Goal: Task Accomplishment & Management: Manage account settings

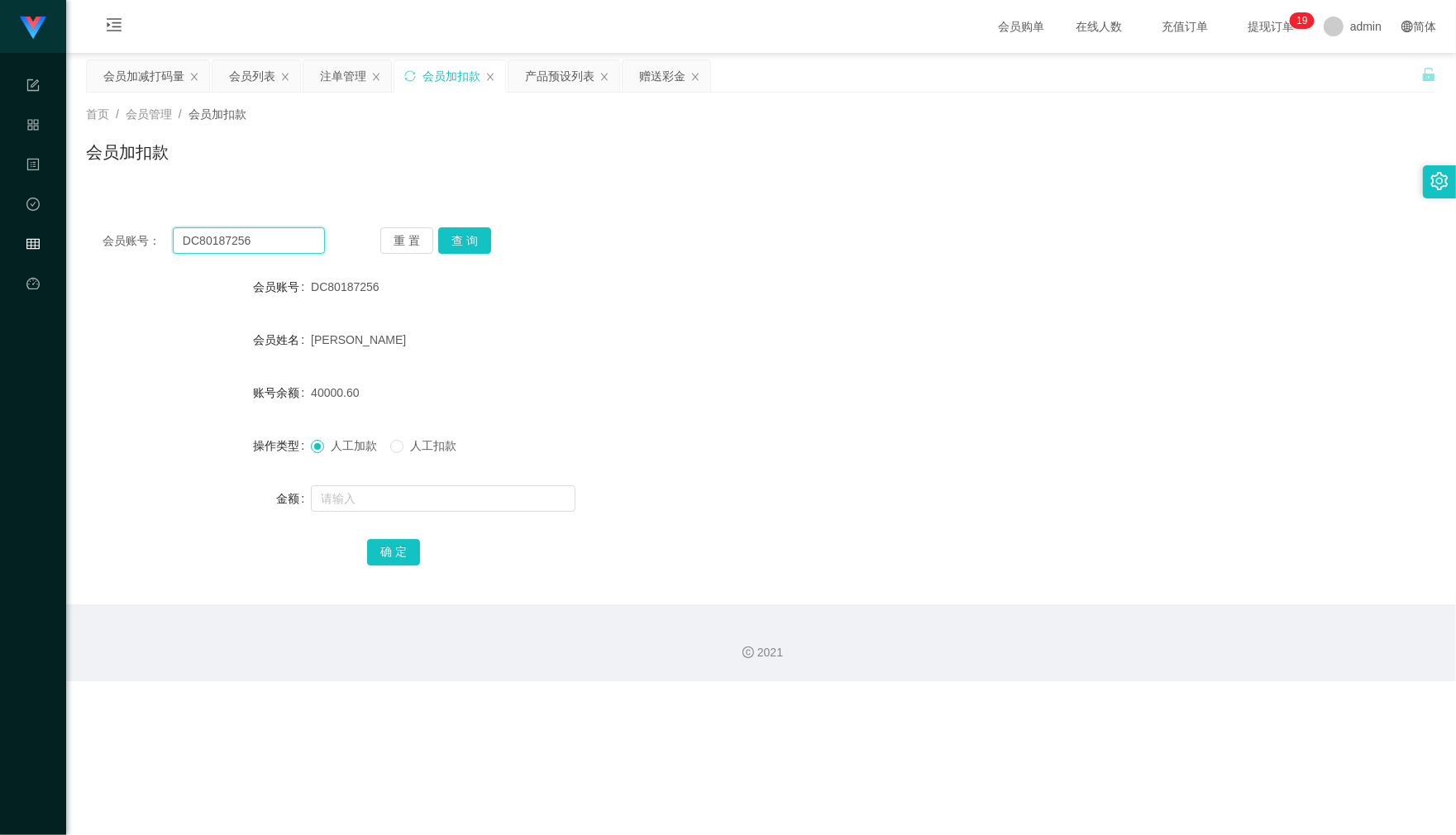
drag, startPoint x: 287, startPoint y: 241, endPoint x: -2, endPoint y: 224, distance: 289.5
click at [0, 224] on html "任务台 系统配置 产品管理 内容中心 数据中心 会员管理 平台首页 保存配置 重置配置 整体风格设置 主题色 导航设置 内容区域宽度 定宽 固定Header …" at bounding box center [728, 417] width 1456 height 835
click at [459, 244] on button "查 询" at bounding box center [465, 240] width 53 height 27
click at [348, 521] on form "会员账号 DC80187256 会员姓名 [PERSON_NAME] 账号余额 40000.60 操作类型 人工加款 人工扣款 金额 确 定" at bounding box center [761, 419] width 1350 height 298
click at [368, 503] on input "text" at bounding box center [443, 498] width 264 height 27
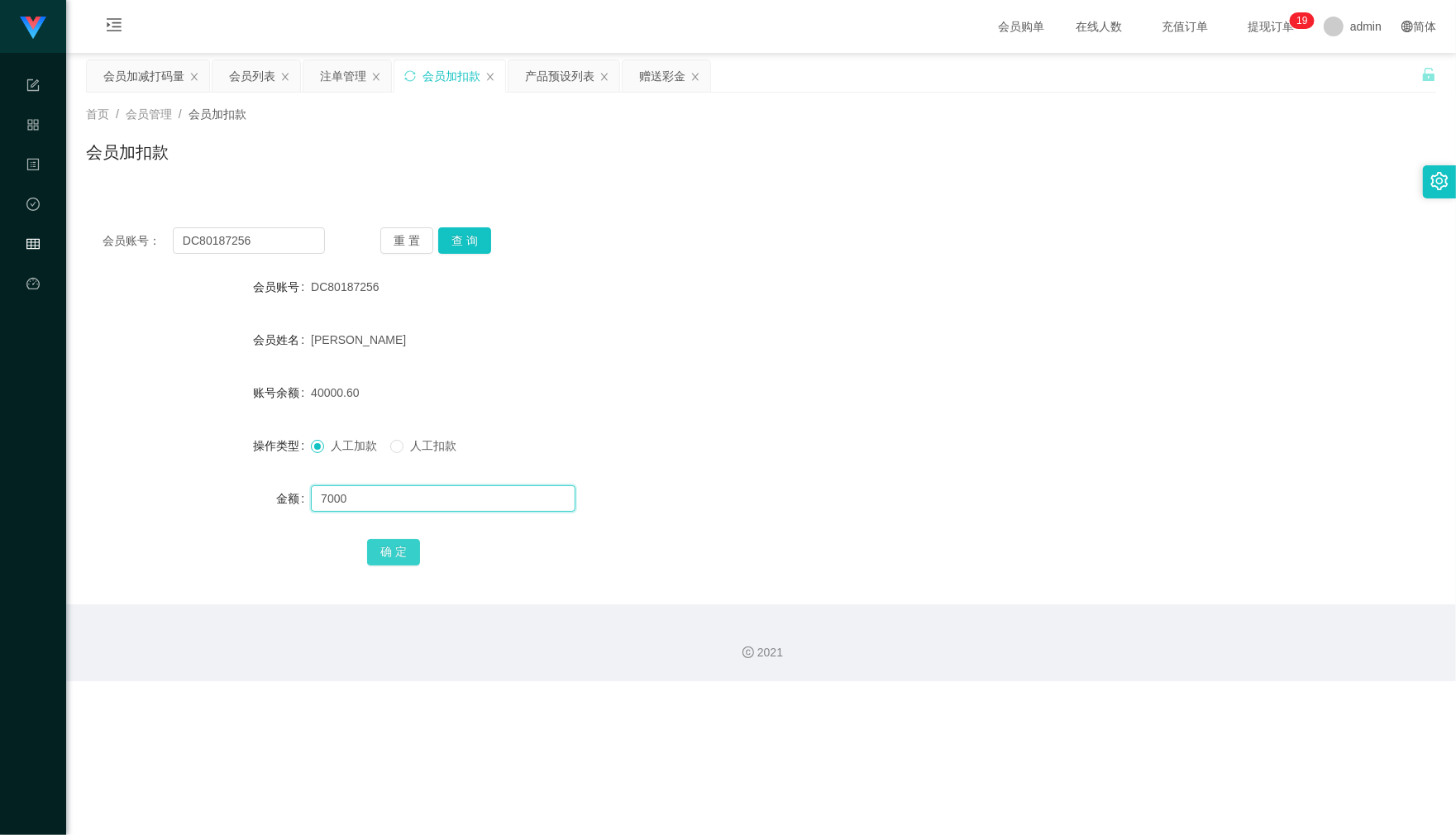
type input "7000"
click at [386, 554] on button "确 定" at bounding box center [393, 552] width 53 height 27
click at [664, 502] on div at bounding box center [705, 497] width 788 height 33
click at [336, 88] on div "注单管理" at bounding box center [343, 76] width 46 height 32
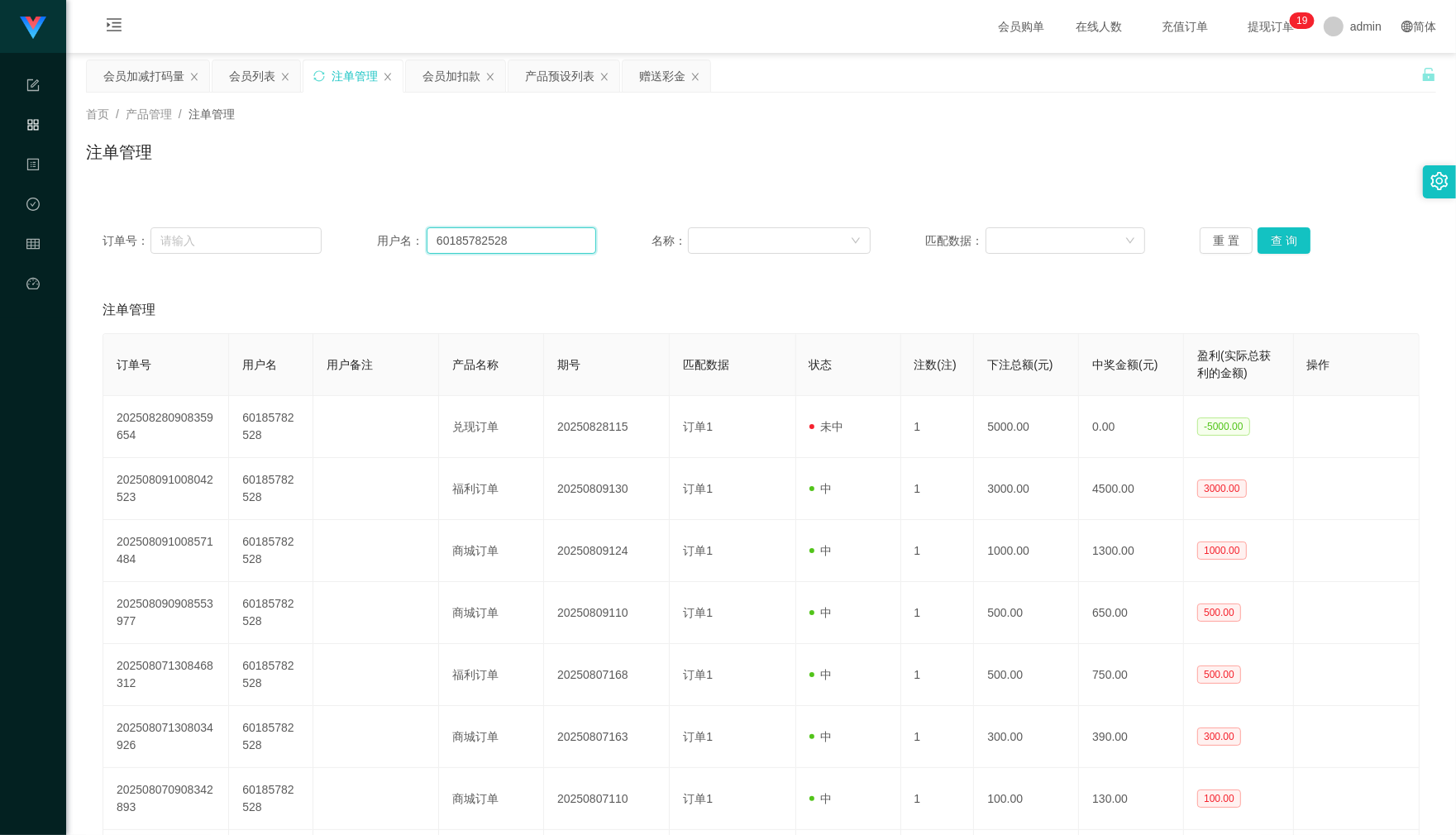
drag, startPoint x: 463, startPoint y: 224, endPoint x: 413, endPoint y: 217, distance: 50.5
click at [377, 222] on div "订单号： 用户名： 60185782528 名称： 匹配数据： 重 置 查 询" at bounding box center [761, 240] width 1350 height 59
paste input "DC80187256"
type input "DC80187256"
drag, startPoint x: 1273, startPoint y: 234, endPoint x: 1219, endPoint y: 238, distance: 54.1
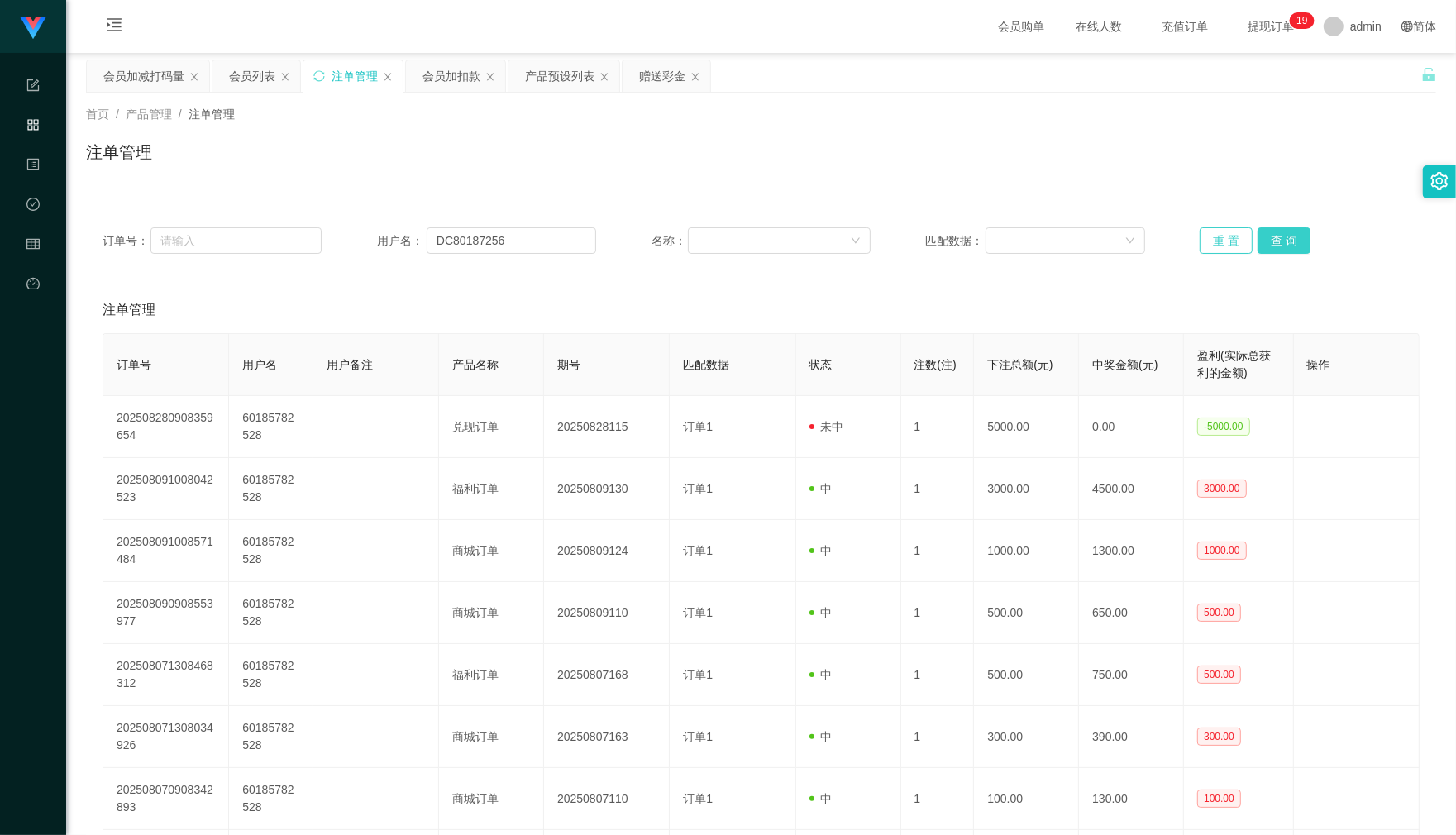
click at [1273, 234] on button "查 询" at bounding box center [1284, 240] width 53 height 27
click at [264, 84] on div "会员列表" at bounding box center [252, 76] width 46 height 32
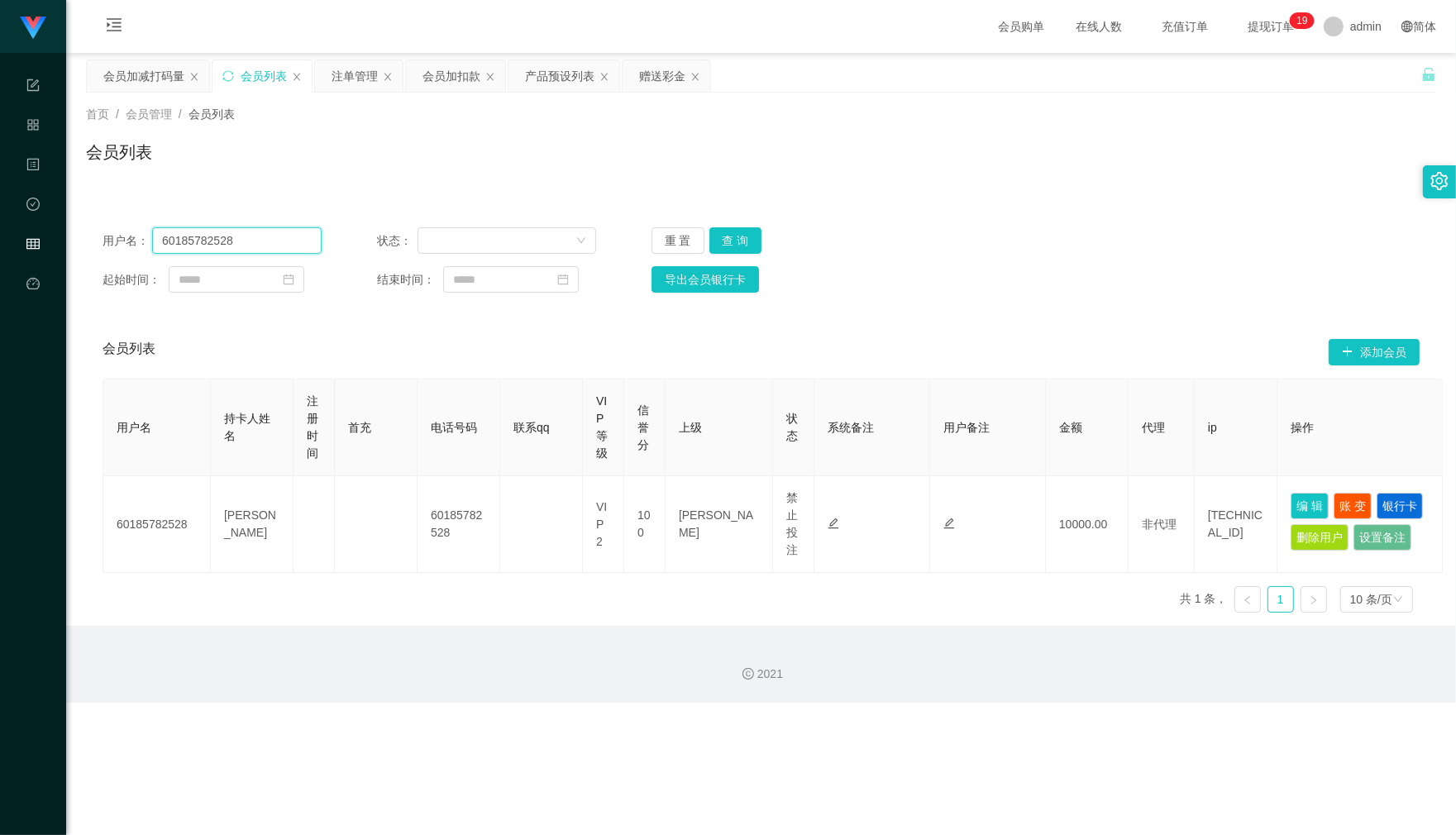
drag, startPoint x: 148, startPoint y: 250, endPoint x: 292, endPoint y: 234, distance: 144.9
click at [15, 250] on section "任务台 系统配置 产品管理 内容中心 数据中心 会员管理 平台首页 保存配置 重置配置 整体风格设置 主题色 导航设置 内容区域宽度 定宽 固定Header …" at bounding box center [728, 351] width 1456 height 702
paste input "DC80187256"
type input "DC80187256"
click at [736, 241] on button "查 询" at bounding box center [736, 240] width 53 height 27
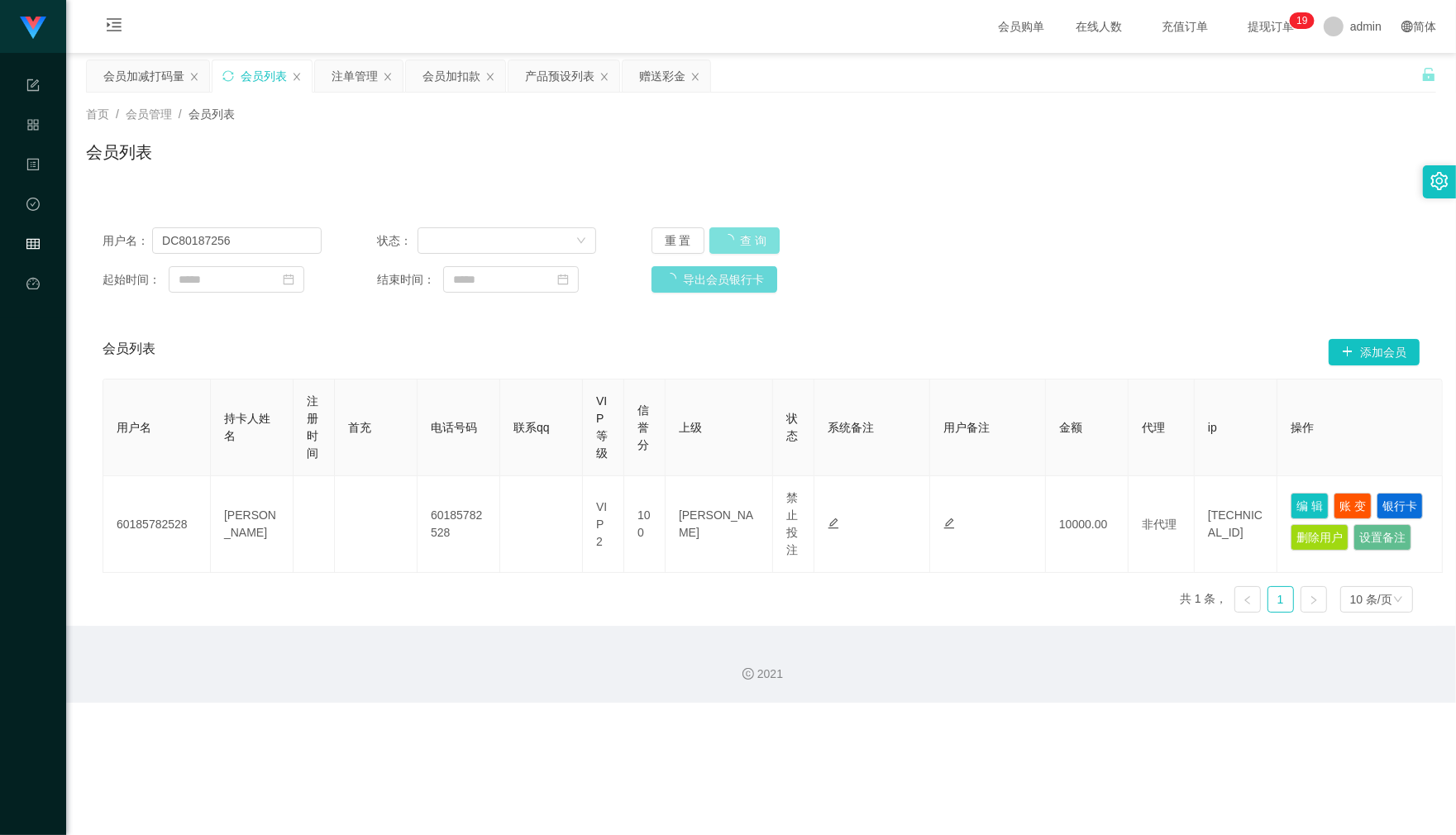
click at [736, 241] on button "查 询" at bounding box center [745, 240] width 71 height 27
click at [747, 245] on button "查 询" at bounding box center [736, 240] width 53 height 27
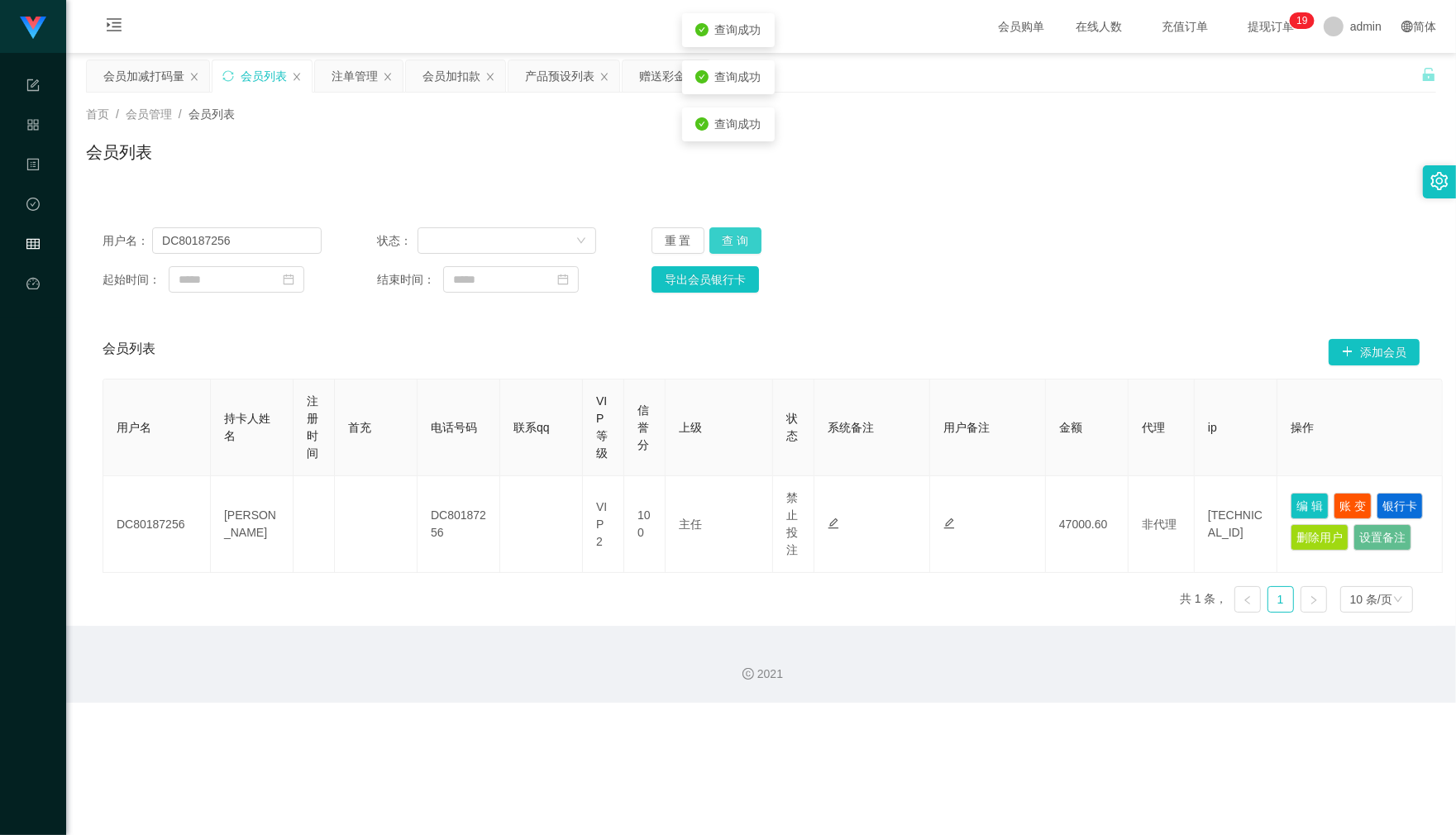
click at [747, 245] on button "查 询" at bounding box center [736, 240] width 53 height 27
click at [766, 254] on div "用户名： DC80187256 状态： 重 置 查 询 起始时间： 结束时间： 导出会员银行卡" at bounding box center [761, 260] width 1350 height 98
click at [750, 238] on button "查 询" at bounding box center [736, 240] width 53 height 27
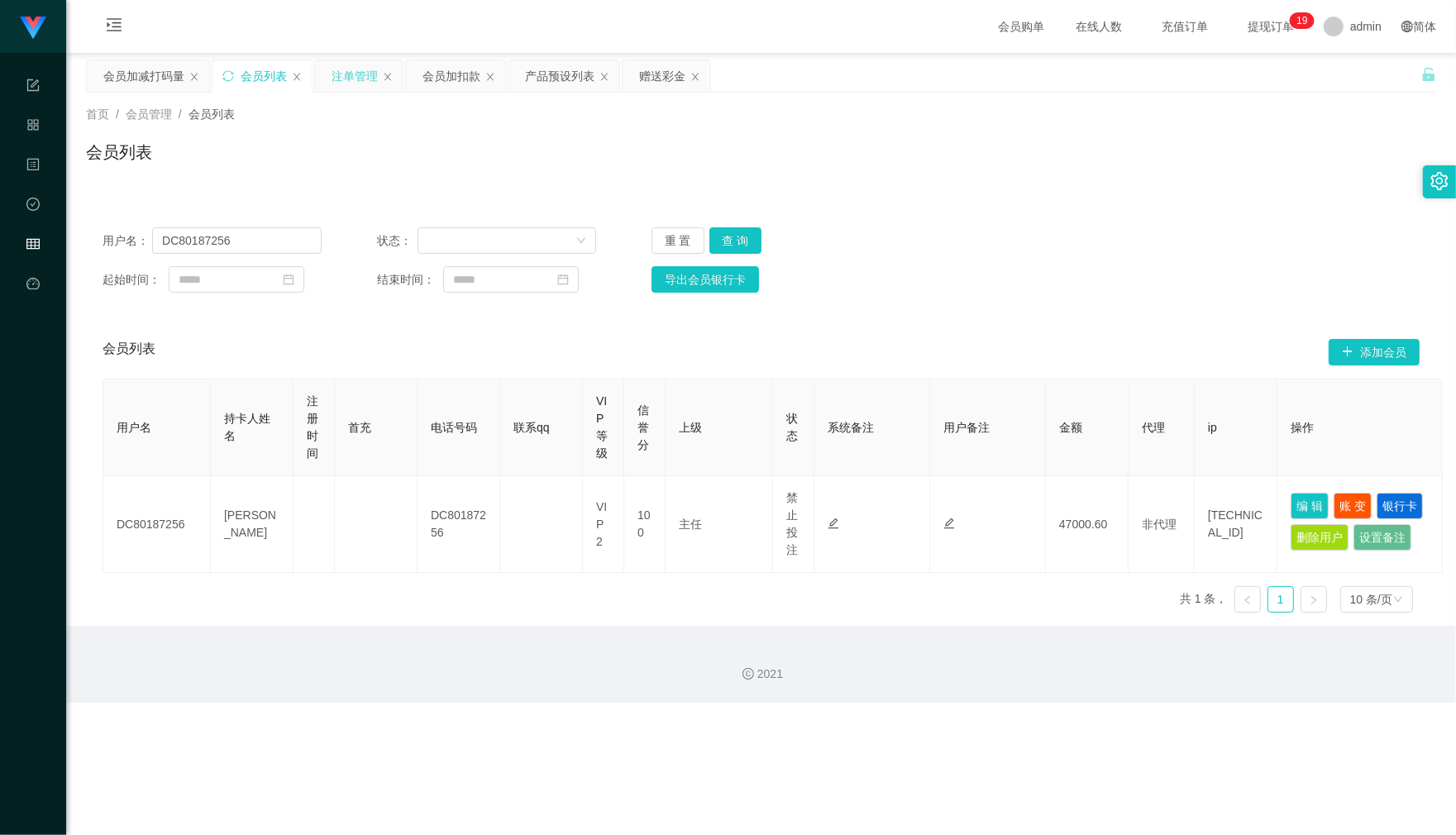
click at [349, 80] on div "注单管理" at bounding box center [354, 76] width 46 height 32
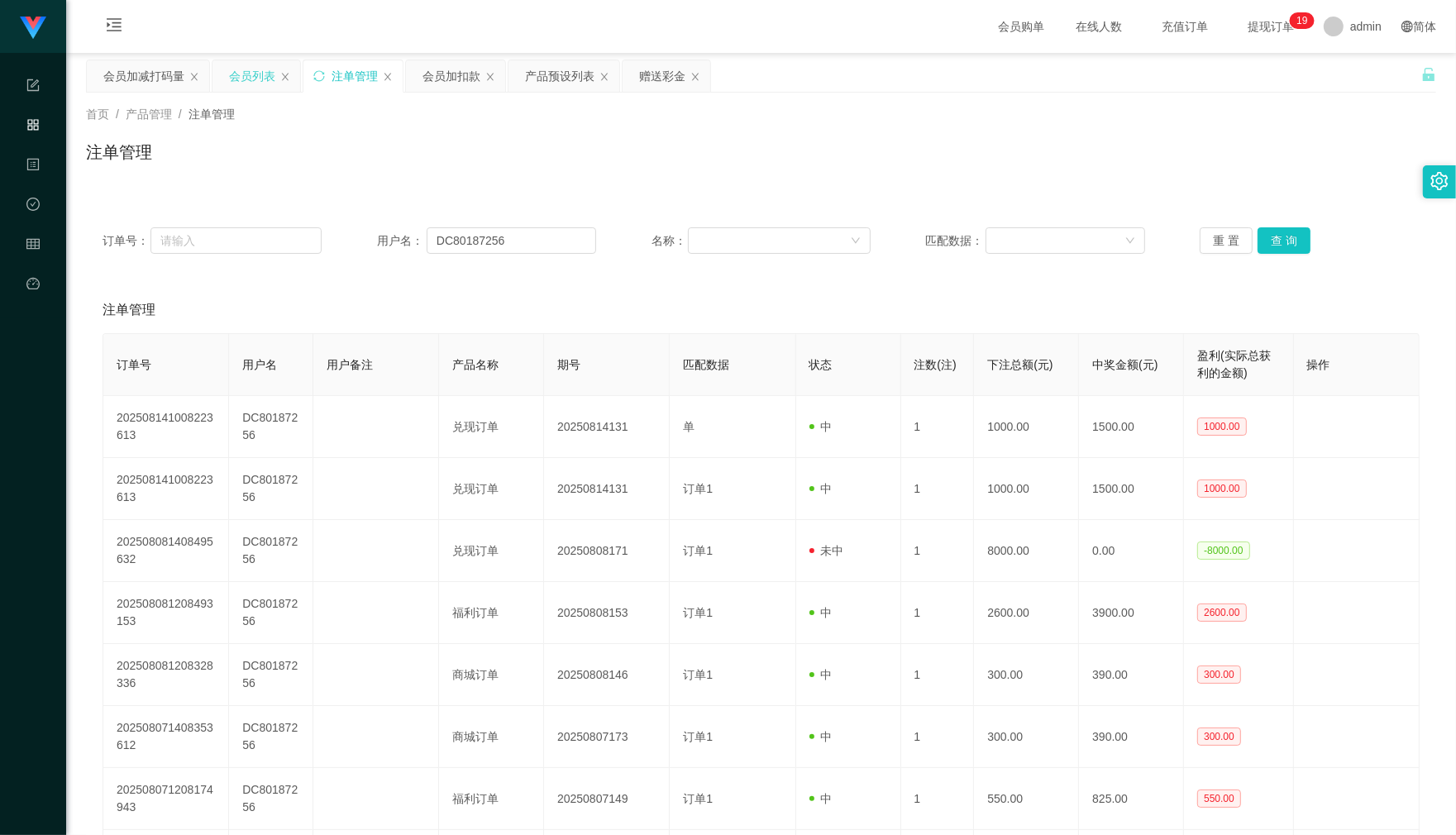
click at [252, 71] on div "会员列表" at bounding box center [252, 76] width 46 height 32
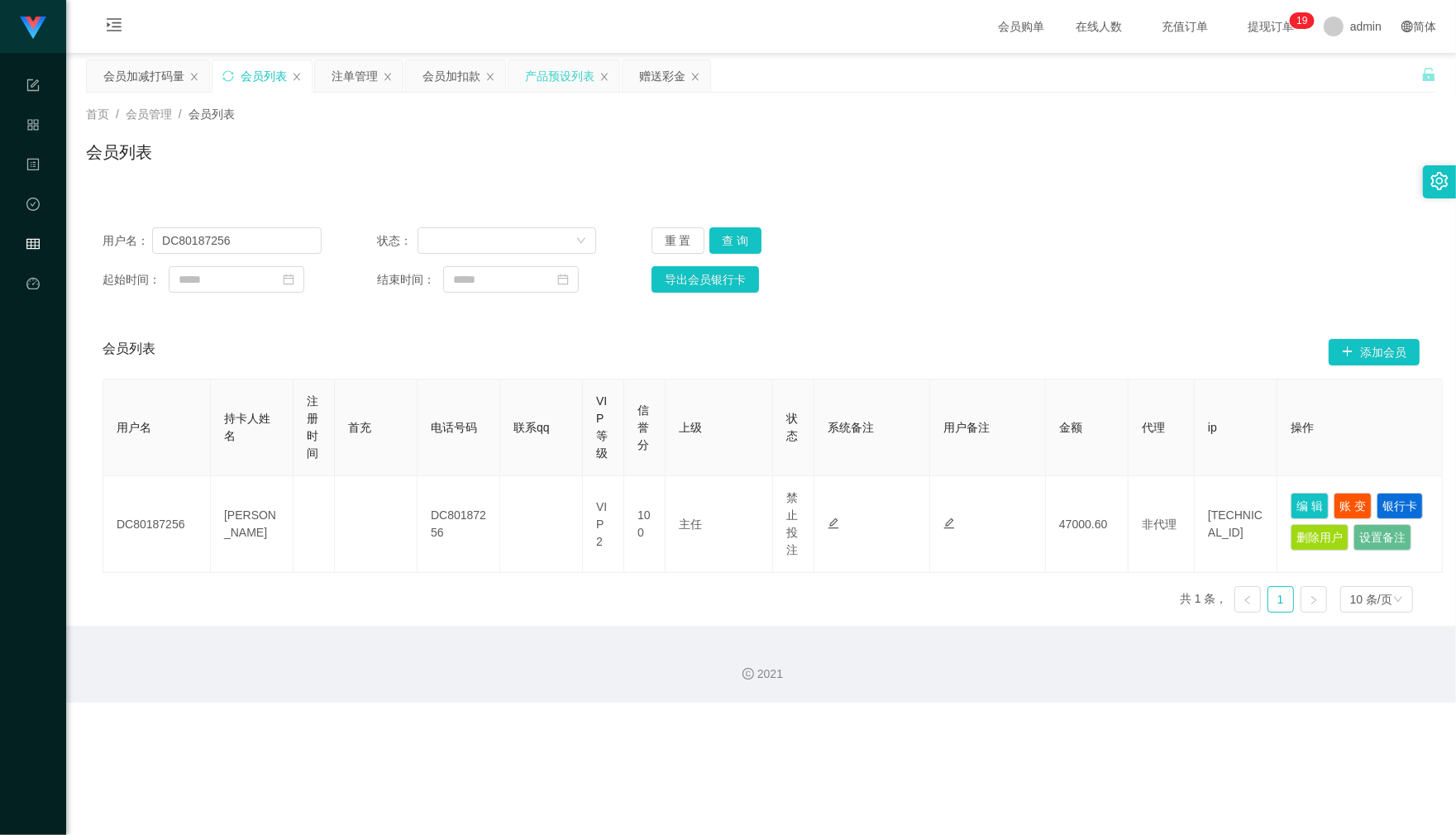
click at [564, 77] on div "产品预设列表" at bounding box center [559, 76] width 70 height 32
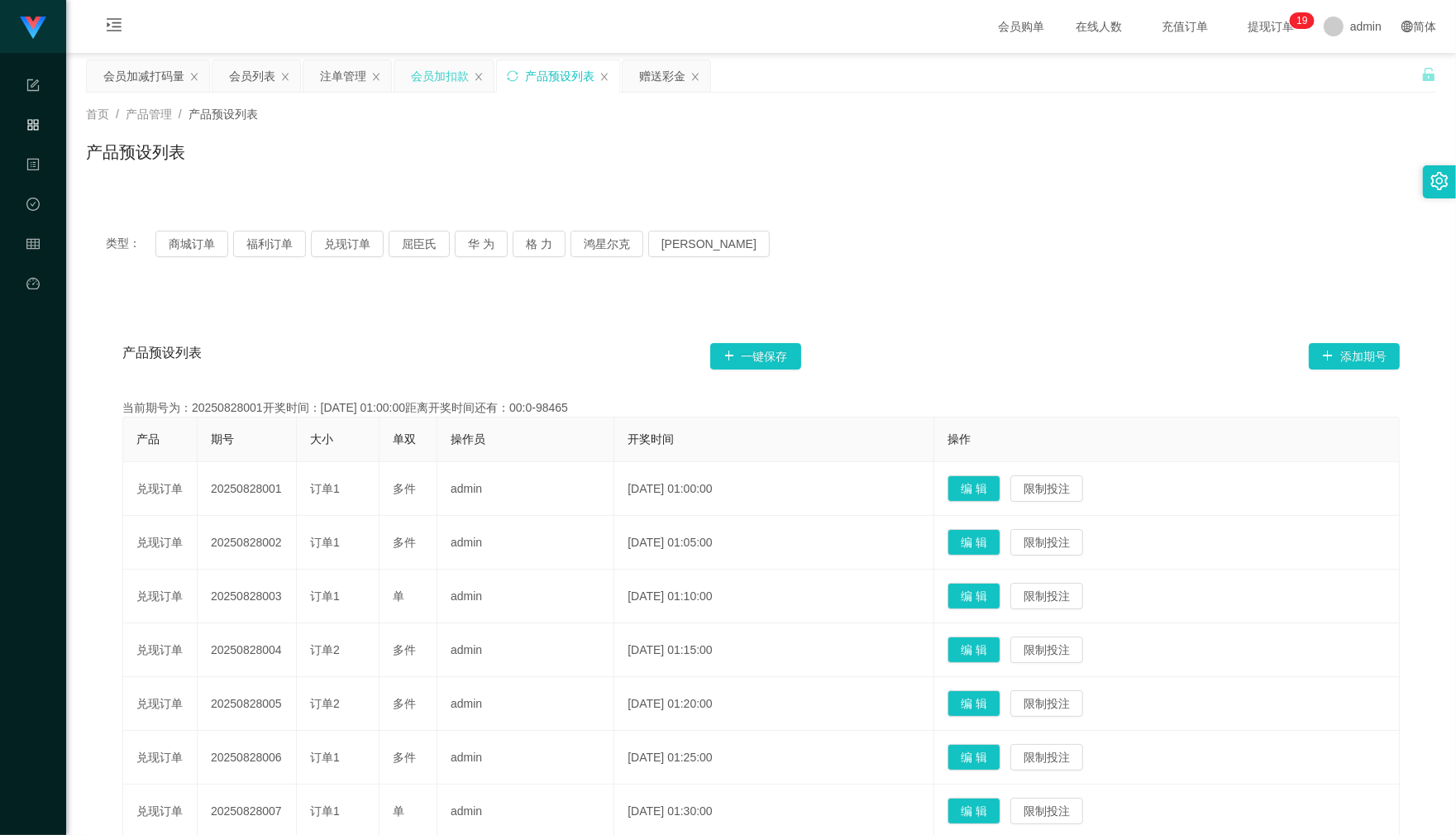
click at [444, 72] on div "会员加扣款" at bounding box center [439, 76] width 57 height 32
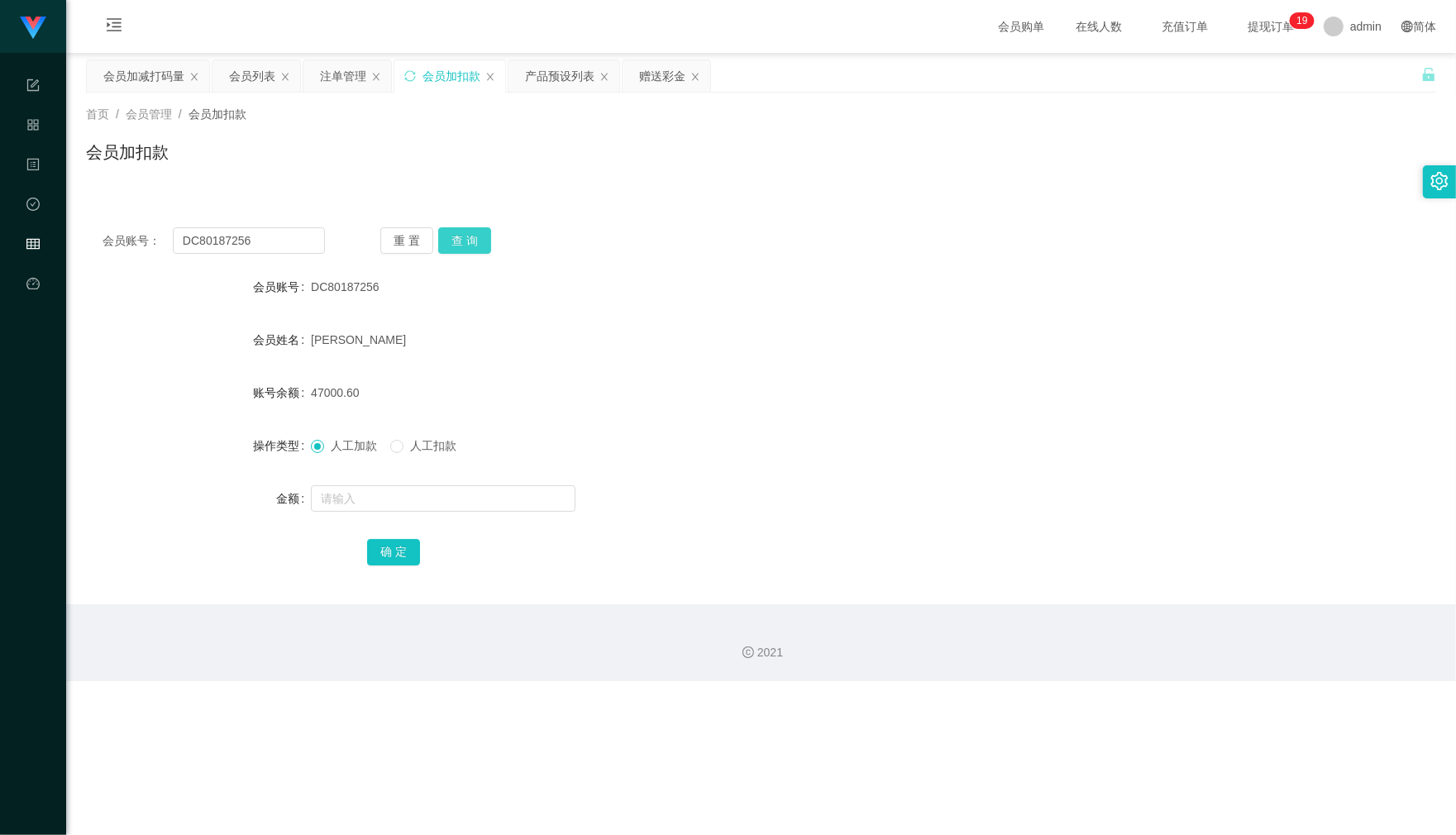
click at [473, 234] on button "查 询" at bounding box center [465, 240] width 53 height 27
click at [353, 497] on input "text" at bounding box center [443, 498] width 264 height 27
type input "20000"
click at [777, 155] on div "会员加扣款" at bounding box center [761, 158] width 1350 height 38
click at [393, 551] on button "确 定" at bounding box center [393, 552] width 53 height 27
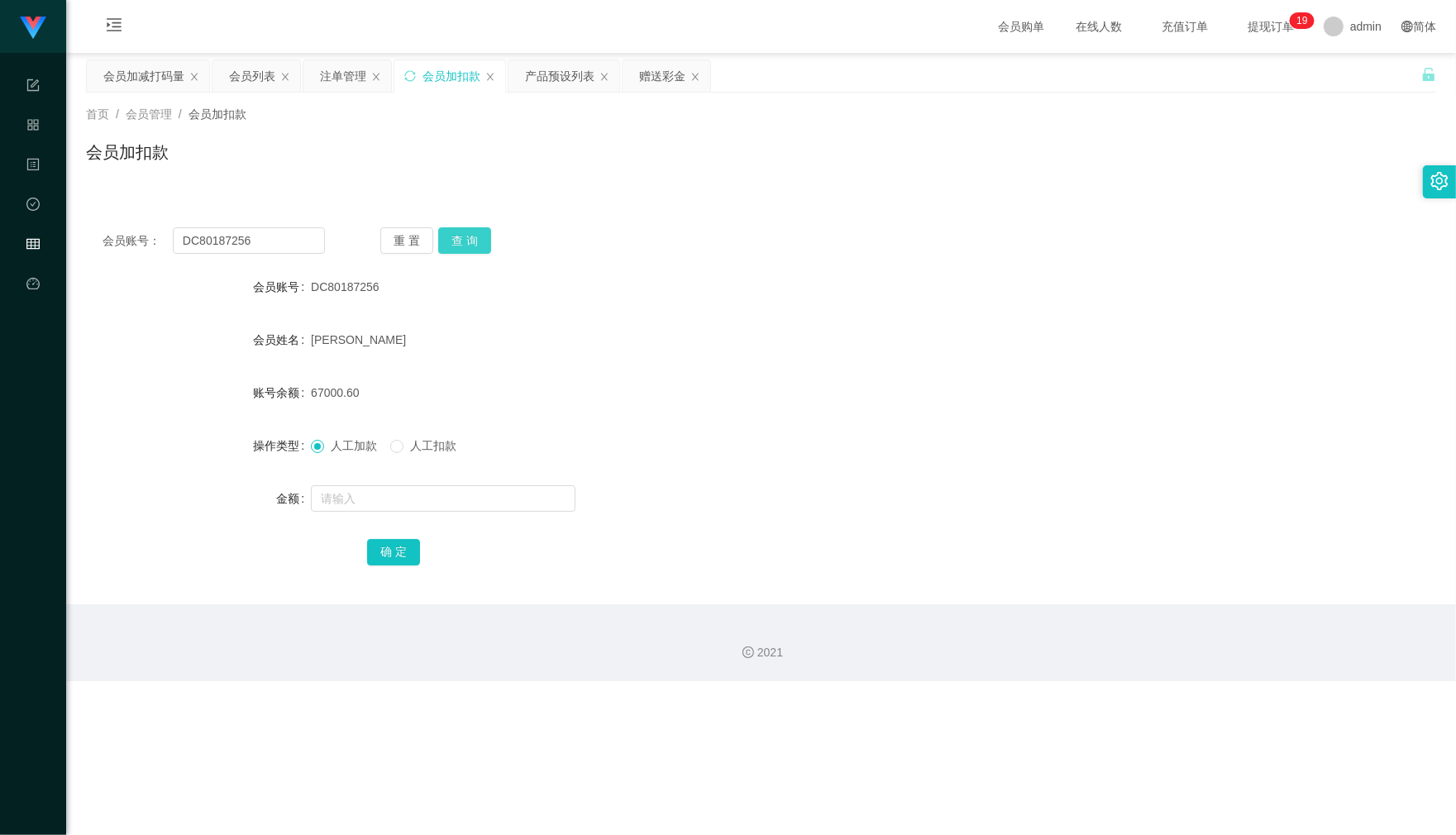
click at [468, 246] on button "查 询" at bounding box center [465, 240] width 53 height 27
click at [468, 246] on div "重 置 查 询" at bounding box center [491, 240] width 223 height 27
click at [1039, 161] on div "会员加扣款" at bounding box center [761, 158] width 1350 height 38
click at [566, 85] on div "产品预设列表" at bounding box center [559, 76] width 70 height 32
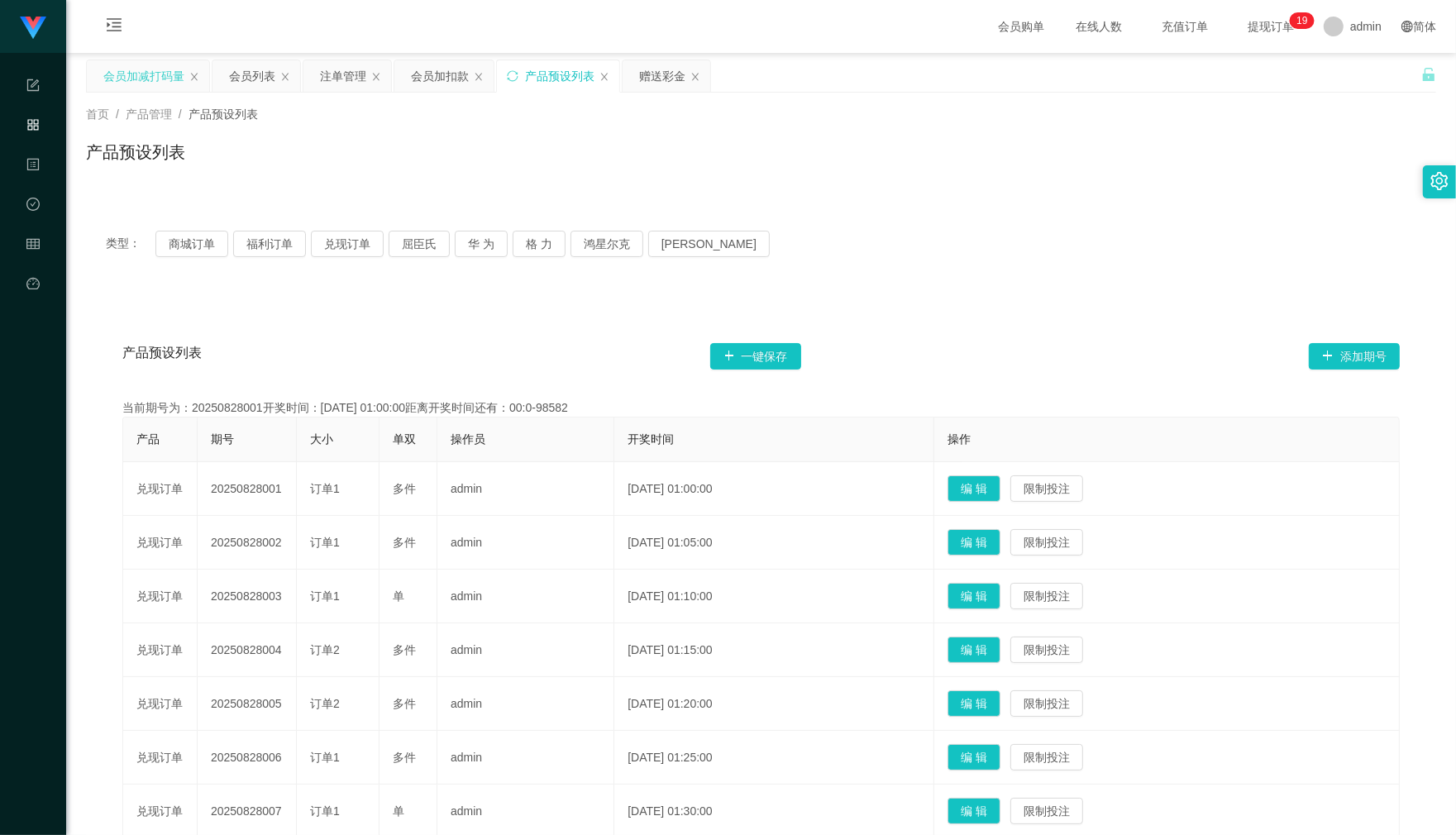
click at [111, 77] on div "会员加减打码量" at bounding box center [144, 76] width 81 height 32
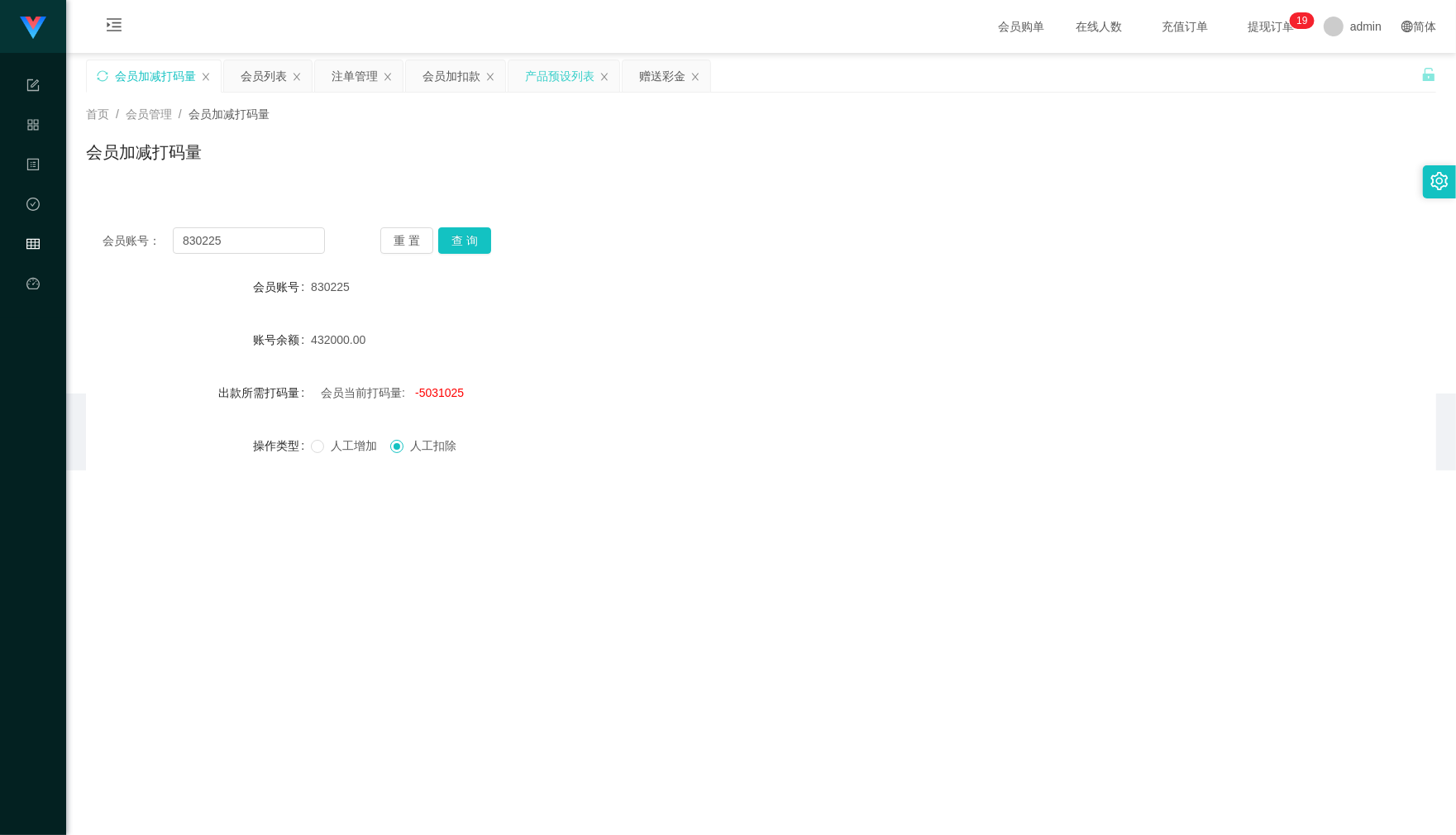
click at [542, 88] on div "产品预设列表" at bounding box center [559, 76] width 70 height 32
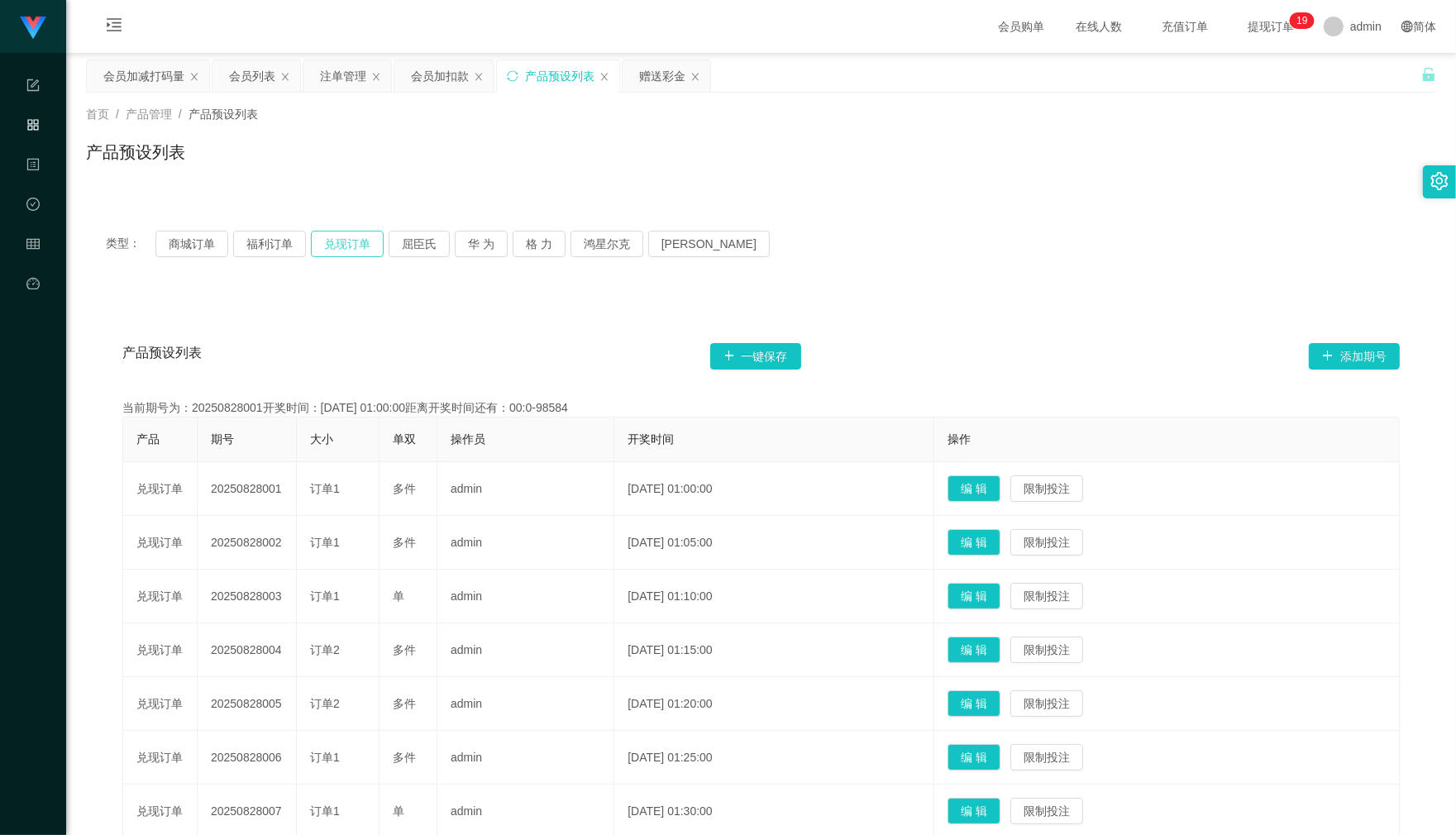
click at [329, 242] on button "兑现订单" at bounding box center [347, 244] width 72 height 27
click at [500, 253] on button "华 为" at bounding box center [482, 244] width 53 height 27
click at [562, 246] on button "格 力" at bounding box center [539, 244] width 53 height 27
click at [332, 242] on button "兑现订单" at bounding box center [347, 244] width 72 height 27
click at [339, 244] on button "兑现订单" at bounding box center [347, 244] width 72 height 27
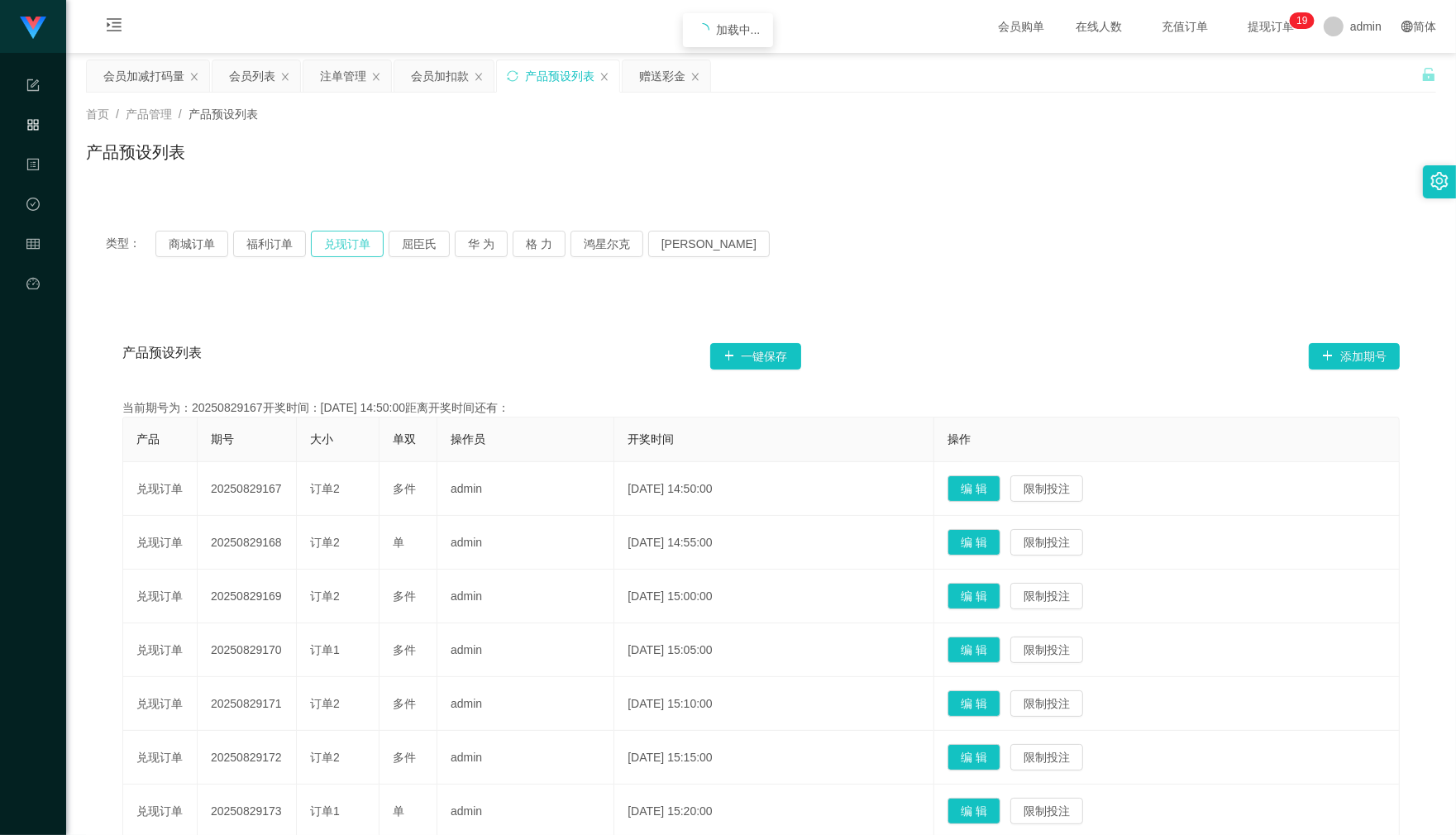
click at [339, 244] on button "兑现订单" at bounding box center [347, 244] width 72 height 27
click at [439, 80] on div "会员加扣款" at bounding box center [439, 76] width 57 height 32
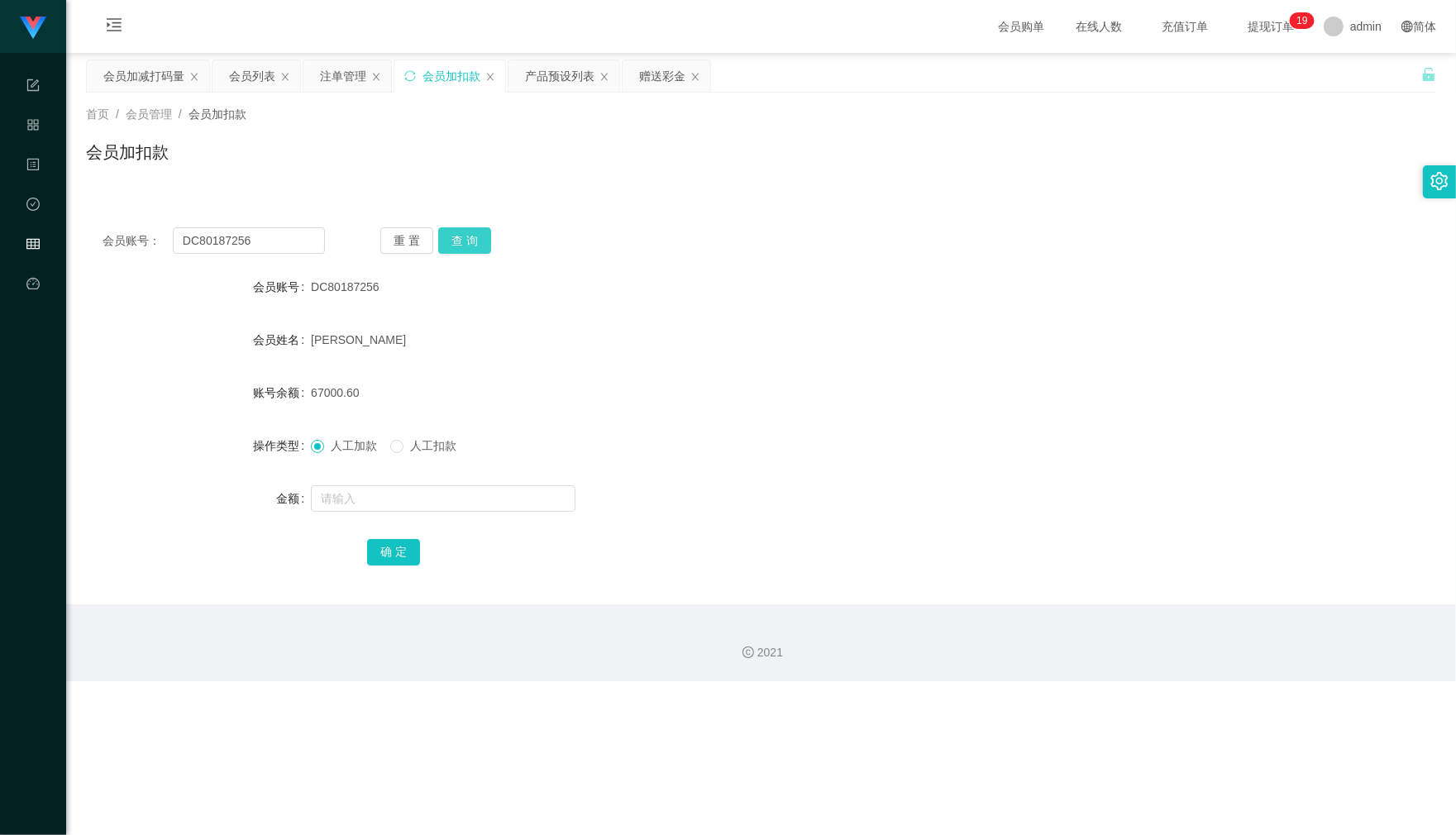
click at [456, 250] on button "查 询" at bounding box center [465, 240] width 53 height 27
click at [456, 250] on button "查 询" at bounding box center [474, 240] width 71 height 27
click at [456, 250] on button "查 询" at bounding box center [465, 240] width 53 height 27
click at [648, 80] on div "赠送彩金" at bounding box center [662, 76] width 46 height 32
click at [463, 247] on button "查 询" at bounding box center [465, 240] width 53 height 27
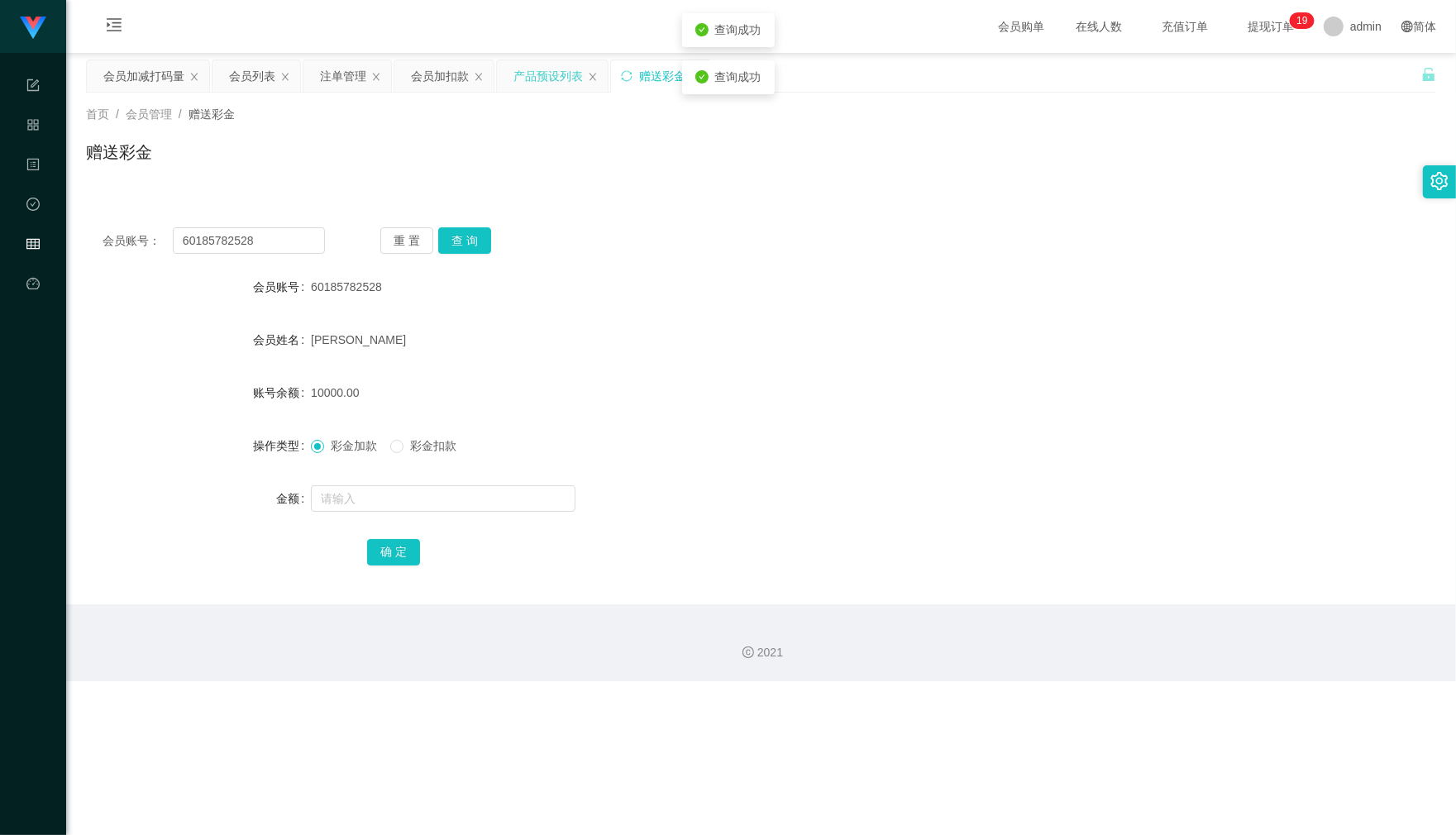
click at [544, 83] on div "产品预设列表" at bounding box center [548, 76] width 70 height 32
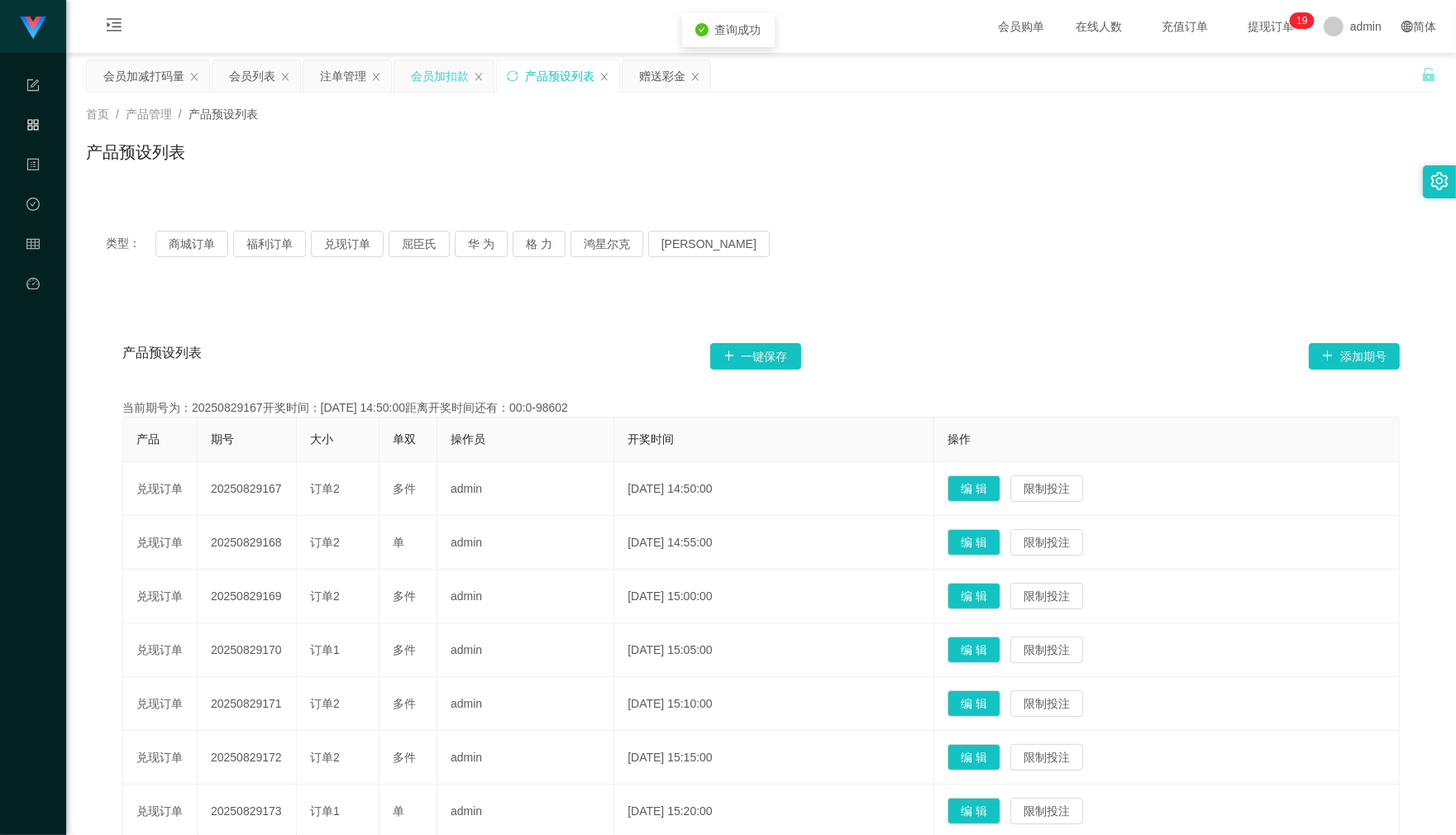
click at [441, 93] on div "首页 / 产品管理 / 产品预设列表 / 产品预设列表" at bounding box center [761, 141] width 1390 height 98
click at [427, 75] on div "会员加扣款" at bounding box center [439, 76] width 57 height 32
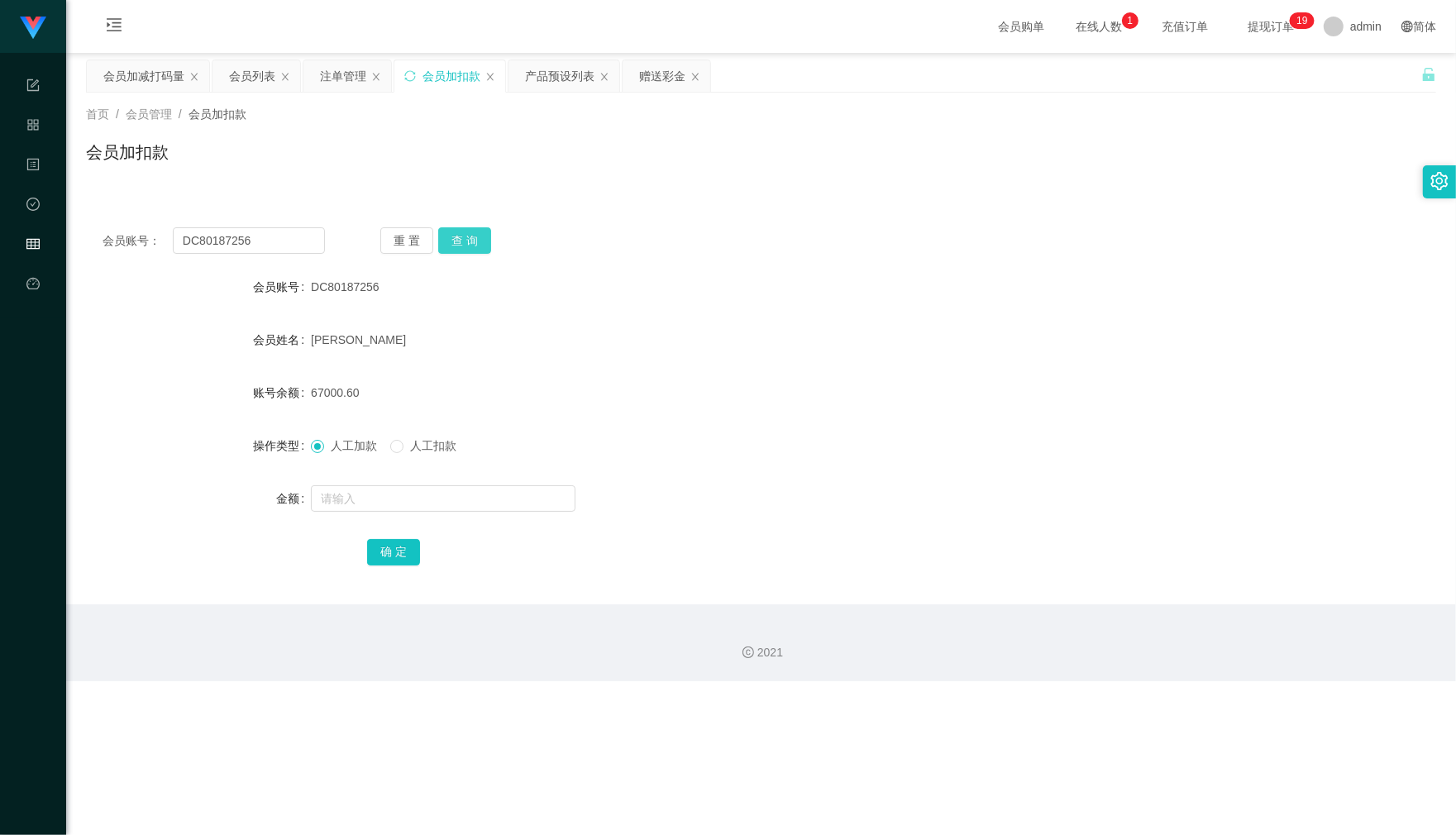
click at [474, 245] on button "查 询" at bounding box center [465, 240] width 53 height 27
click at [474, 245] on button "查 询" at bounding box center [474, 240] width 71 height 27
click at [457, 240] on button "查 询" at bounding box center [465, 240] width 53 height 27
click at [249, 87] on div "会员列表" at bounding box center [252, 76] width 46 height 32
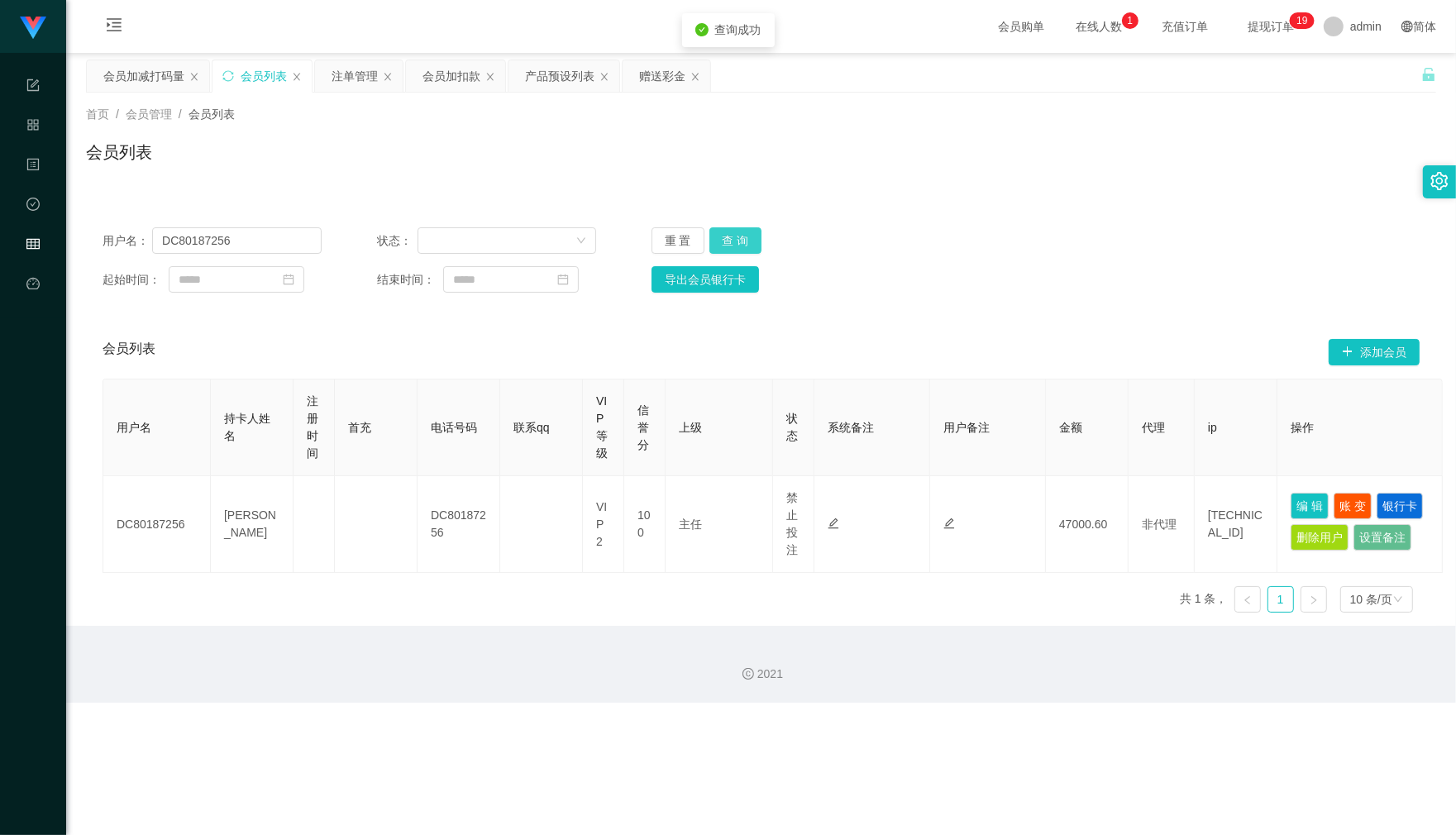
click at [733, 234] on button "查 询" at bounding box center [736, 240] width 53 height 27
drag, startPoint x: 748, startPoint y: 246, endPoint x: 746, endPoint y: 257, distance: 11.2
click at [749, 246] on button "查 询" at bounding box center [736, 240] width 53 height 27
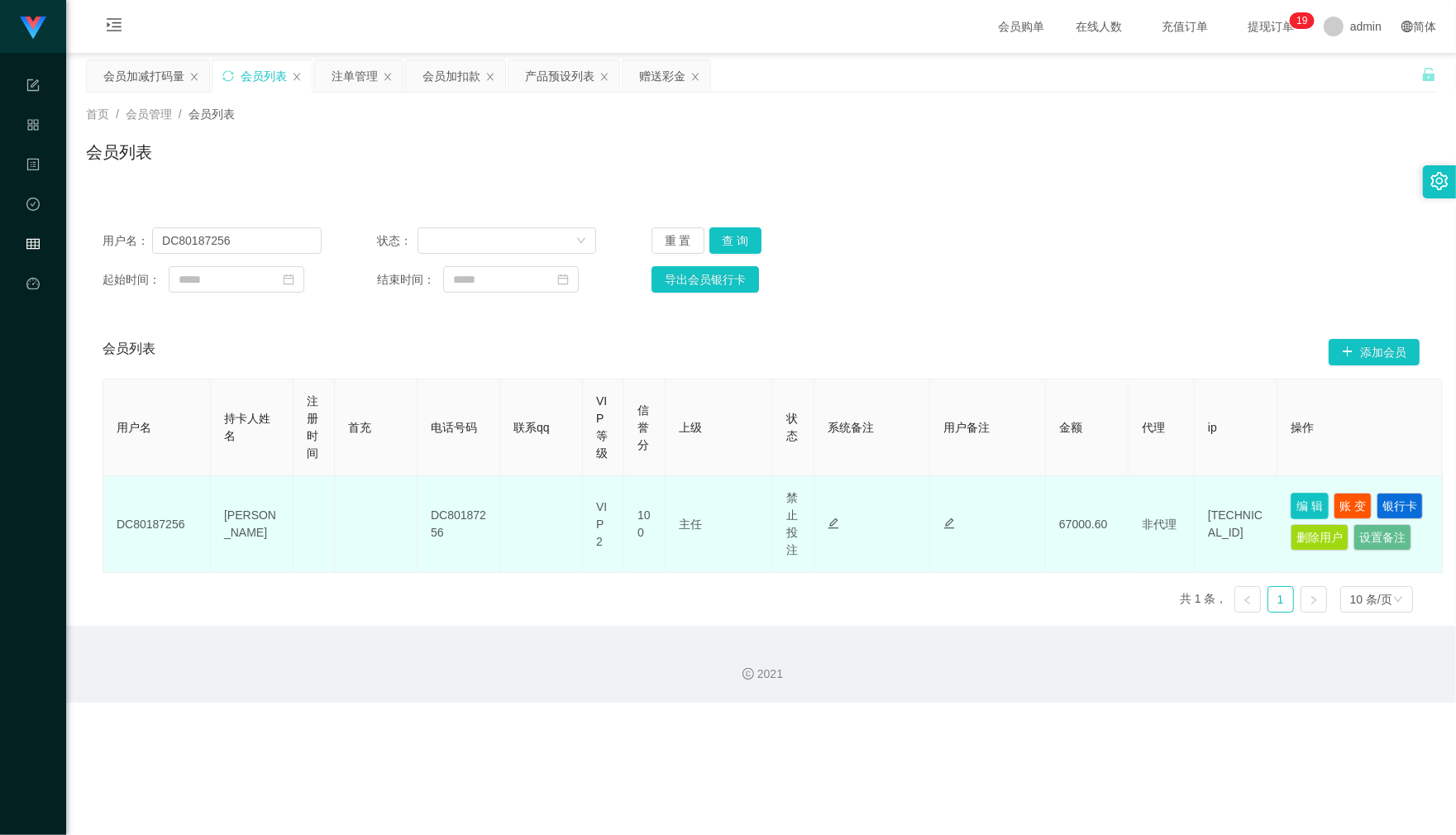
click at [1310, 496] on button "编 辑" at bounding box center [1308, 506] width 38 height 27
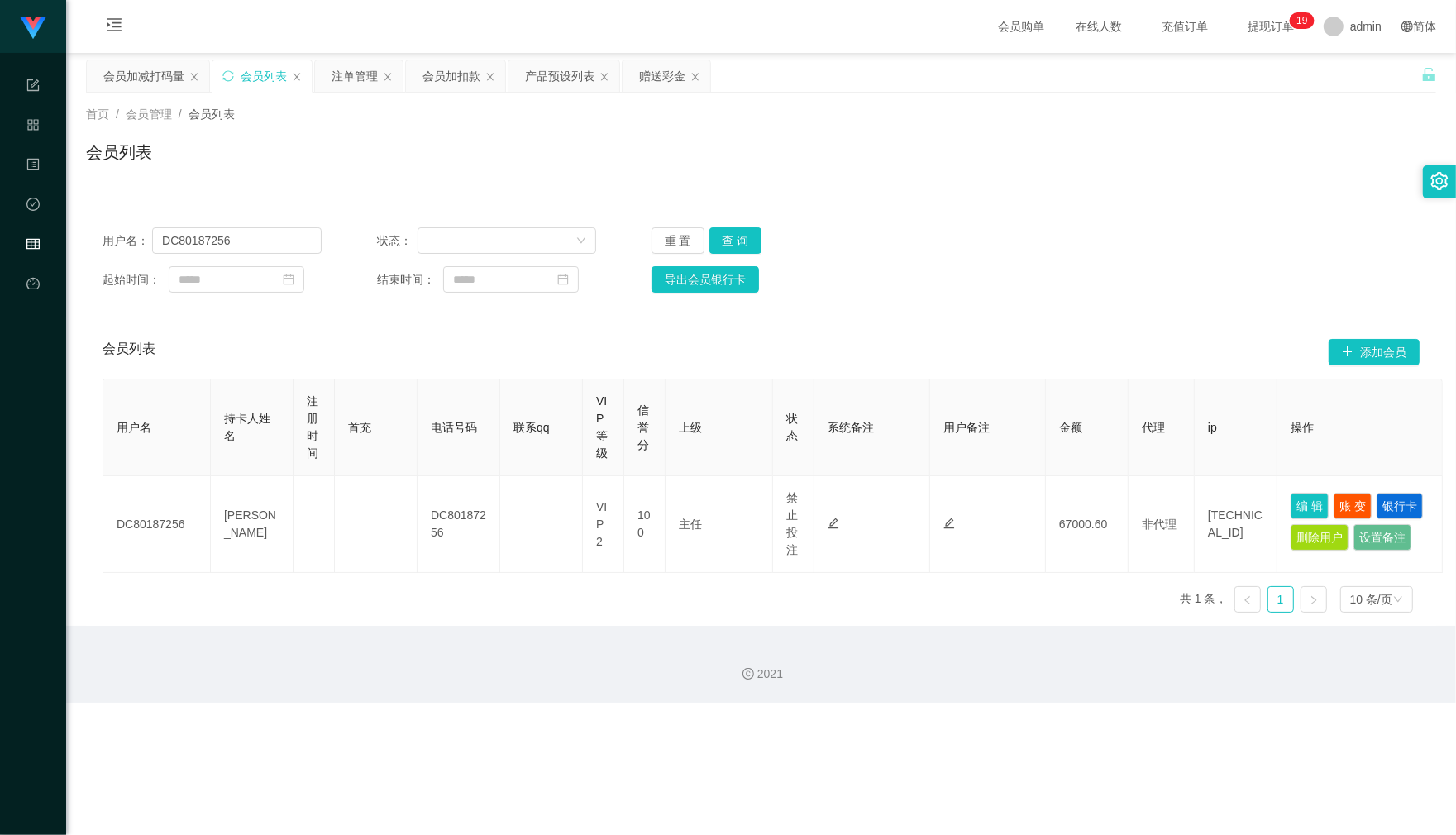
type input "DC80187256"
type input "[PERSON_NAME]"
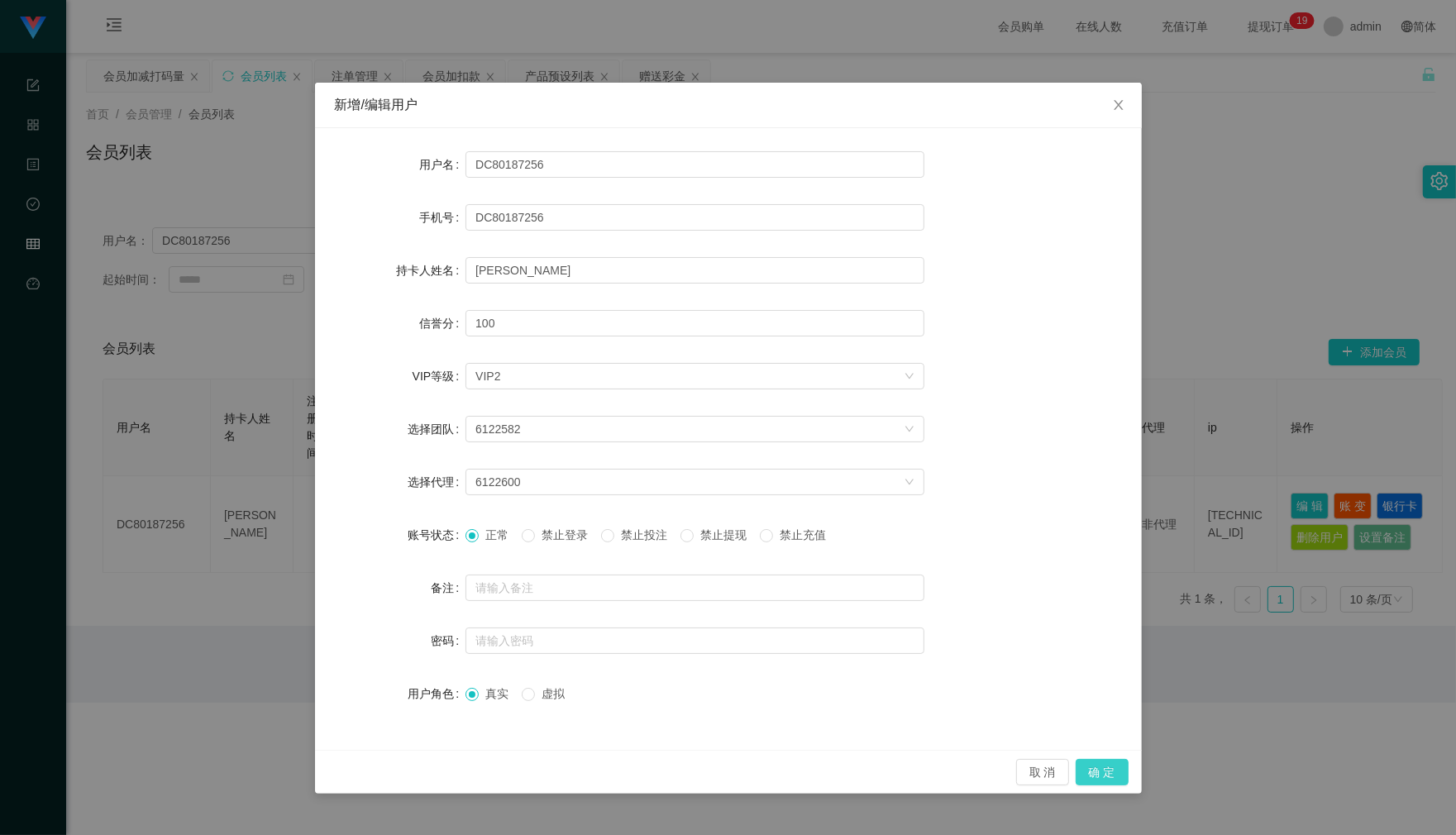
click at [1118, 763] on button "确 定" at bounding box center [1102, 772] width 53 height 27
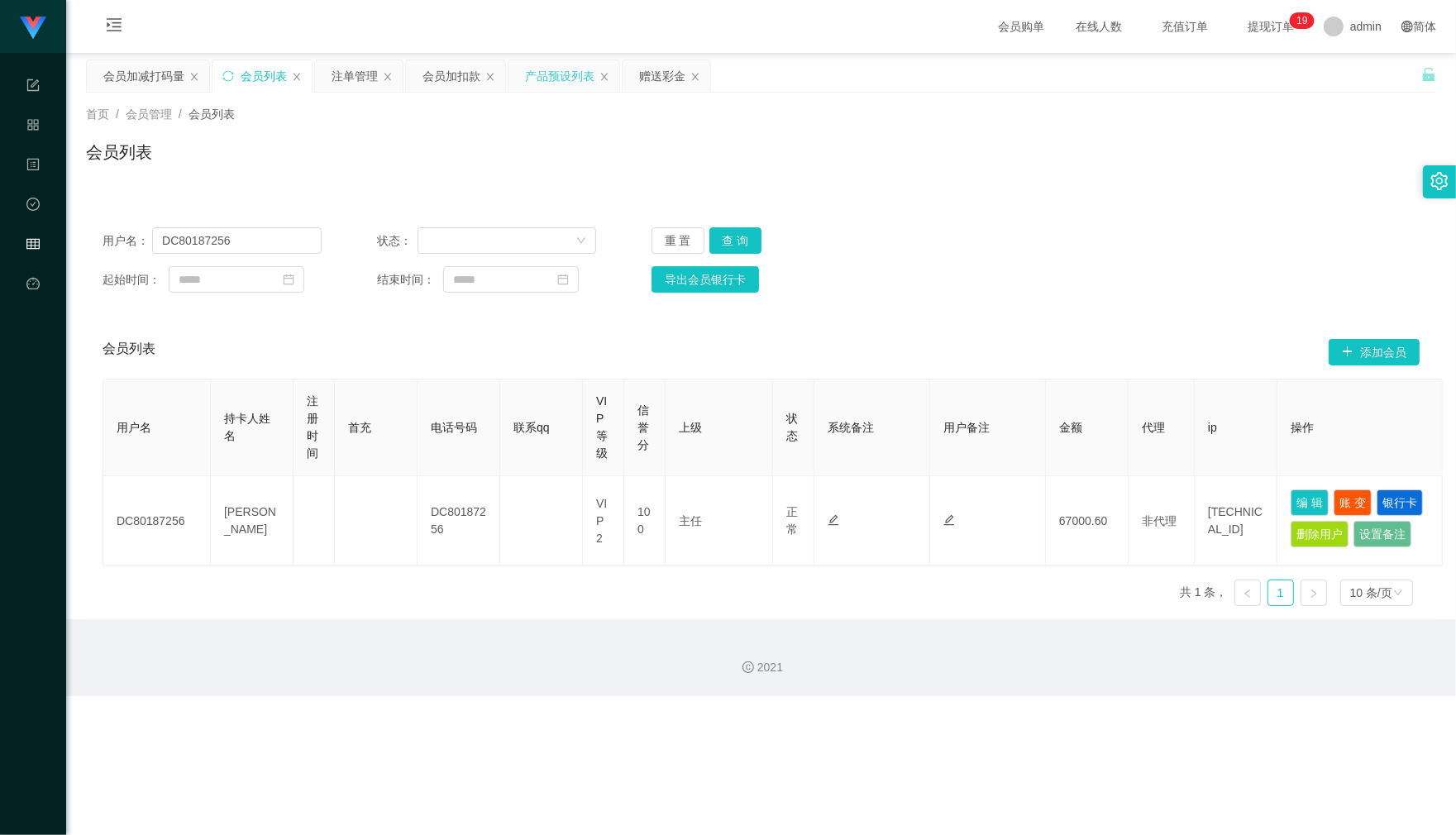
click at [567, 84] on div "产品预设列表" at bounding box center [559, 76] width 70 height 32
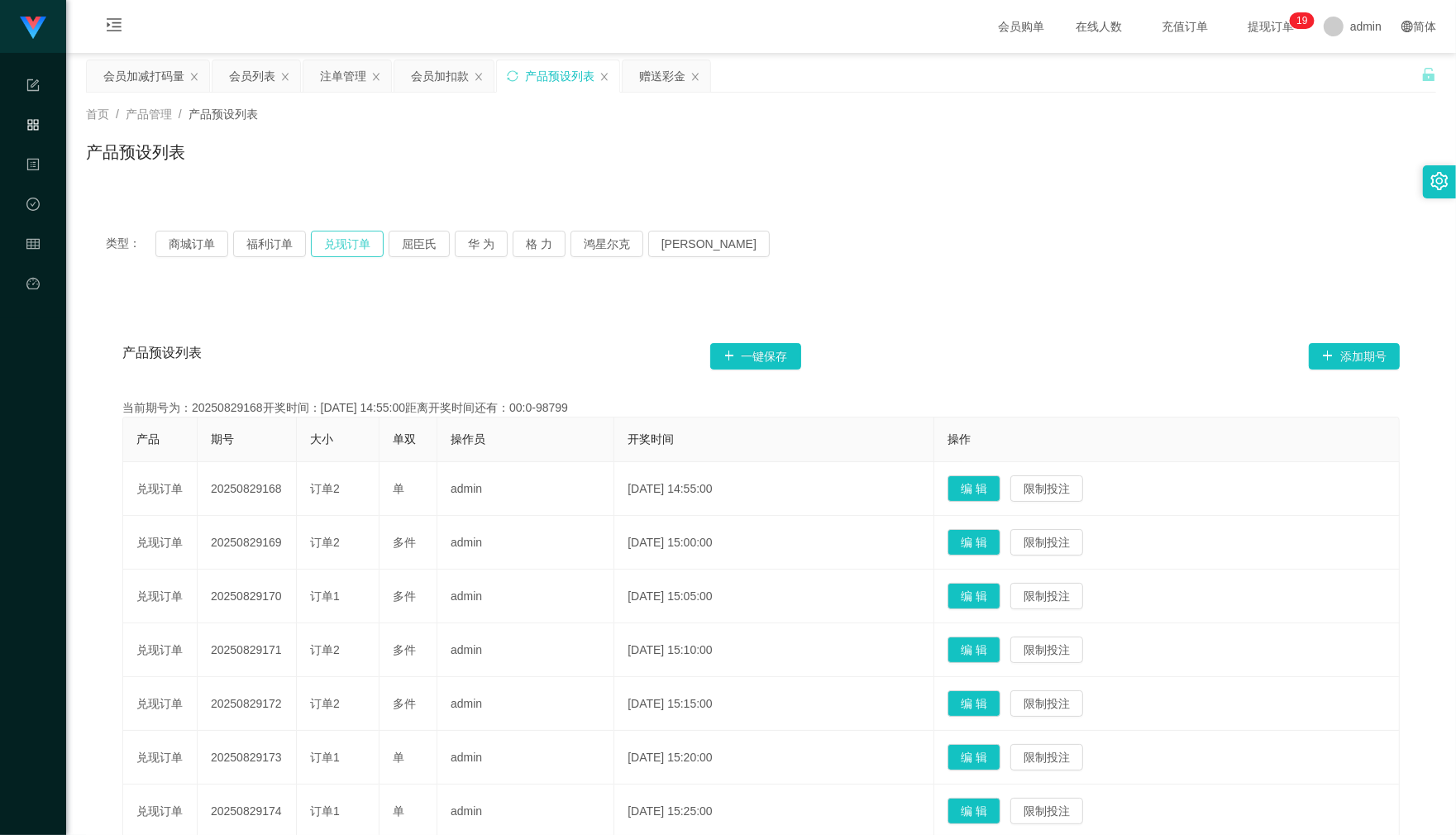
click at [330, 246] on button "兑现订单" at bounding box center [347, 244] width 72 height 27
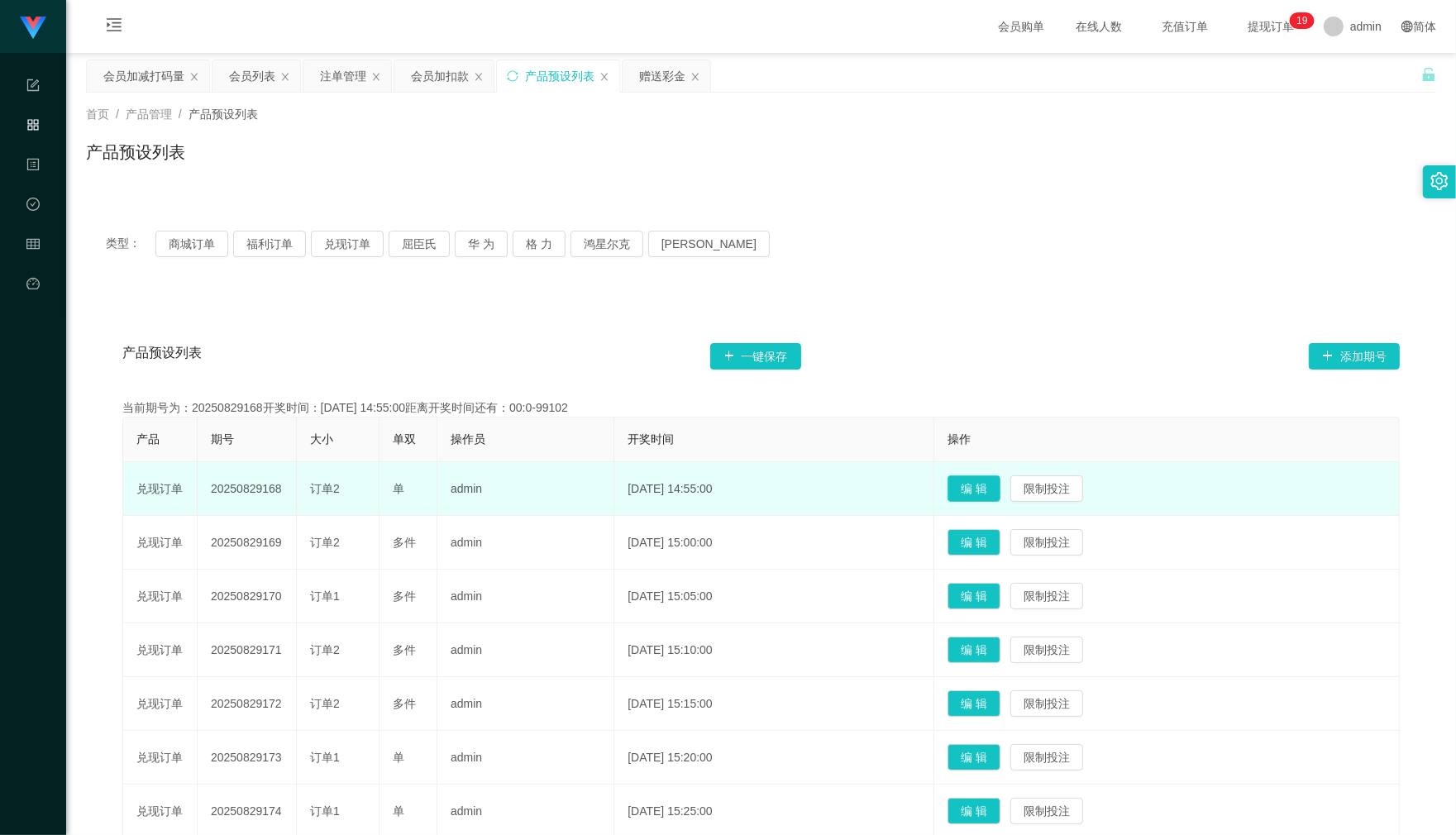
click at [1000, 490] on button "编 辑" at bounding box center [974, 489] width 53 height 27
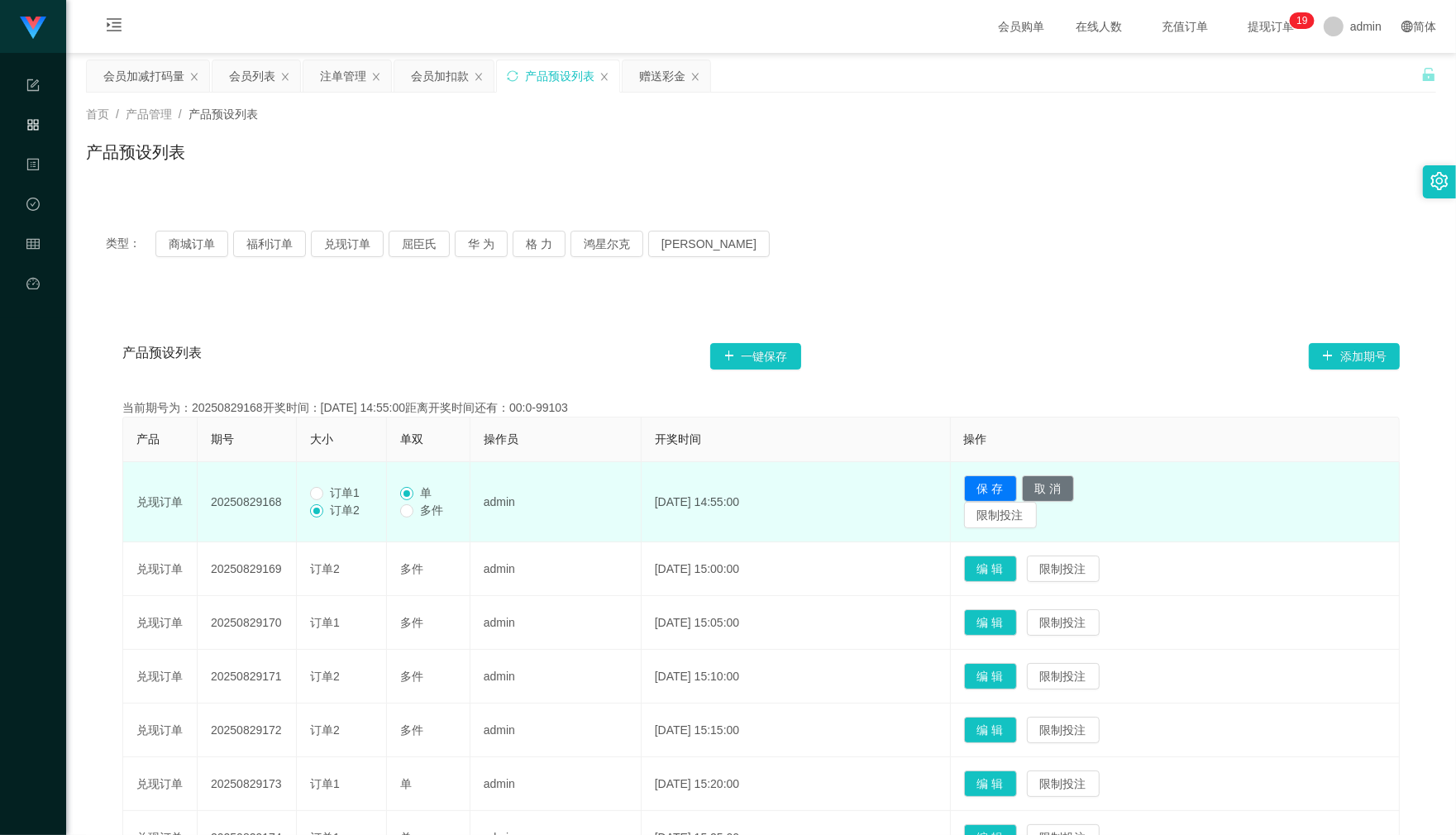
click at [329, 496] on span "订单1" at bounding box center [345, 492] width 43 height 13
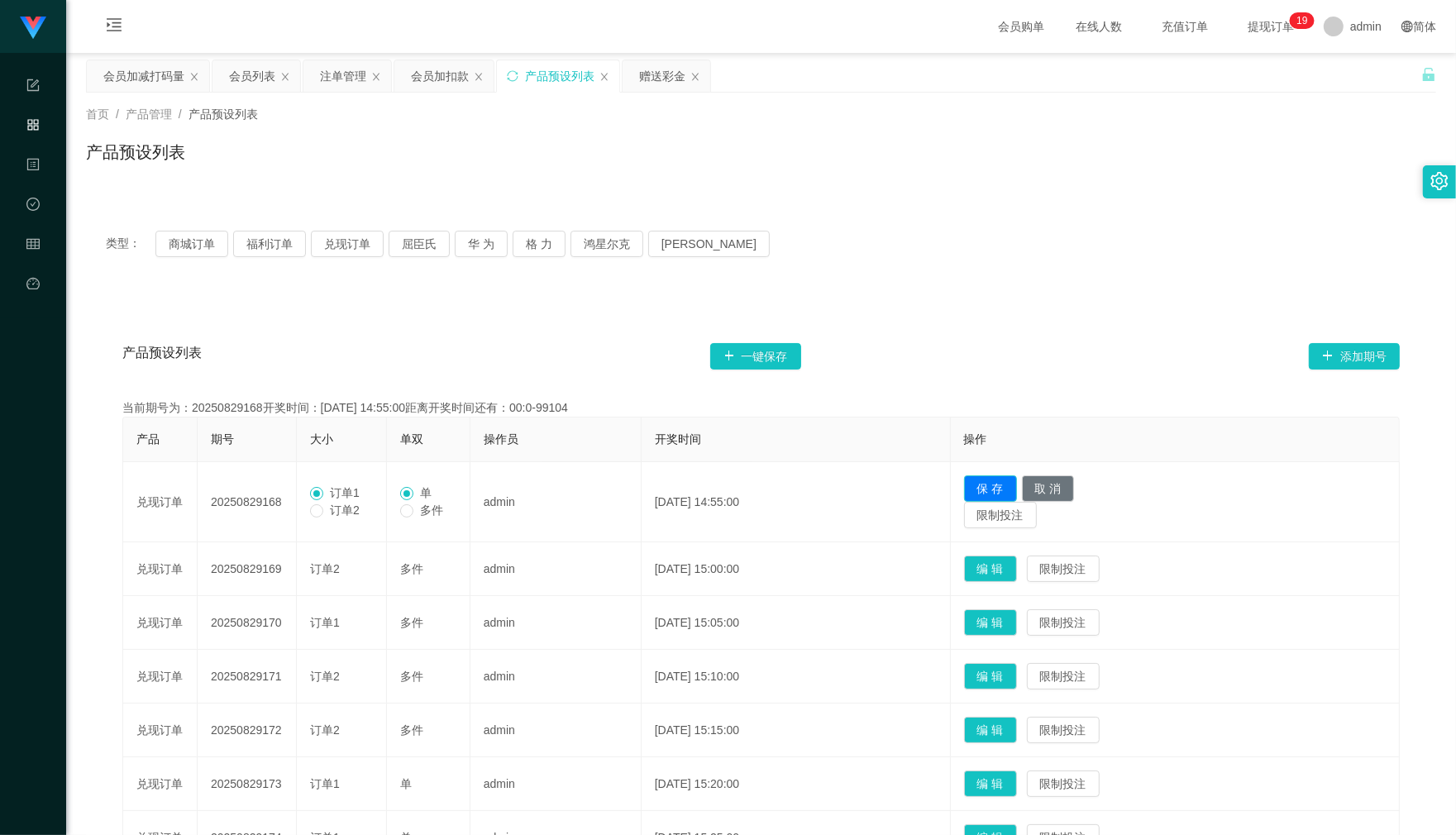
click at [1008, 485] on button "保 存" at bounding box center [990, 489] width 53 height 27
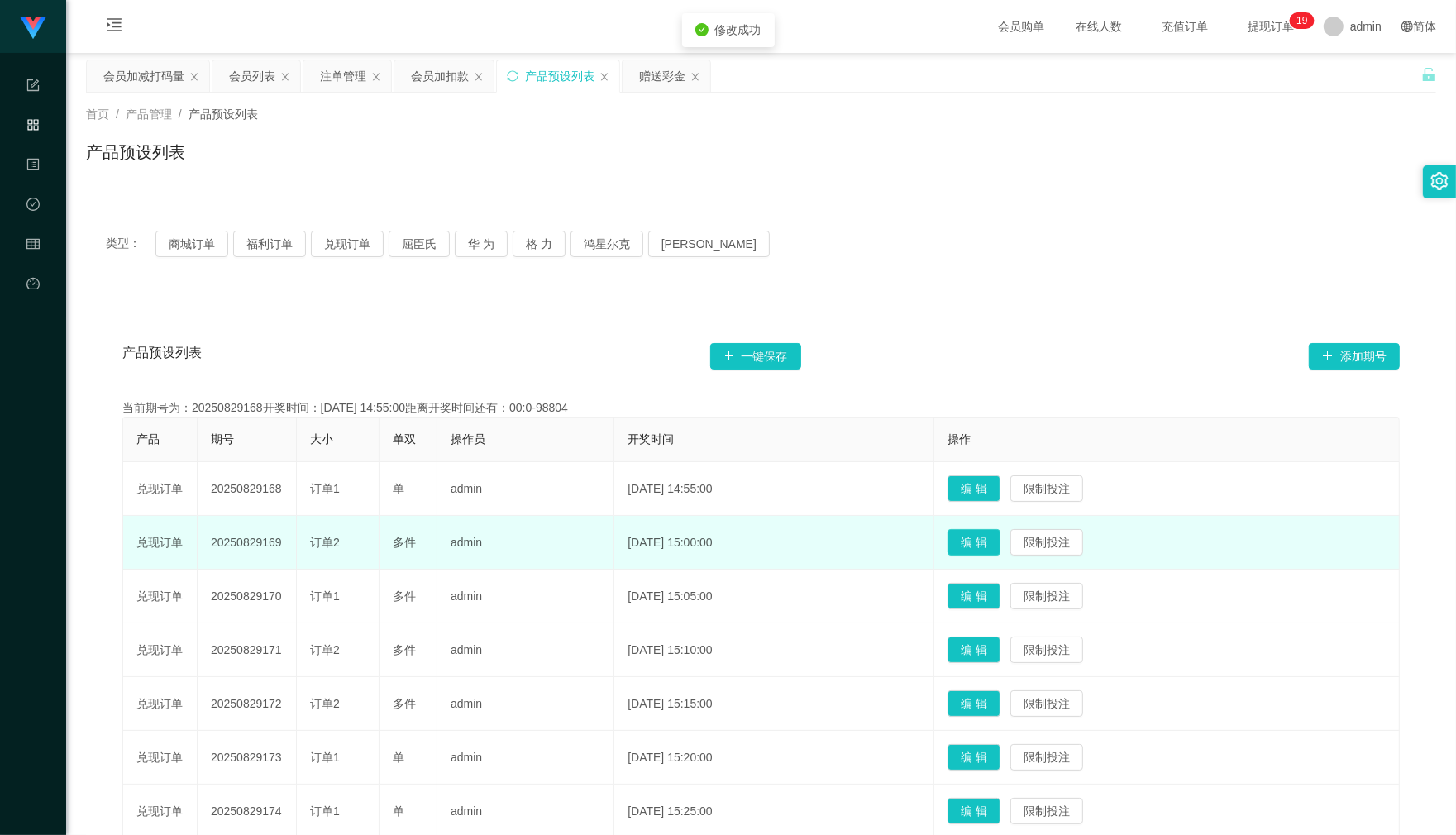
click at [990, 546] on button "编 辑" at bounding box center [974, 543] width 53 height 27
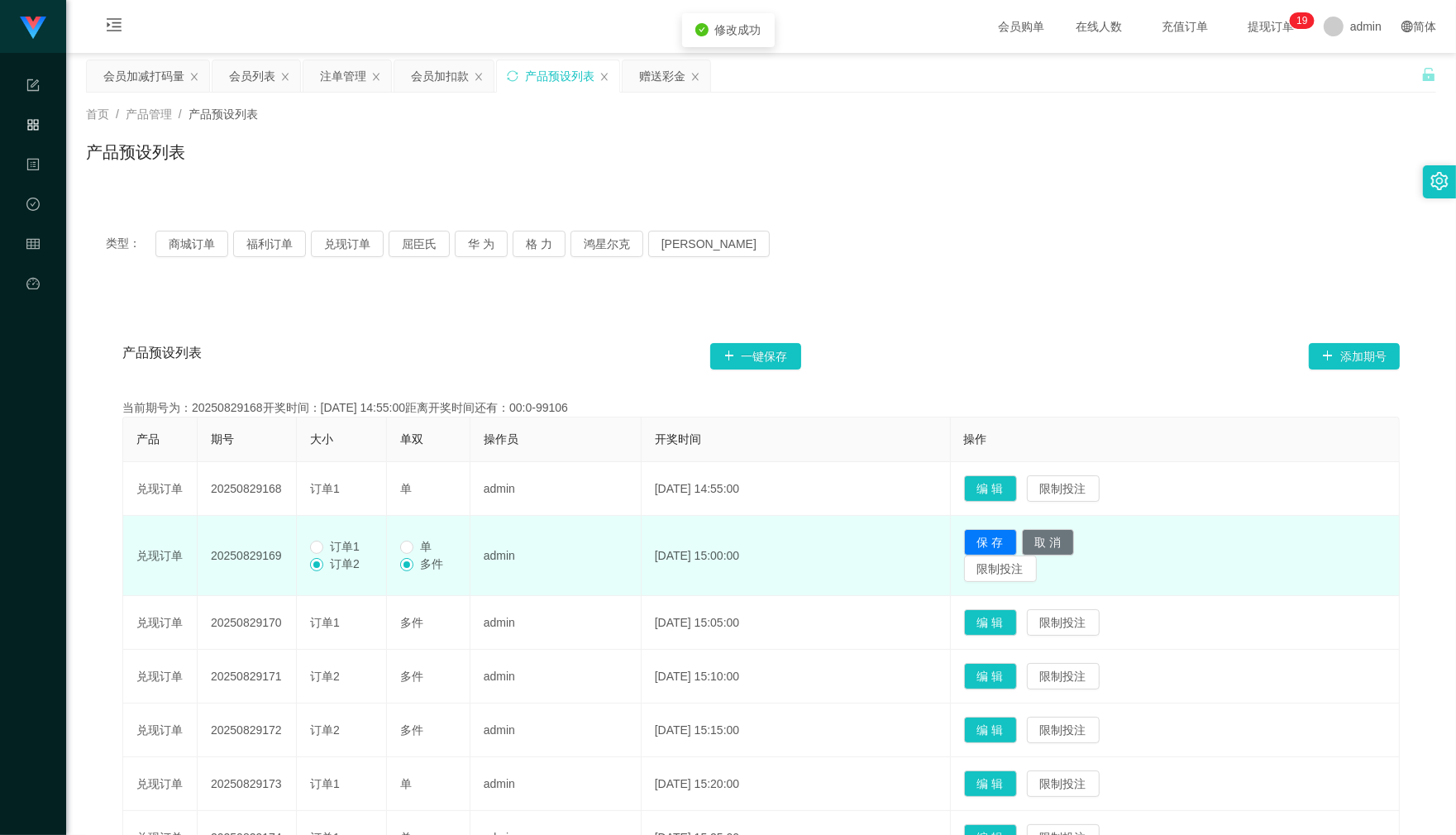
click at [358, 550] on span "订单1" at bounding box center [345, 546] width 43 height 13
click at [392, 545] on td "单 多件" at bounding box center [428, 556] width 83 height 80
click at [397, 547] on td "单 多件" at bounding box center [428, 556] width 83 height 80
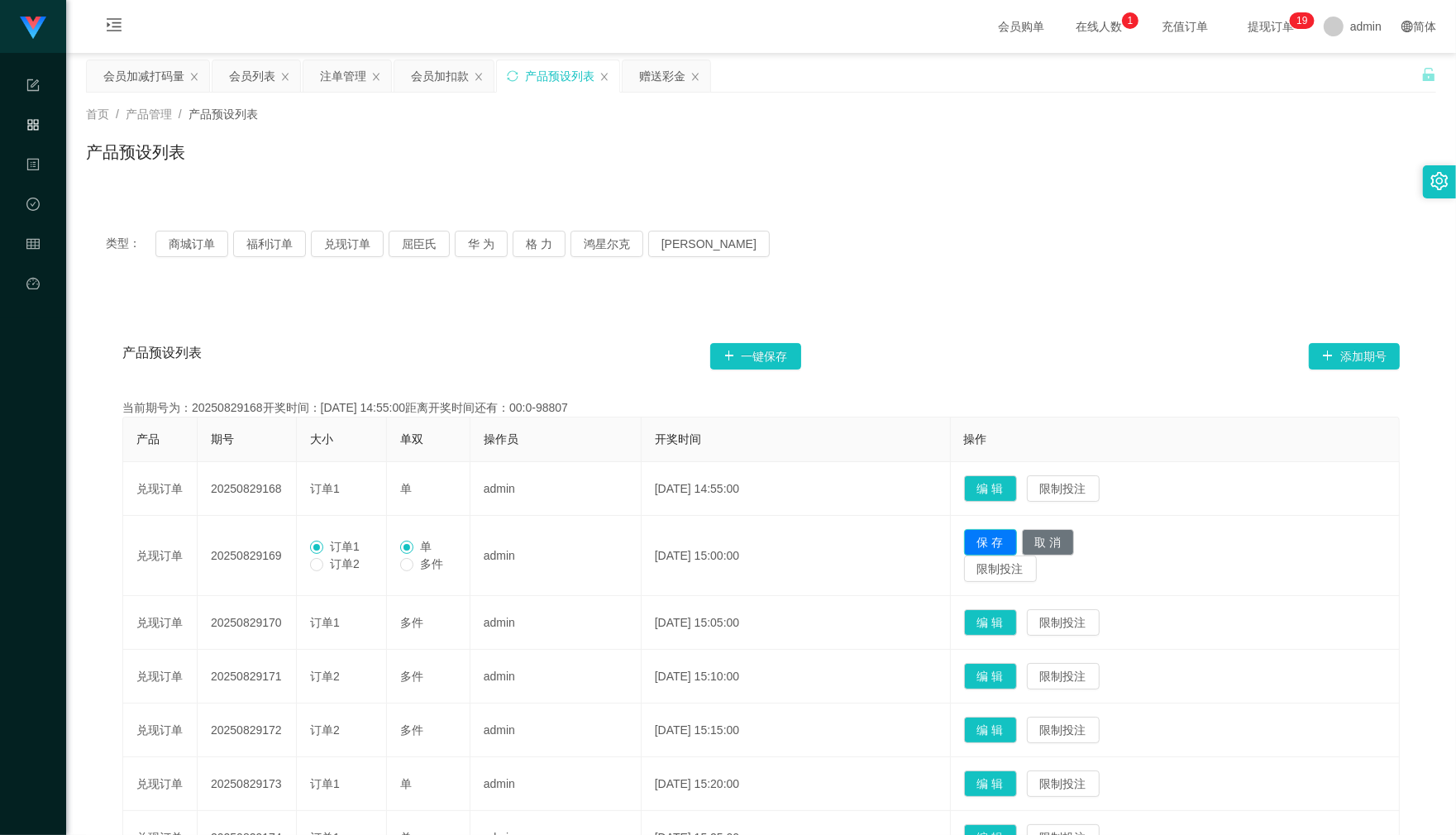
click at [998, 537] on button "保 存" at bounding box center [990, 543] width 53 height 27
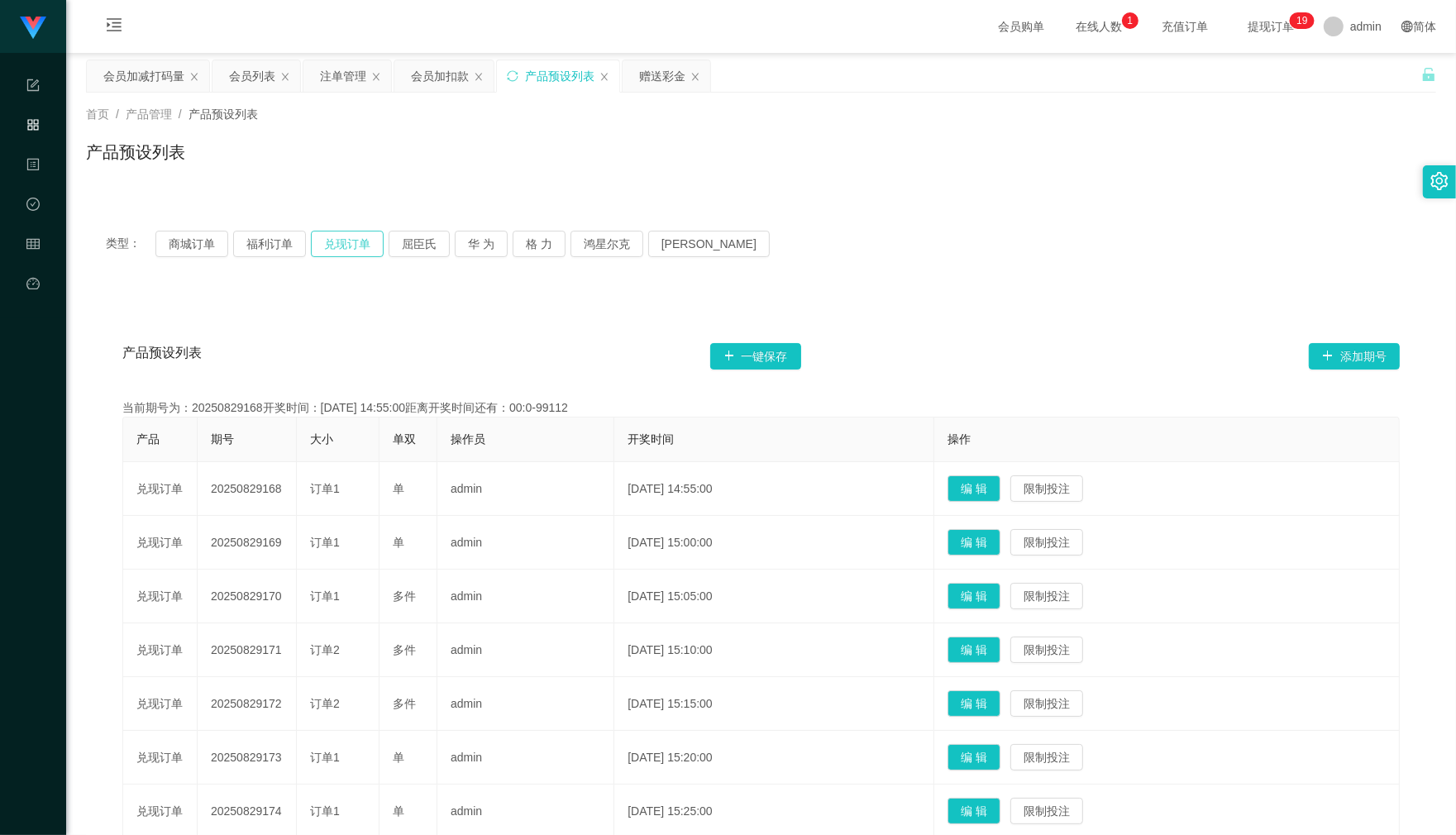
click at [344, 250] on button "兑现订单" at bounding box center [347, 244] width 72 height 27
click at [329, 83] on div "注单管理" at bounding box center [343, 76] width 46 height 32
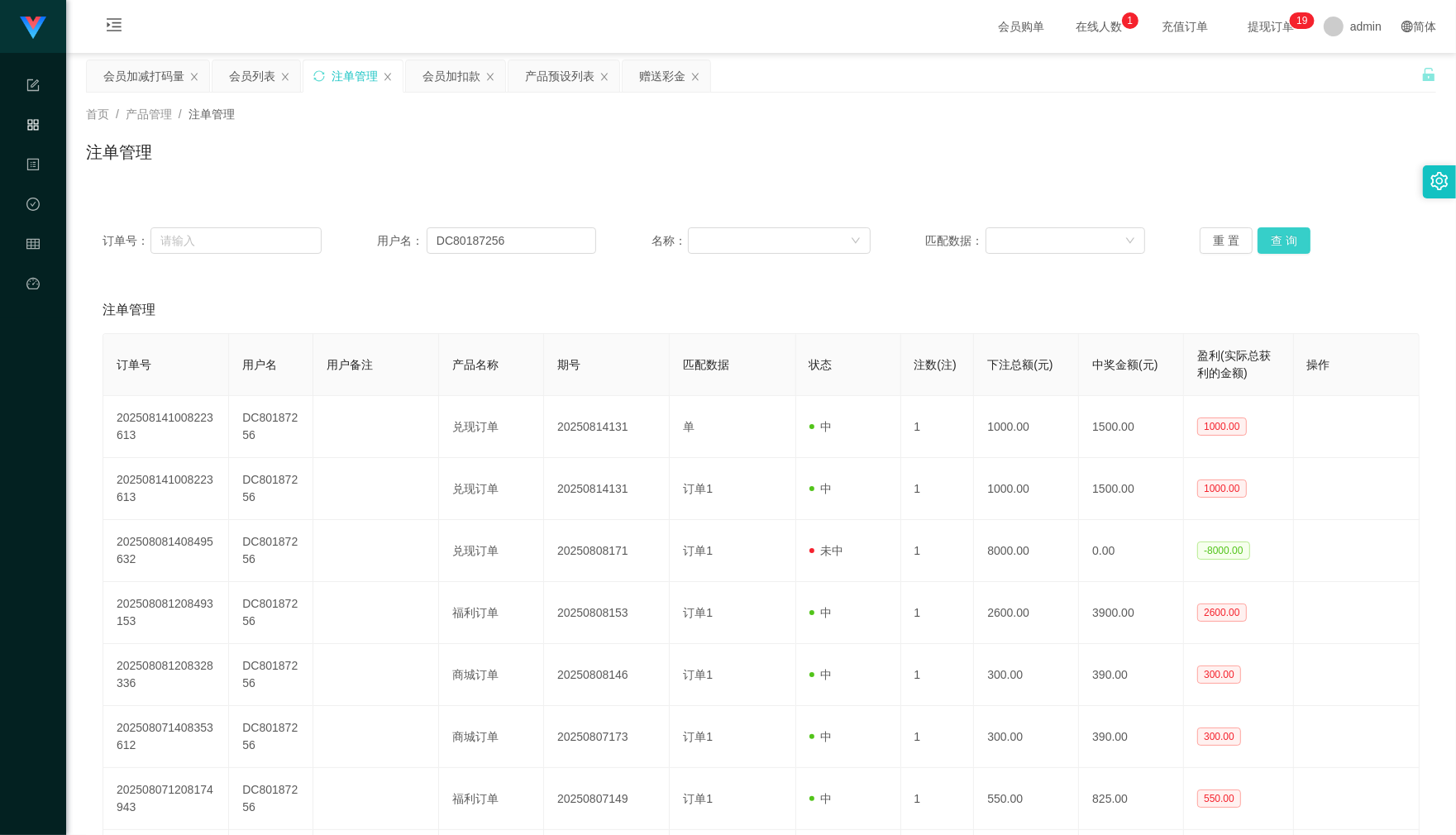
click at [1298, 247] on button "查 询" at bounding box center [1284, 240] width 53 height 27
click at [1296, 246] on div "重 置 查 询" at bounding box center [1309, 240] width 219 height 27
click at [1296, 246] on button "查 询" at bounding box center [1284, 240] width 53 height 27
click at [1296, 246] on div "重 置 查 询" at bounding box center [1309, 240] width 219 height 27
click at [1295, 244] on button "查 询" at bounding box center [1284, 240] width 53 height 27
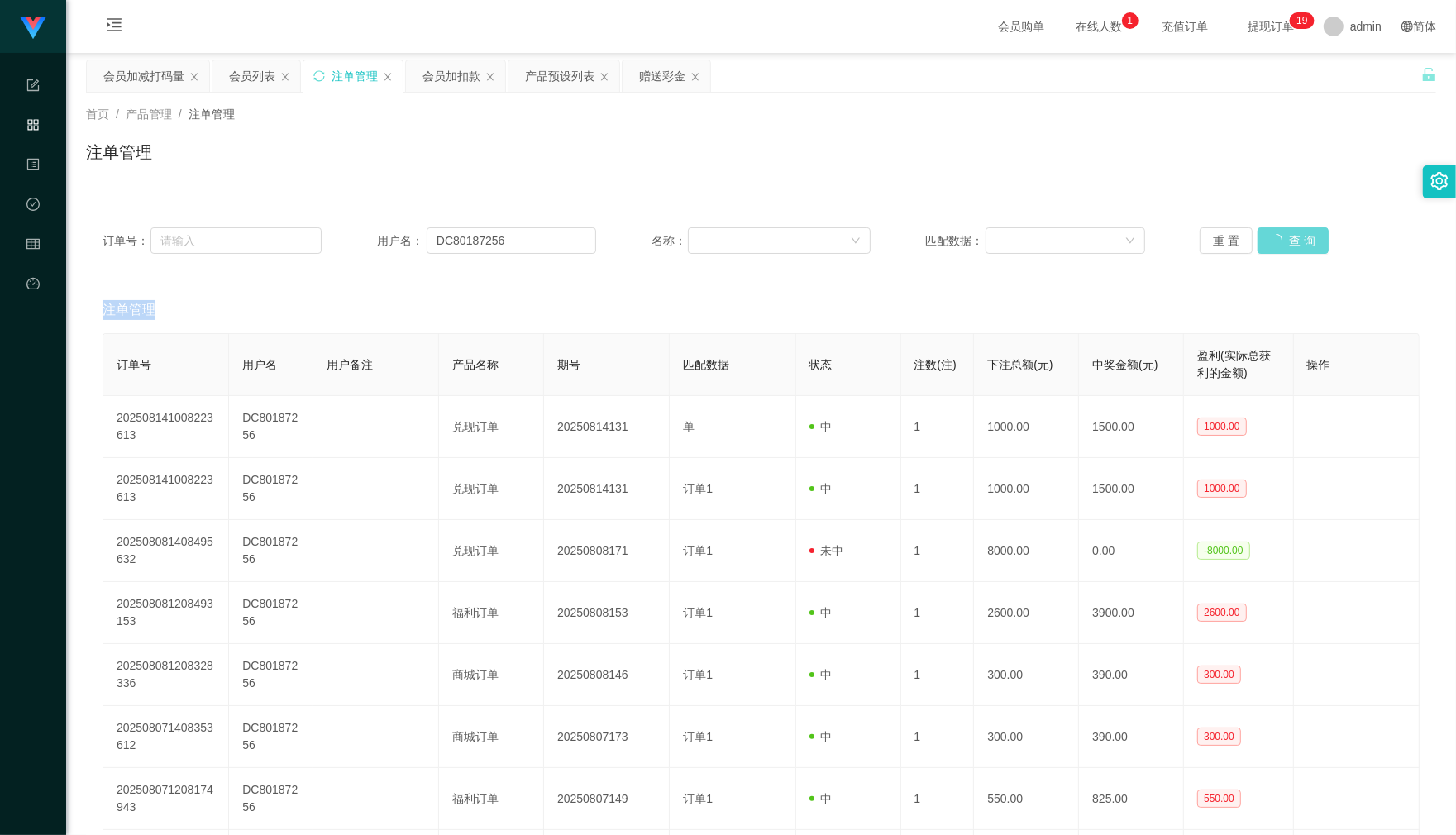
click at [1294, 242] on div "重 置 查 询" at bounding box center [1309, 240] width 219 height 27
click at [1294, 242] on button "查 询" at bounding box center [1284, 240] width 53 height 27
click at [1294, 242] on div "重 置 查 询" at bounding box center [1309, 240] width 219 height 27
click at [1294, 242] on button "查 询" at bounding box center [1284, 240] width 53 height 27
click at [1294, 242] on button "查 询" at bounding box center [1293, 240] width 71 height 27
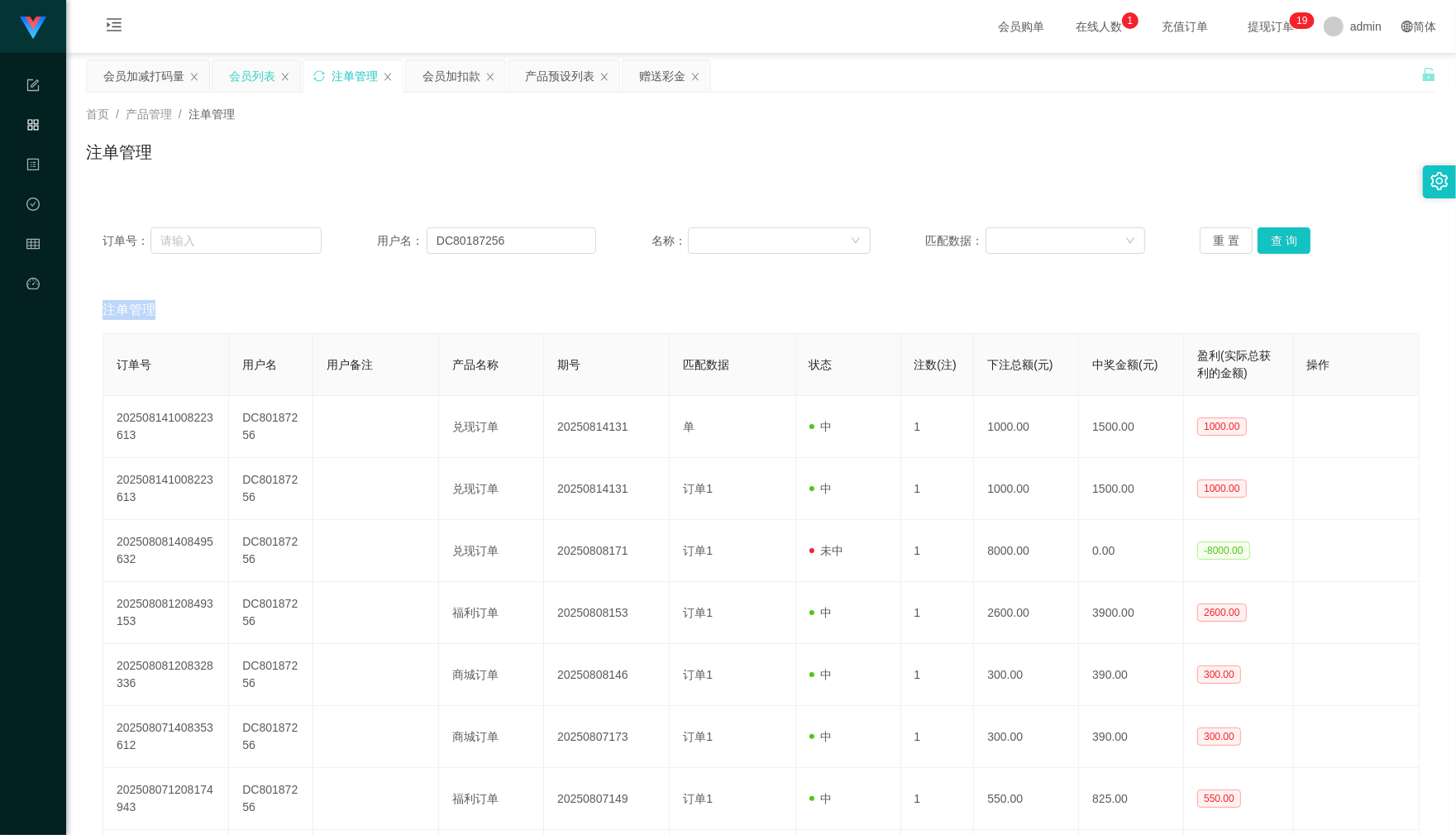
click at [253, 83] on div "会员列表" at bounding box center [252, 76] width 46 height 32
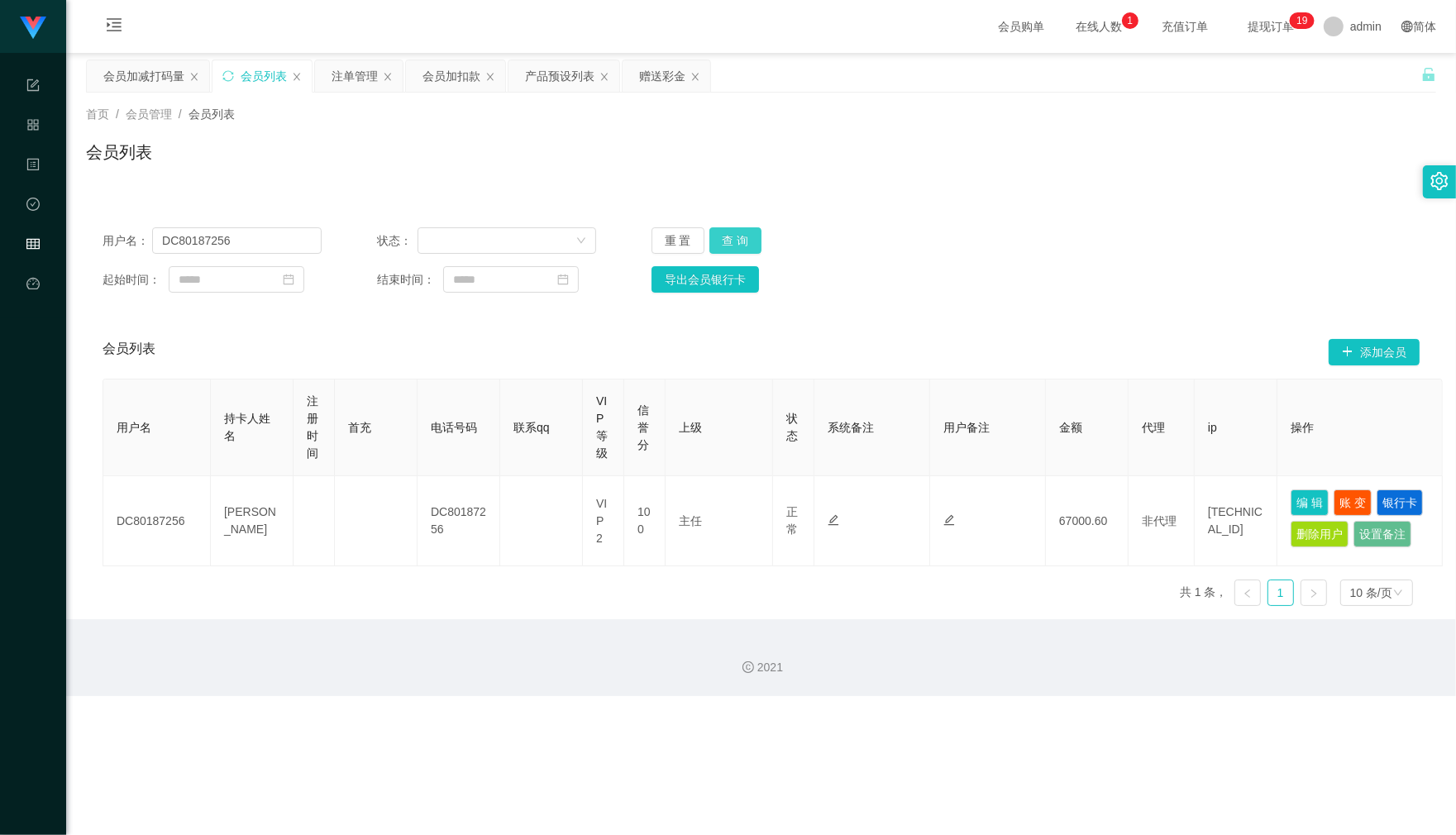
click at [742, 250] on button "查 询" at bounding box center [736, 240] width 53 height 27
click at [742, 250] on button "查 询" at bounding box center [745, 240] width 71 height 27
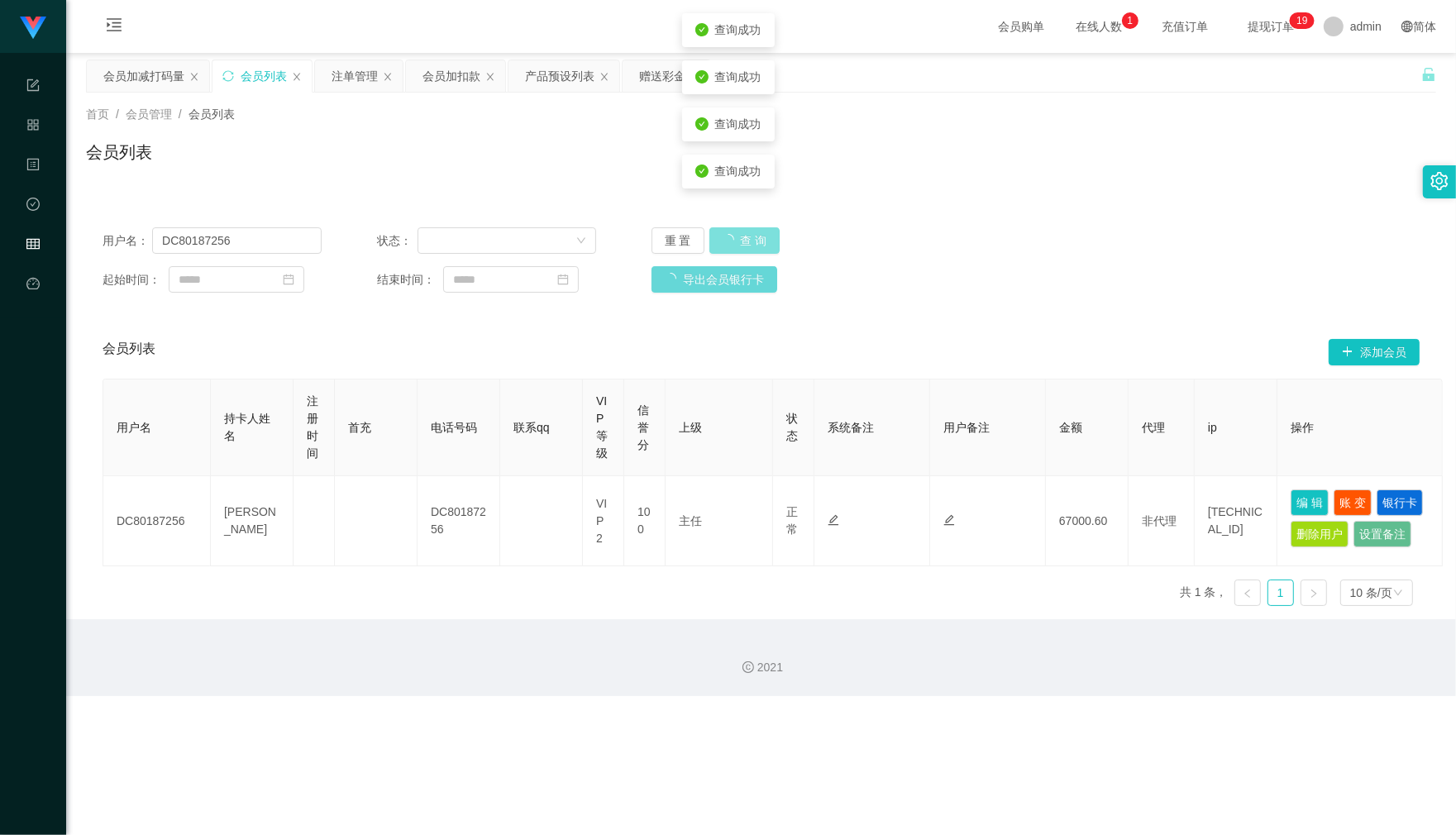
click at [742, 250] on button "查 询" at bounding box center [745, 240] width 71 height 27
click at [742, 250] on div "查询成功" at bounding box center [728, 266] width 93 height 34
click at [1315, 496] on button "编 辑" at bounding box center [1308, 503] width 38 height 27
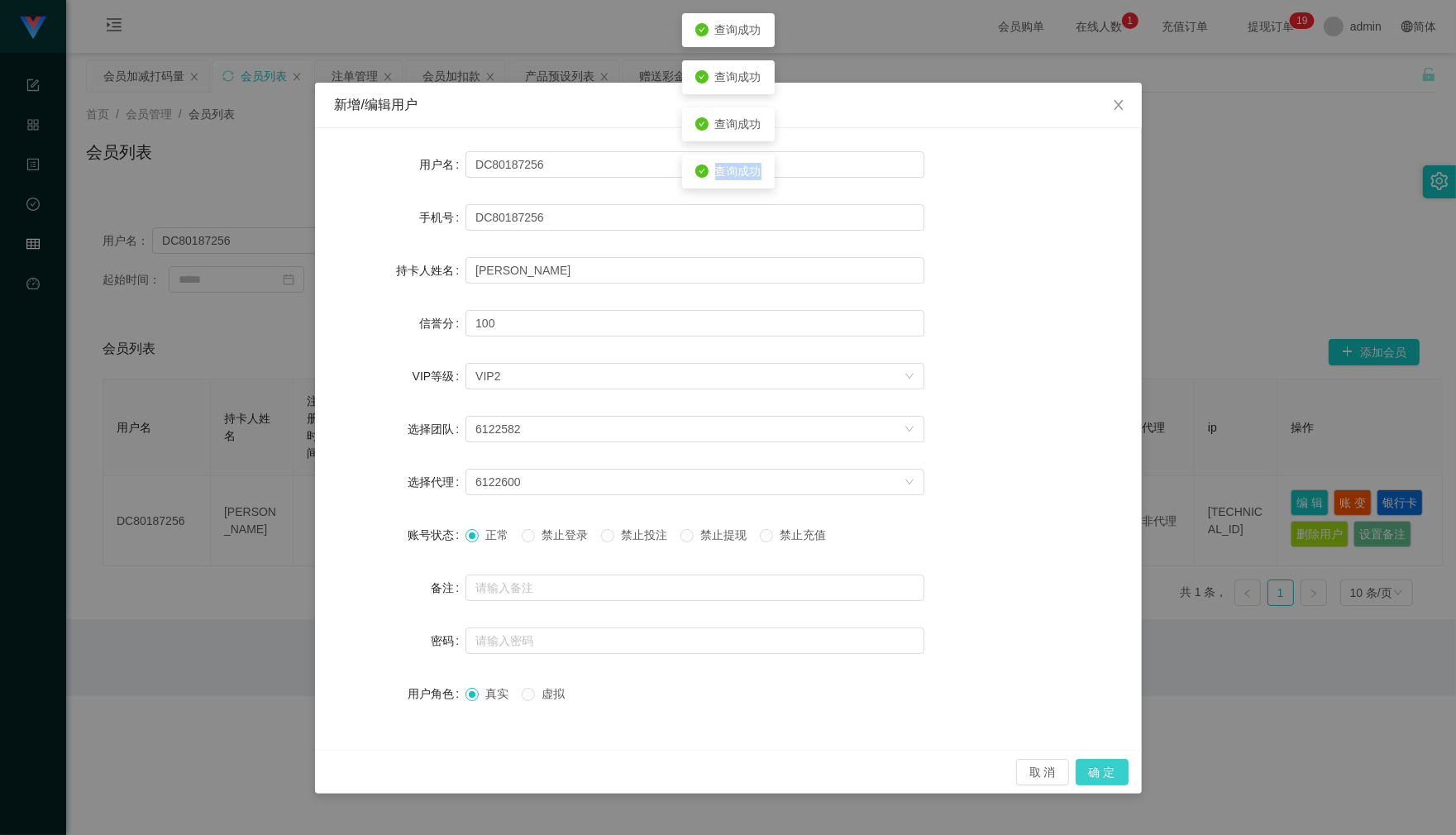
click at [1096, 769] on button "确 定" at bounding box center [1102, 772] width 53 height 27
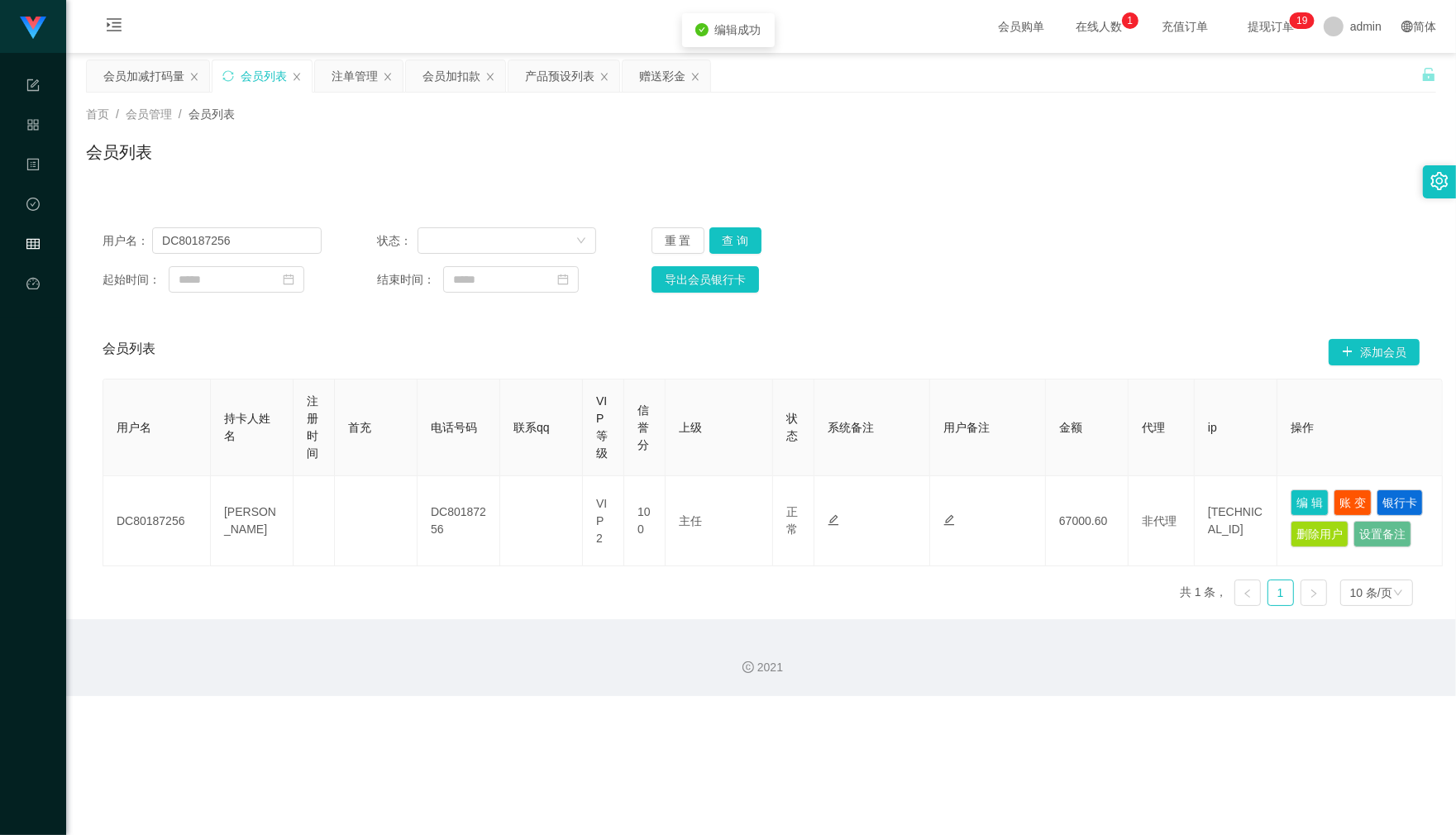
click at [746, 224] on div "用户名： DC80187256 状态： 重 置 查 询 起始时间： 结束时间： 导出会员银行卡" at bounding box center [761, 260] width 1350 height 98
click at [745, 234] on button "查 询" at bounding box center [736, 240] width 53 height 27
click at [747, 234] on div "重 置 查 询" at bounding box center [761, 240] width 219 height 27
click at [337, 72] on div "注单管理" at bounding box center [354, 76] width 46 height 32
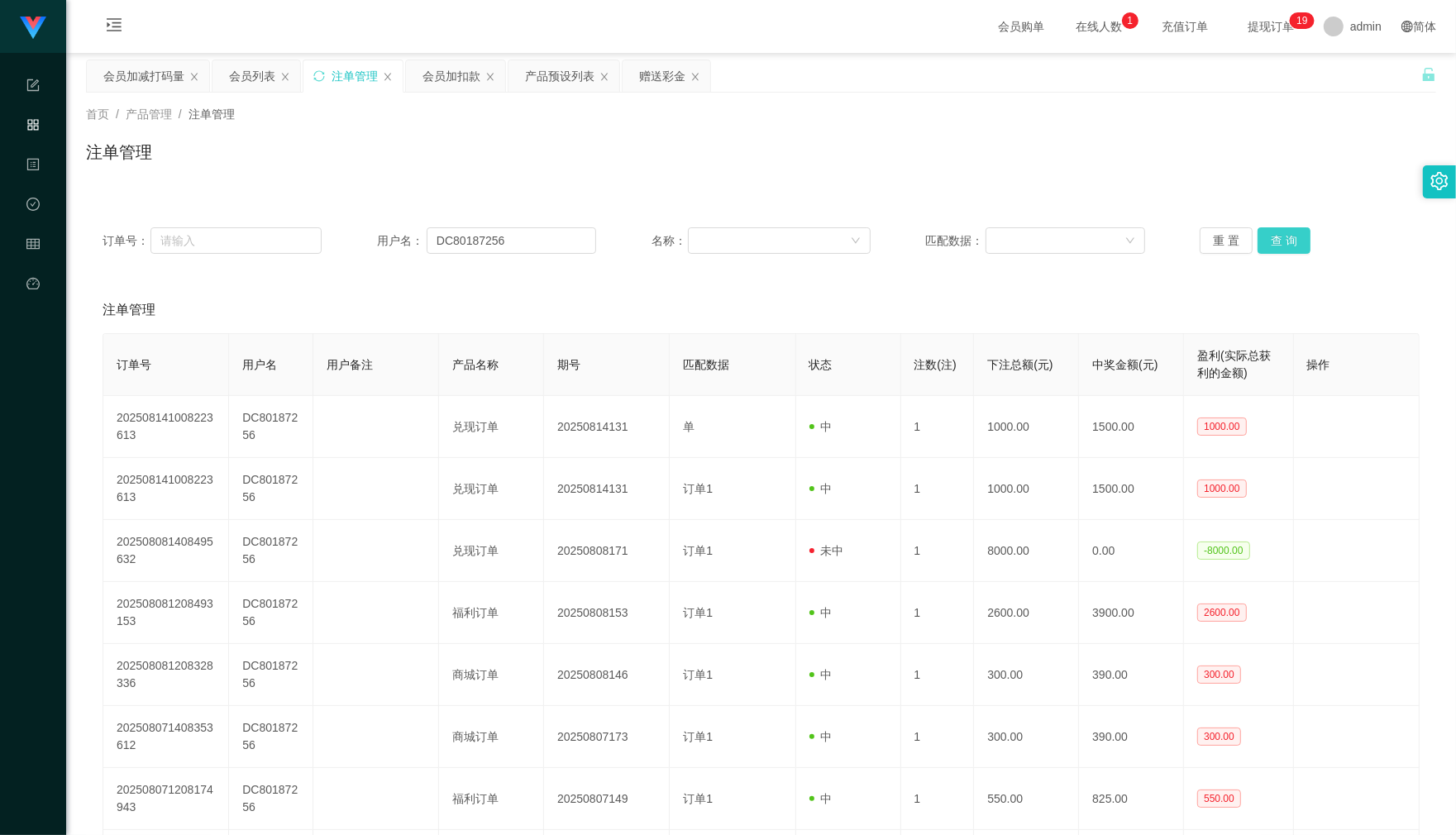
click at [1298, 234] on button "查 询" at bounding box center [1284, 240] width 53 height 27
click at [1298, 234] on div "重 置 查 询" at bounding box center [1309, 240] width 219 height 27
click at [1298, 234] on button "查 询" at bounding box center [1284, 240] width 53 height 27
click at [1298, 234] on div "重 置 查 询" at bounding box center [1309, 240] width 219 height 27
click at [1298, 234] on button "查 询" at bounding box center [1284, 240] width 53 height 27
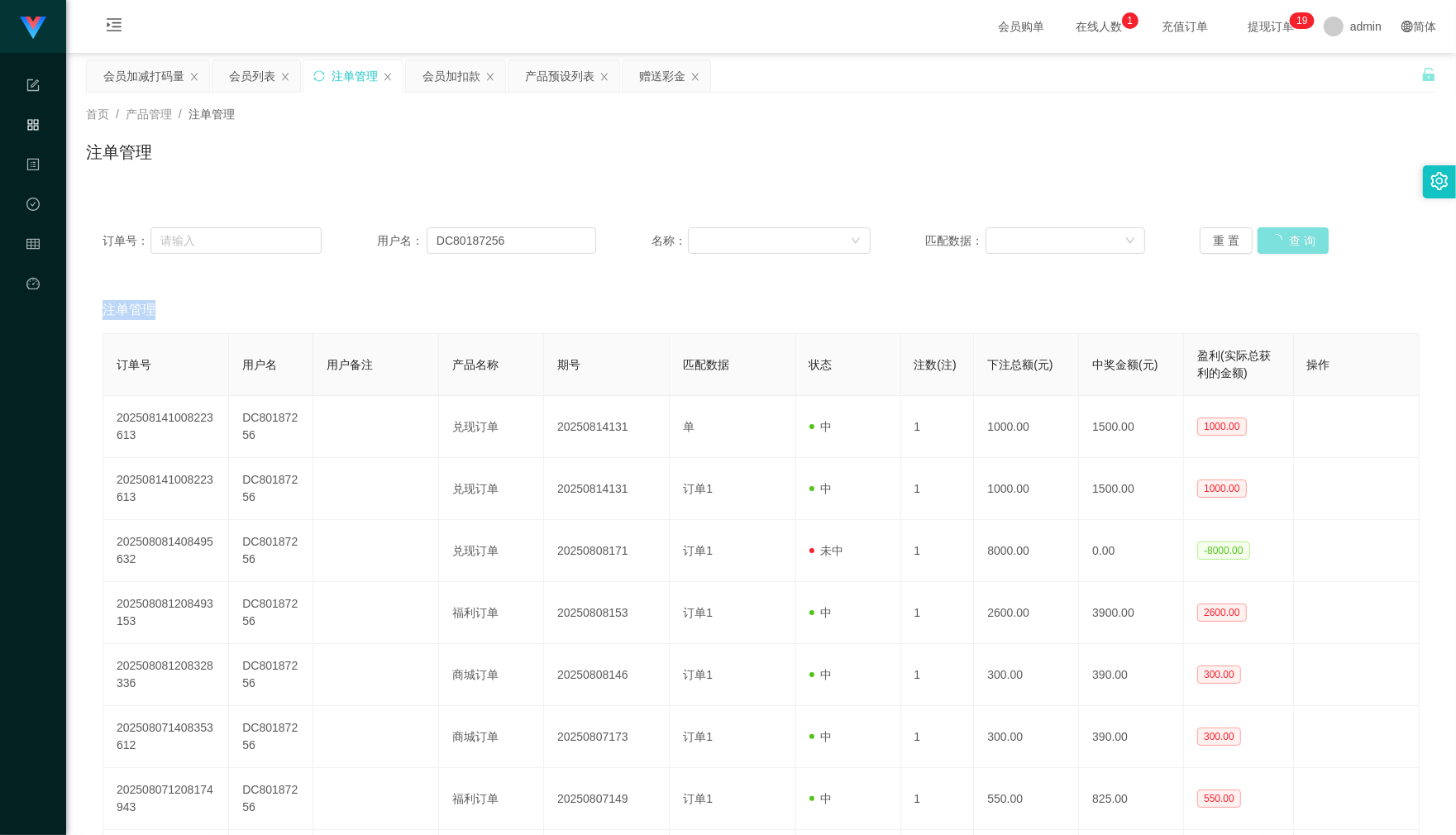
click at [1298, 234] on div "重 置 查 询" at bounding box center [1309, 240] width 219 height 27
click at [1298, 234] on button "查 询" at bounding box center [1284, 240] width 53 height 27
click at [455, 93] on div "首页 / 产品管理 / 注单管理 / 注单管理" at bounding box center [761, 141] width 1390 height 98
click at [577, 85] on div "产品预设列表" at bounding box center [559, 76] width 70 height 32
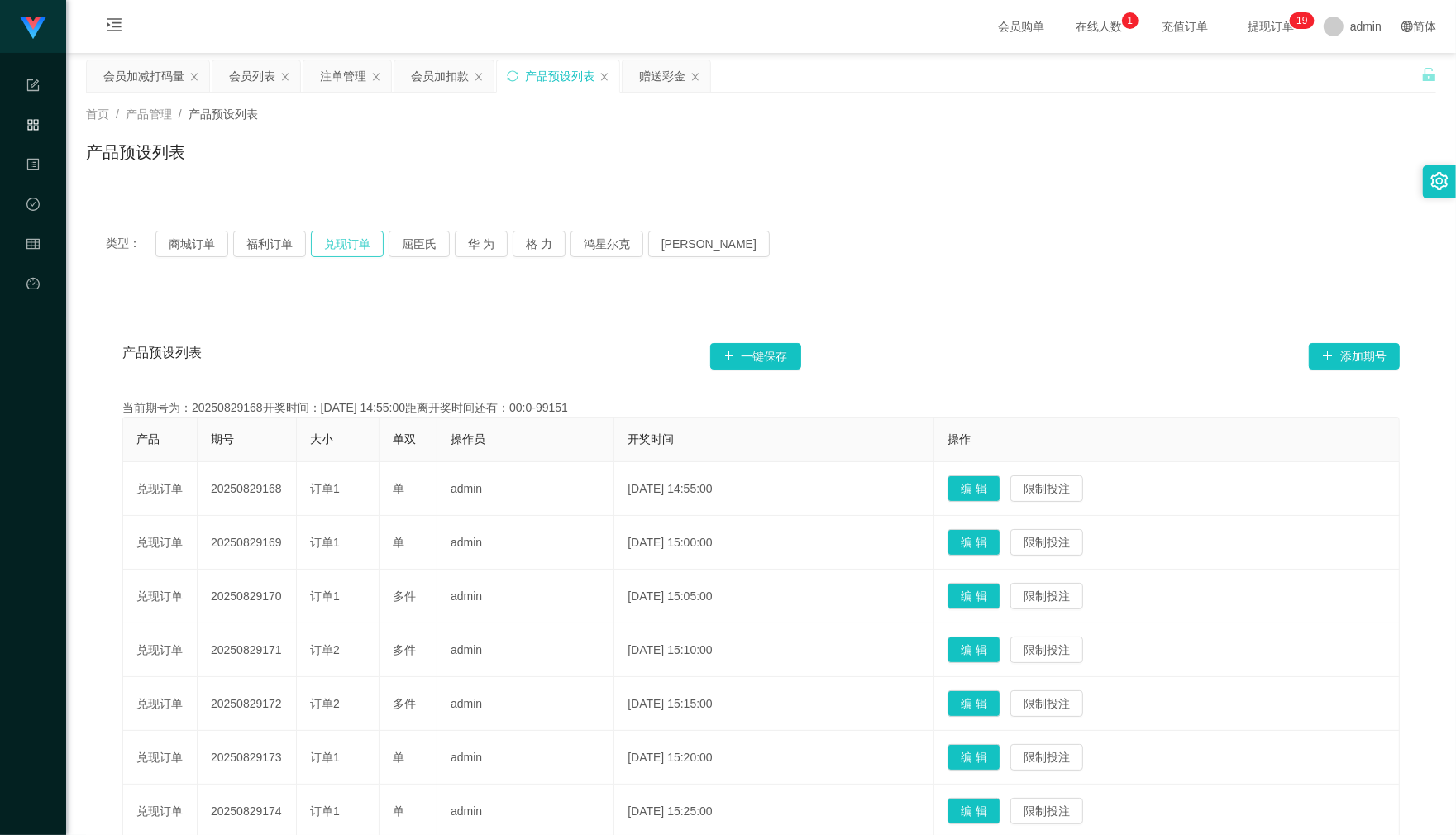
click at [328, 247] on button "兑现订单" at bounding box center [347, 244] width 72 height 27
drag, startPoint x: 254, startPoint y: 81, endPoint x: 258, endPoint y: 94, distance: 13.6
click at [254, 83] on div "会员列表" at bounding box center [252, 76] width 46 height 32
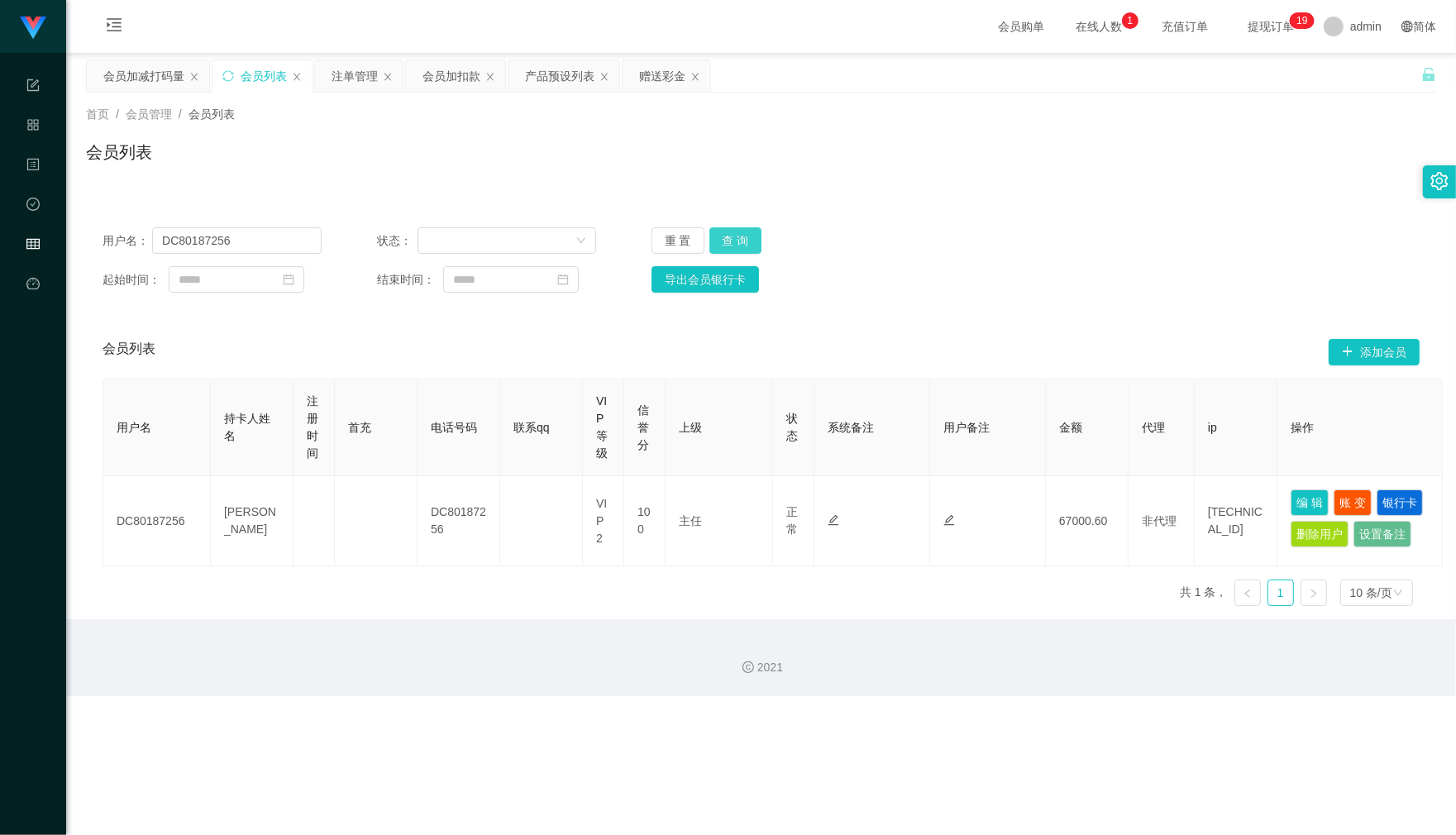
click at [739, 238] on button "查 询" at bounding box center [736, 240] width 53 height 27
click at [739, 238] on button "查 询" at bounding box center [745, 240] width 71 height 27
click at [741, 238] on div "重 置 查 询" at bounding box center [761, 240] width 219 height 27
click at [741, 238] on button "查 询" at bounding box center [736, 240] width 53 height 27
click at [752, 254] on div "用户名： DC80187256 状态： 重 置 查 询 起始时间： 结束时间： 导出会员银行卡" at bounding box center [761, 260] width 1350 height 98
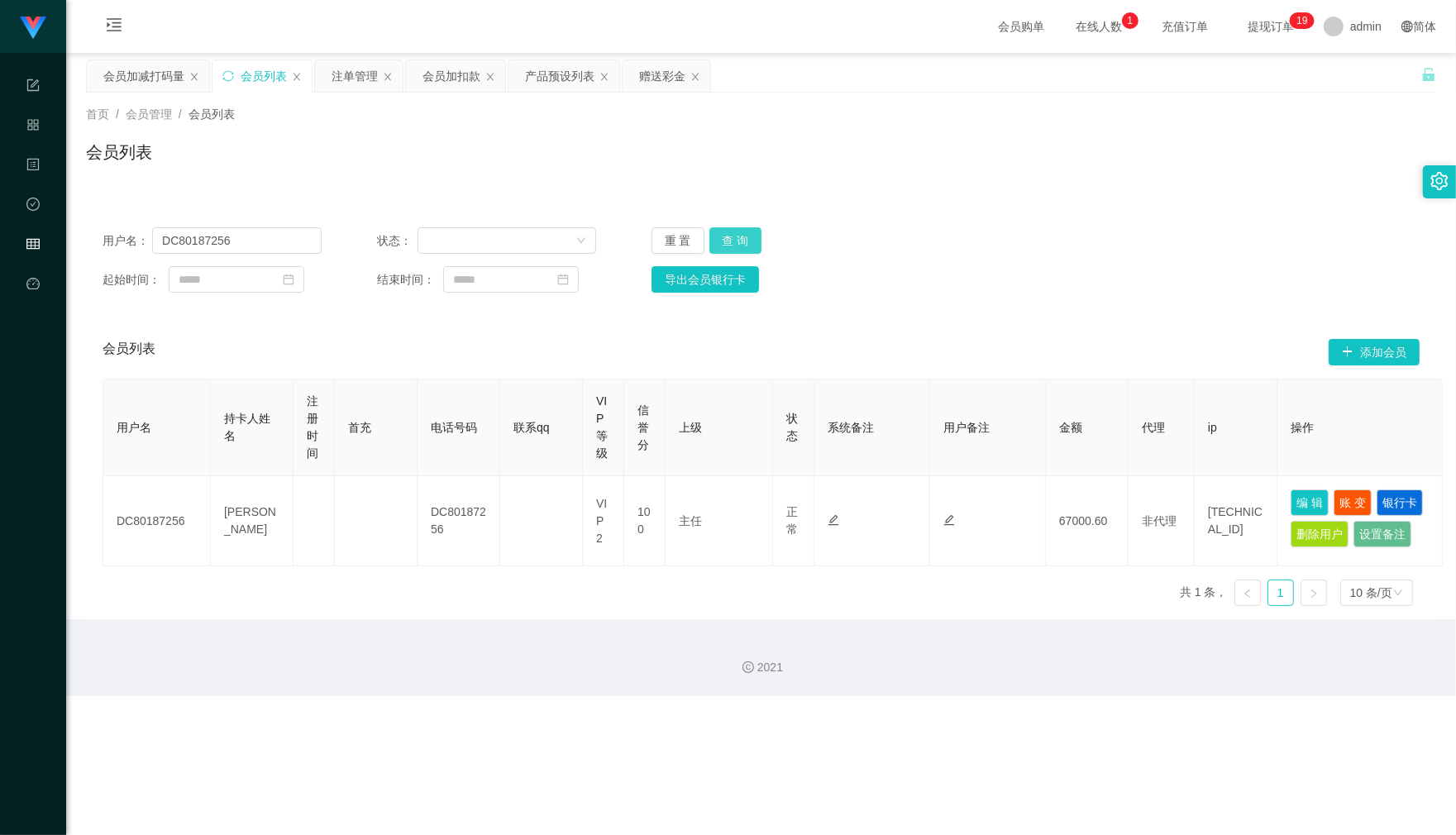
click at [750, 242] on button "查 询" at bounding box center [736, 240] width 53 height 27
click at [750, 242] on button "查 询" at bounding box center [745, 240] width 71 height 27
click at [752, 242] on button "查 询" at bounding box center [745, 240] width 71 height 27
drag, startPoint x: 344, startPoint y: 89, endPoint x: 370, endPoint y: 99, distance: 27.9
click at [343, 89] on div "注单管理" at bounding box center [354, 76] width 46 height 32
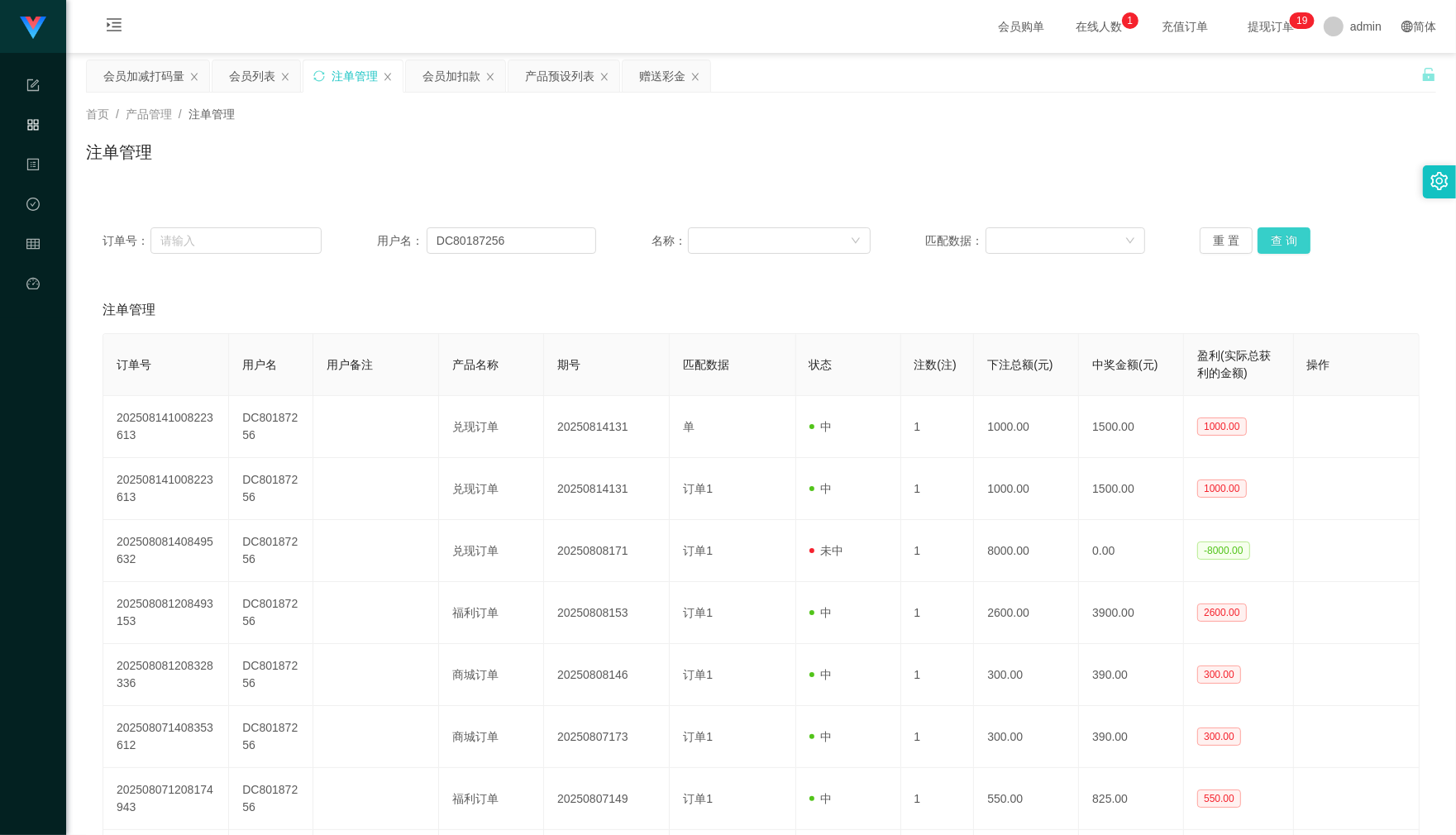
click at [1296, 241] on button "查 询" at bounding box center [1284, 240] width 53 height 27
click at [1296, 241] on div "重 置 查 询" at bounding box center [1309, 240] width 219 height 27
click at [1296, 241] on button "查 询" at bounding box center [1284, 240] width 53 height 27
click at [1296, 241] on div "重 置 查 询" at bounding box center [1309, 240] width 219 height 27
click at [558, 72] on div "产品预设列表" at bounding box center [559, 76] width 70 height 32
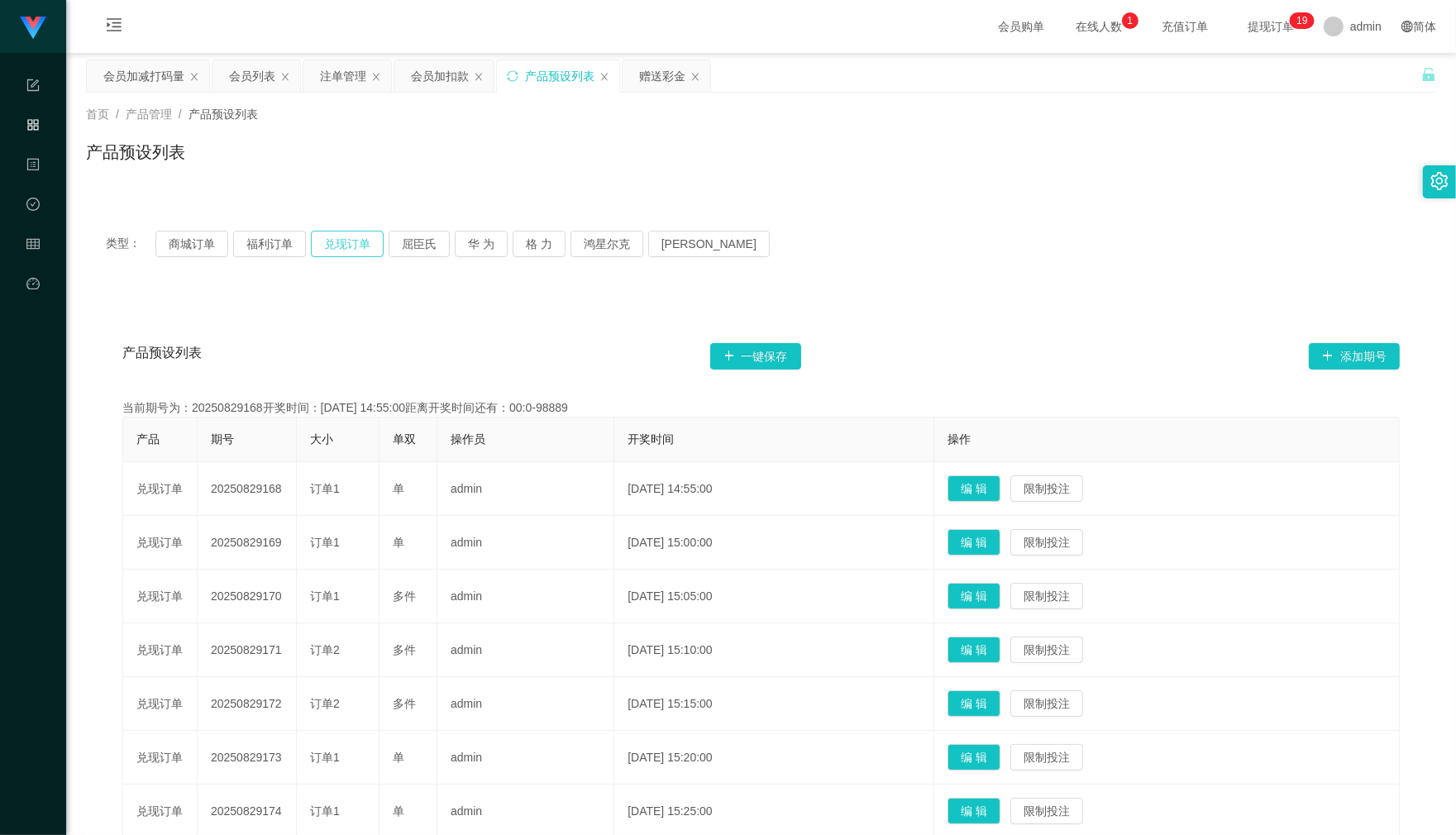
click at [343, 239] on button "兑现订单" at bounding box center [347, 244] width 72 height 27
click at [329, 79] on div "注单管理" at bounding box center [343, 76] width 46 height 32
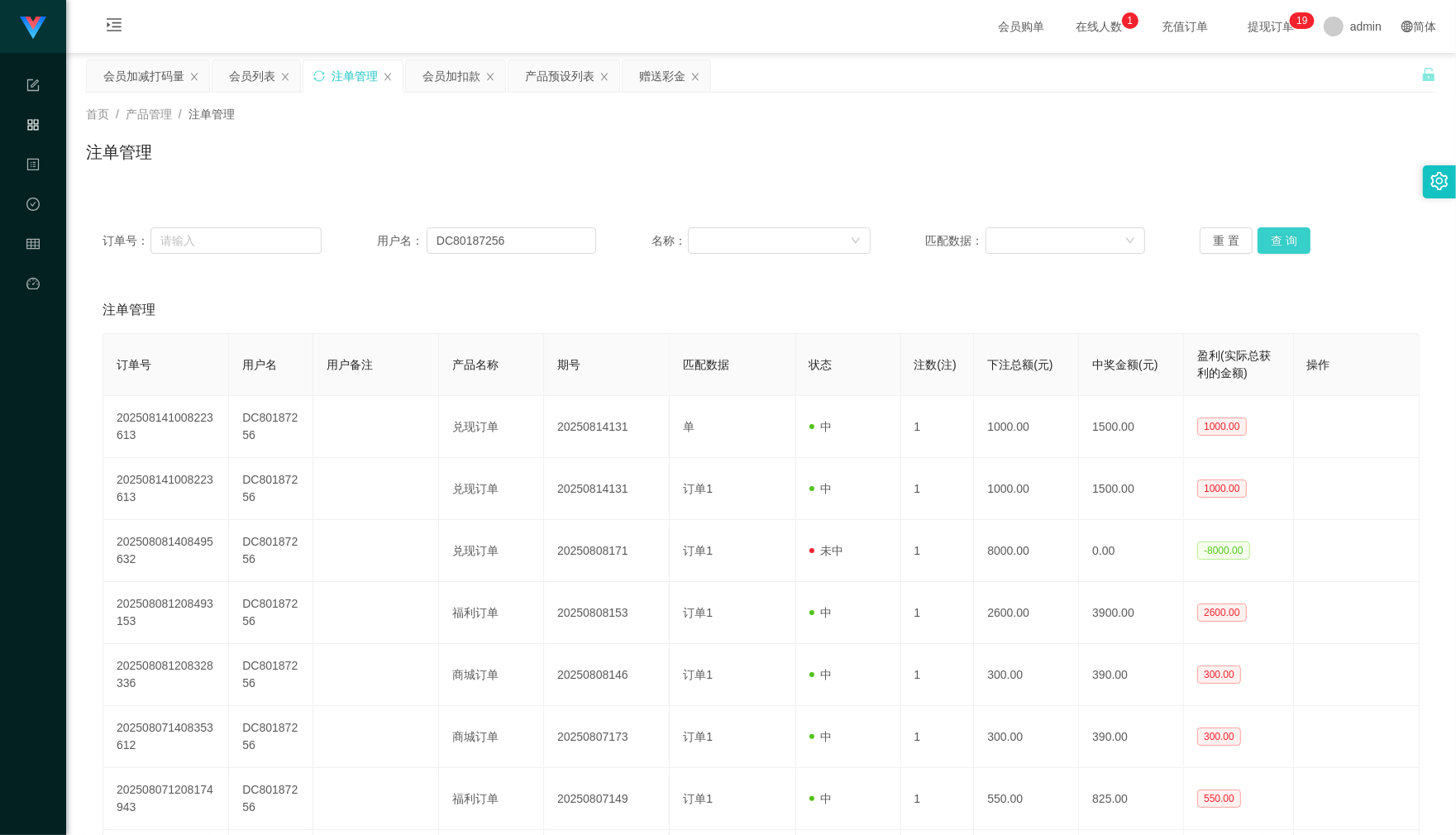
click at [1298, 240] on button "查 询" at bounding box center [1284, 240] width 53 height 27
click at [1298, 240] on div "重 置 查 询" at bounding box center [1309, 240] width 219 height 27
click at [1298, 240] on button "查 询" at bounding box center [1284, 240] width 53 height 27
click at [1298, 240] on div "重 置 查 询" at bounding box center [1309, 240] width 219 height 27
click at [1298, 240] on button "查 询" at bounding box center [1284, 240] width 53 height 27
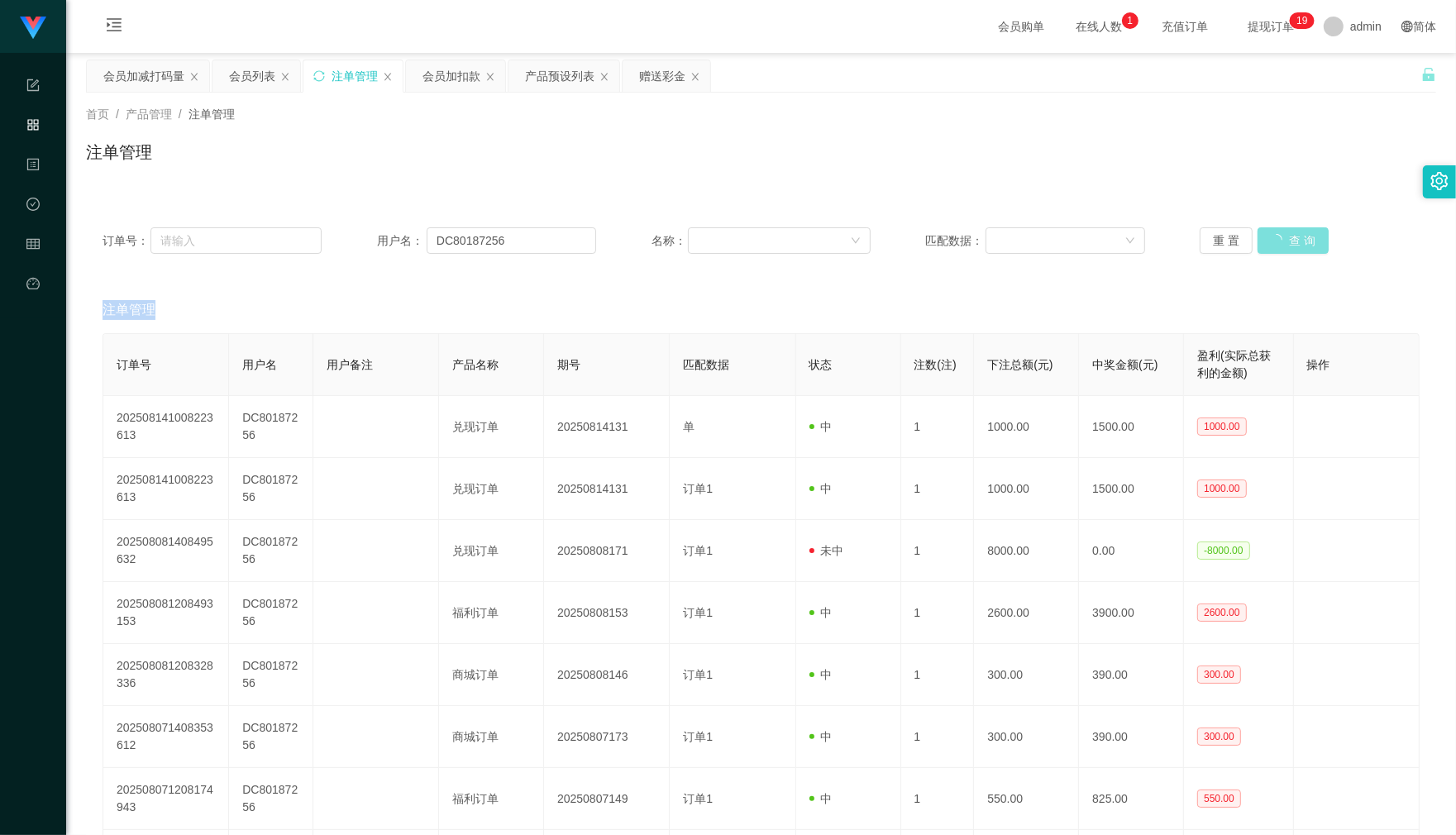
click at [1298, 240] on div "重 置 查 询" at bounding box center [1309, 240] width 219 height 27
click at [1298, 240] on button "查 询" at bounding box center [1284, 240] width 53 height 27
click at [1257, 227] on button "查 询" at bounding box center [1284, 240] width 53 height 27
click at [1257, 227] on button "查 询" at bounding box center [1293, 240] width 71 height 27
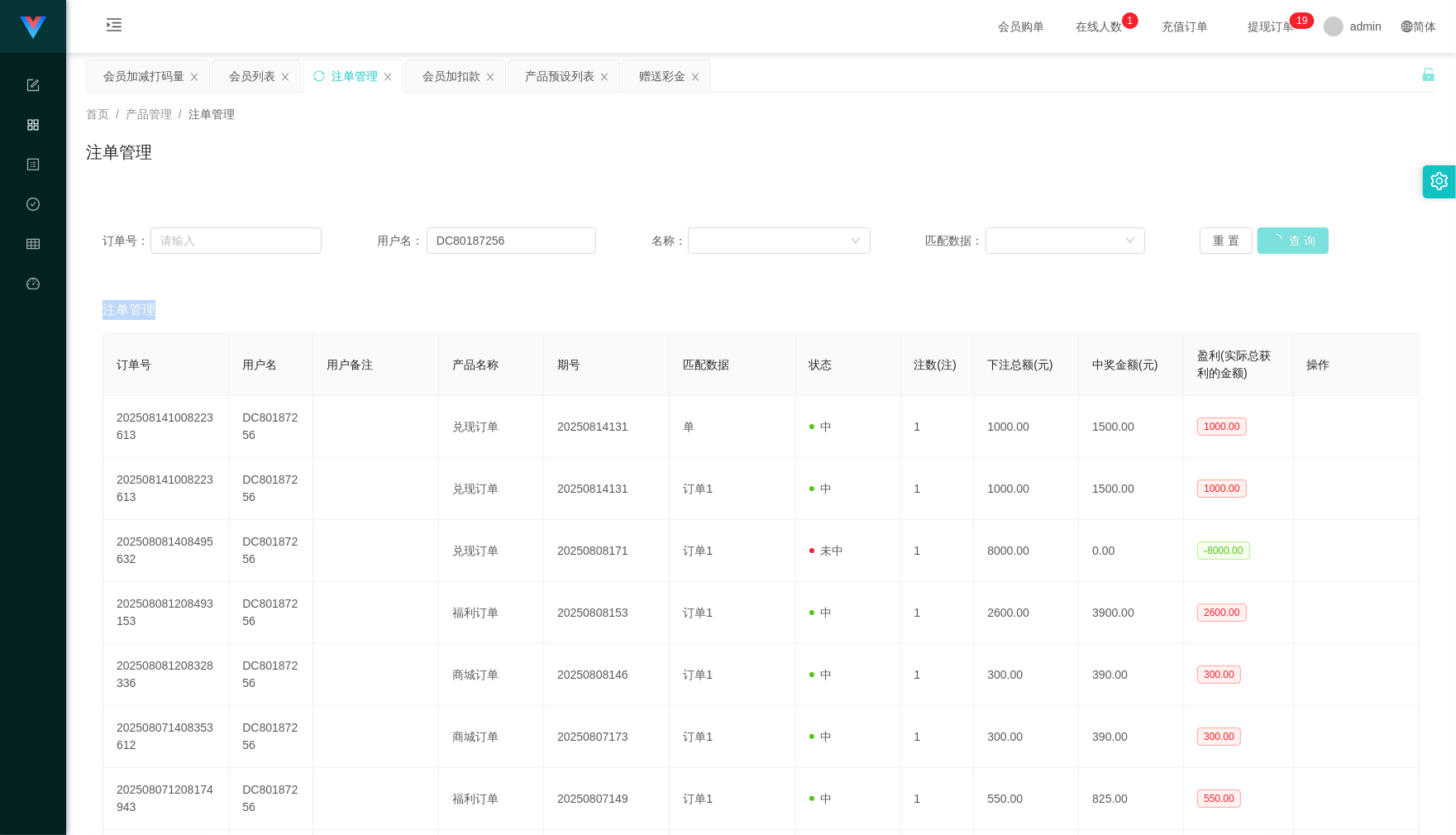
click at [1257, 227] on button "查 询" at bounding box center [1293, 240] width 71 height 27
click at [1257, 227] on button "查 询" at bounding box center [1284, 240] width 53 height 27
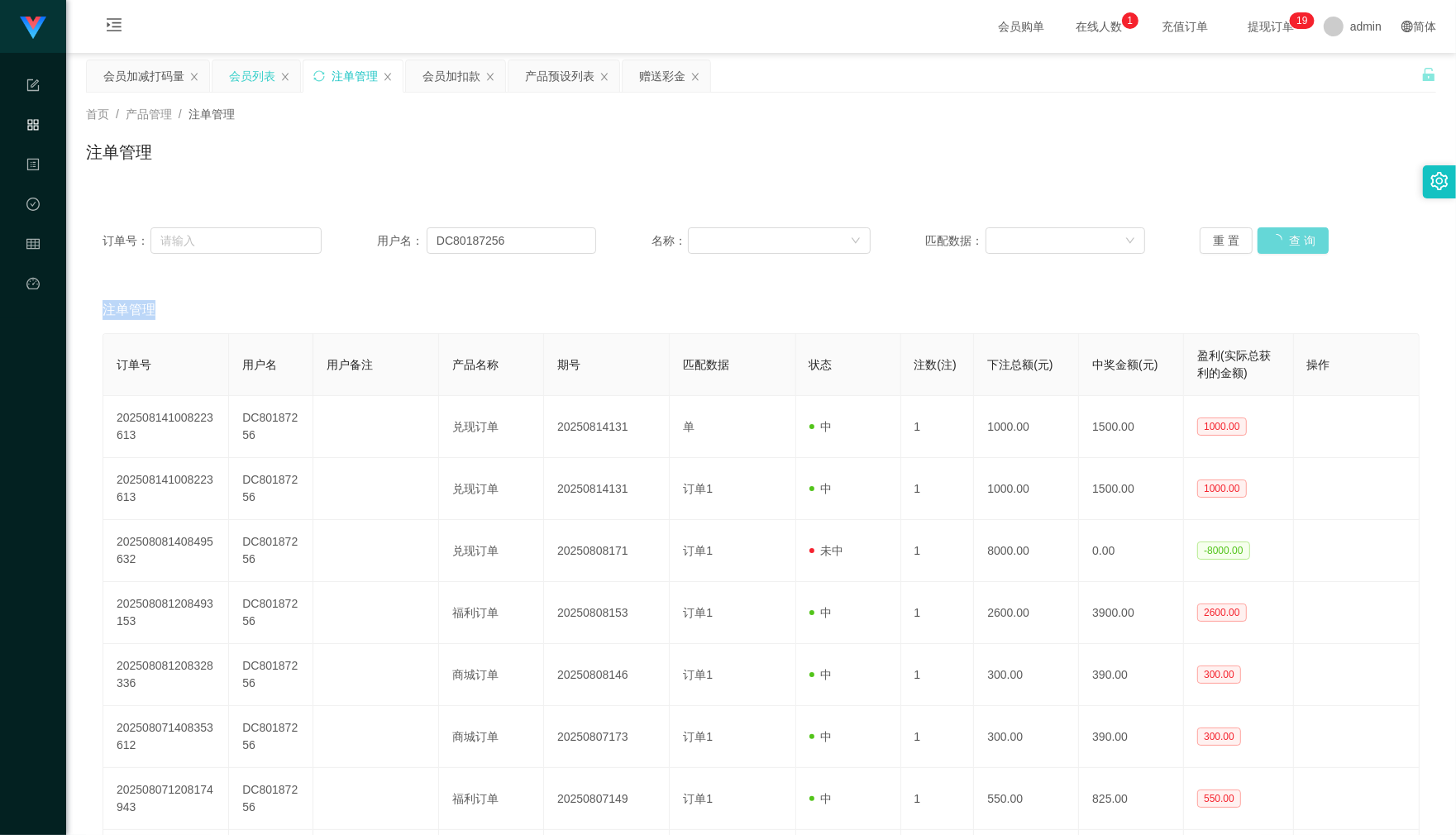
click at [240, 76] on div "会员列表" at bounding box center [252, 76] width 46 height 32
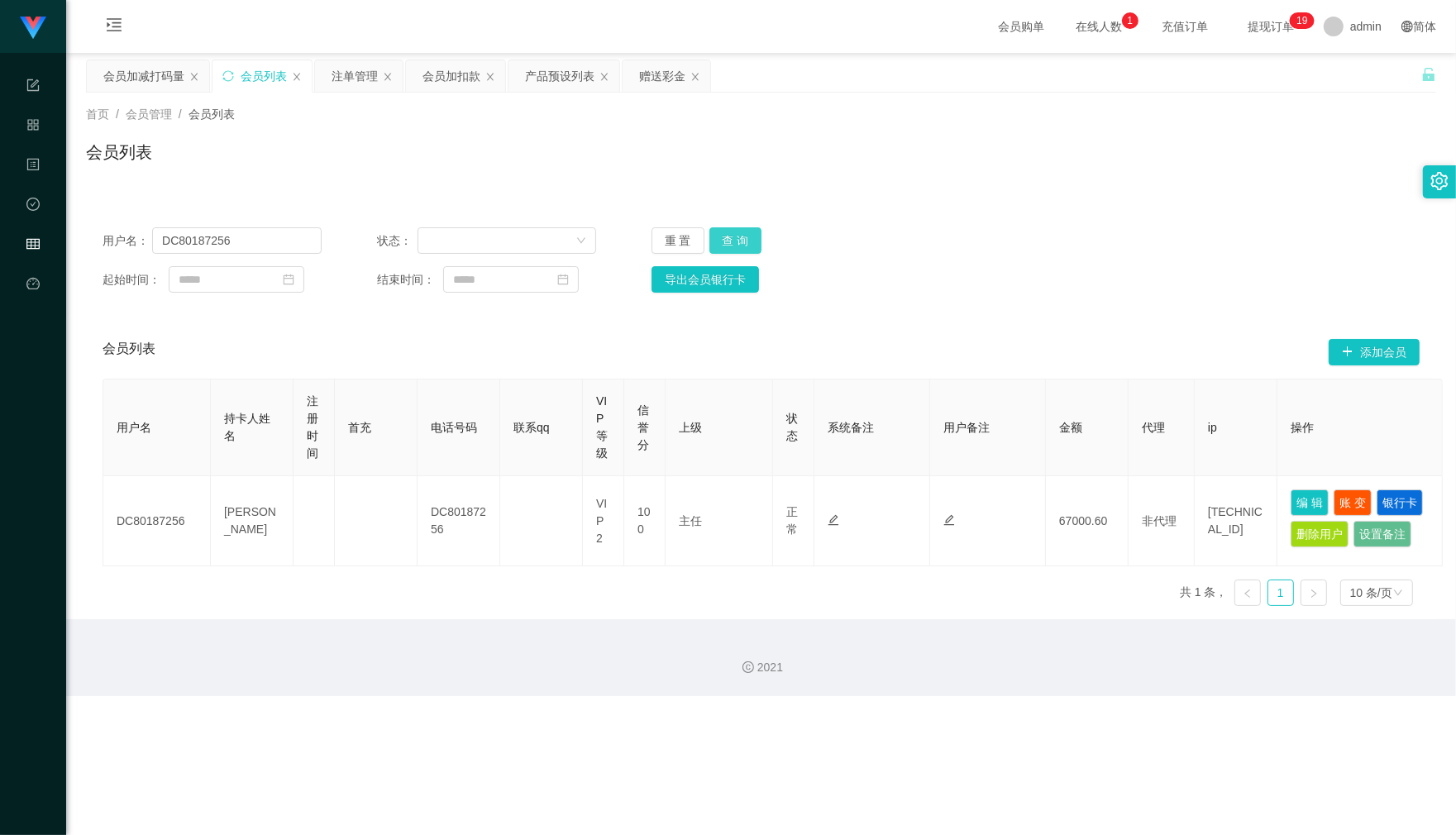
click at [737, 238] on button "查 询" at bounding box center [736, 240] width 53 height 27
click at [738, 238] on button "查 询" at bounding box center [745, 240] width 71 height 27
click at [738, 238] on button "查 询" at bounding box center [736, 240] width 53 height 27
click at [738, 238] on div "重 置 查 询" at bounding box center [761, 240] width 219 height 27
click at [752, 224] on div "用户名： DC80187256 状态： 重 置 查 询 起始时间： 结束时间： 导出会员银行卡" at bounding box center [761, 260] width 1350 height 98
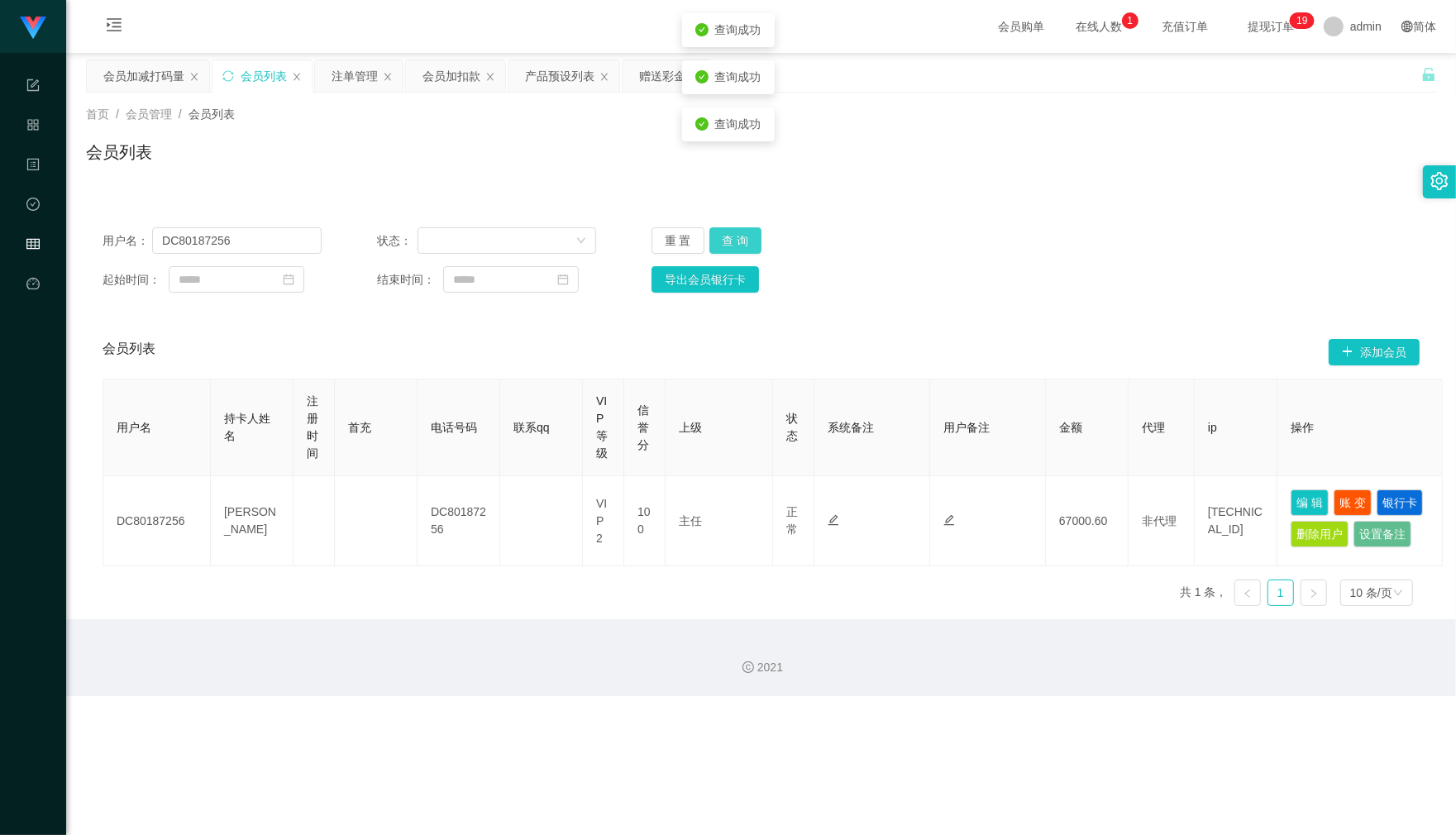
click at [740, 232] on button "查 询" at bounding box center [736, 240] width 53 height 27
click at [740, 232] on div "重 置 查 询" at bounding box center [761, 240] width 219 height 27
click at [740, 232] on div "查询成功" at bounding box center [728, 218] width 93 height 34
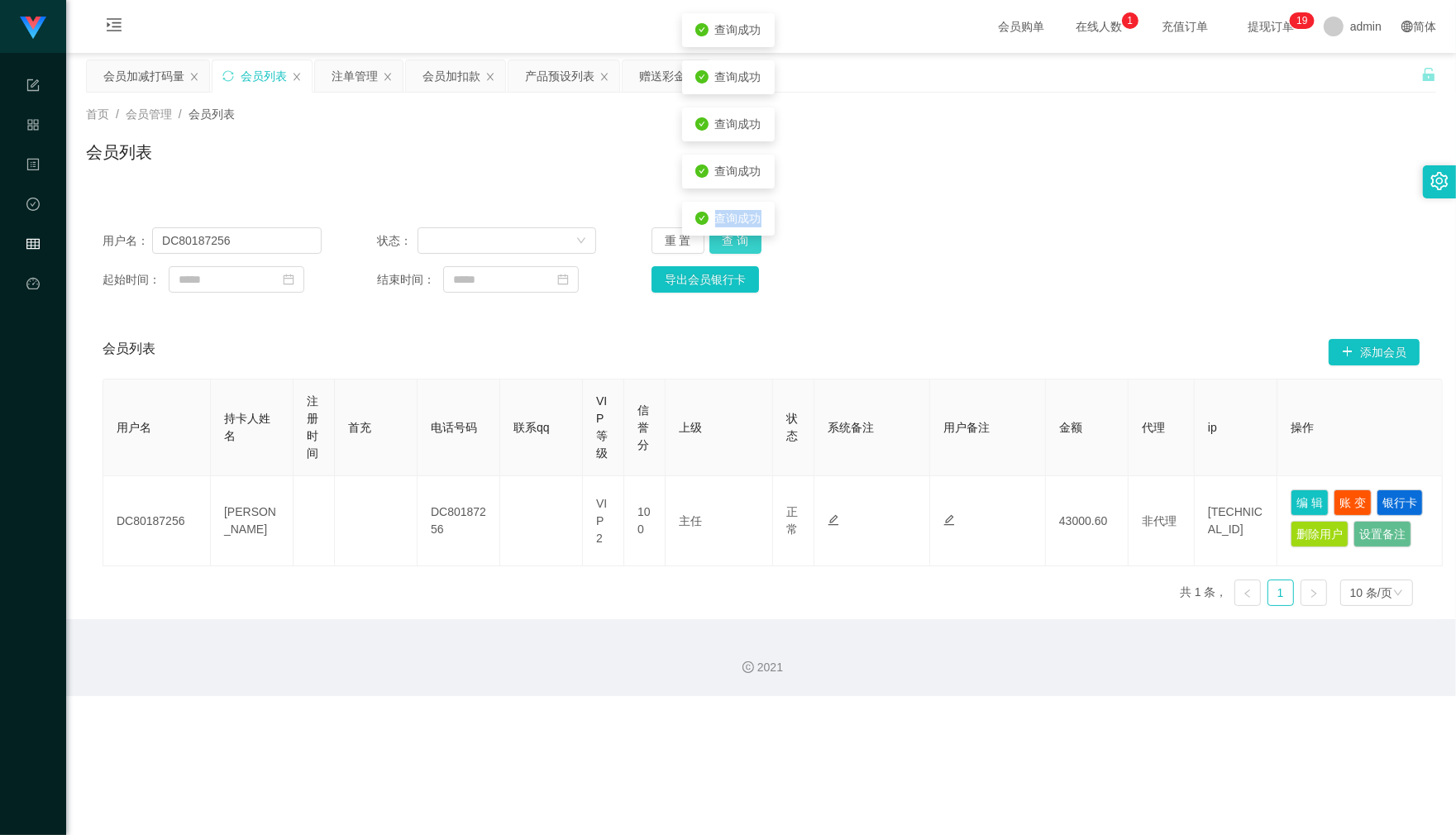
click at [740, 232] on div "查询成功" at bounding box center [728, 218] width 93 height 34
click at [740, 232] on body "任务台 系统配置 产品管理 内容中心 数据中心 会员管理 平台首页 保存配置 重置配置 整体风格设置 主题色 导航设置 内容区域宽度 定宽 固定Header …" at bounding box center [728, 417] width 1456 height 835
drag, startPoint x: 1301, startPoint y: 497, endPoint x: 1011, endPoint y: 505, distance: 290.1
click at [1290, 497] on button "编 辑" at bounding box center [1308, 503] width 38 height 27
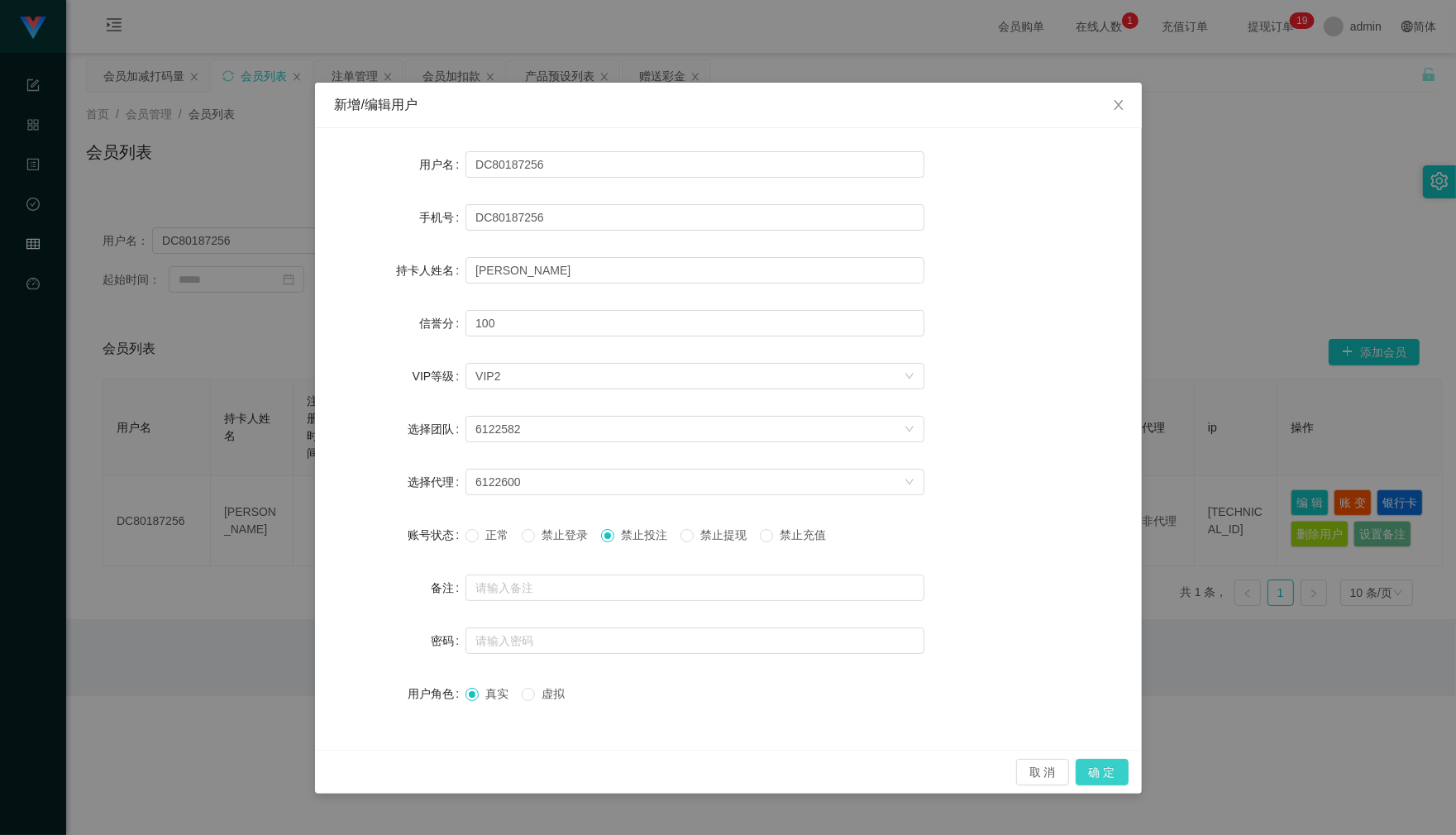
click at [1099, 782] on button "确 定" at bounding box center [1102, 772] width 53 height 27
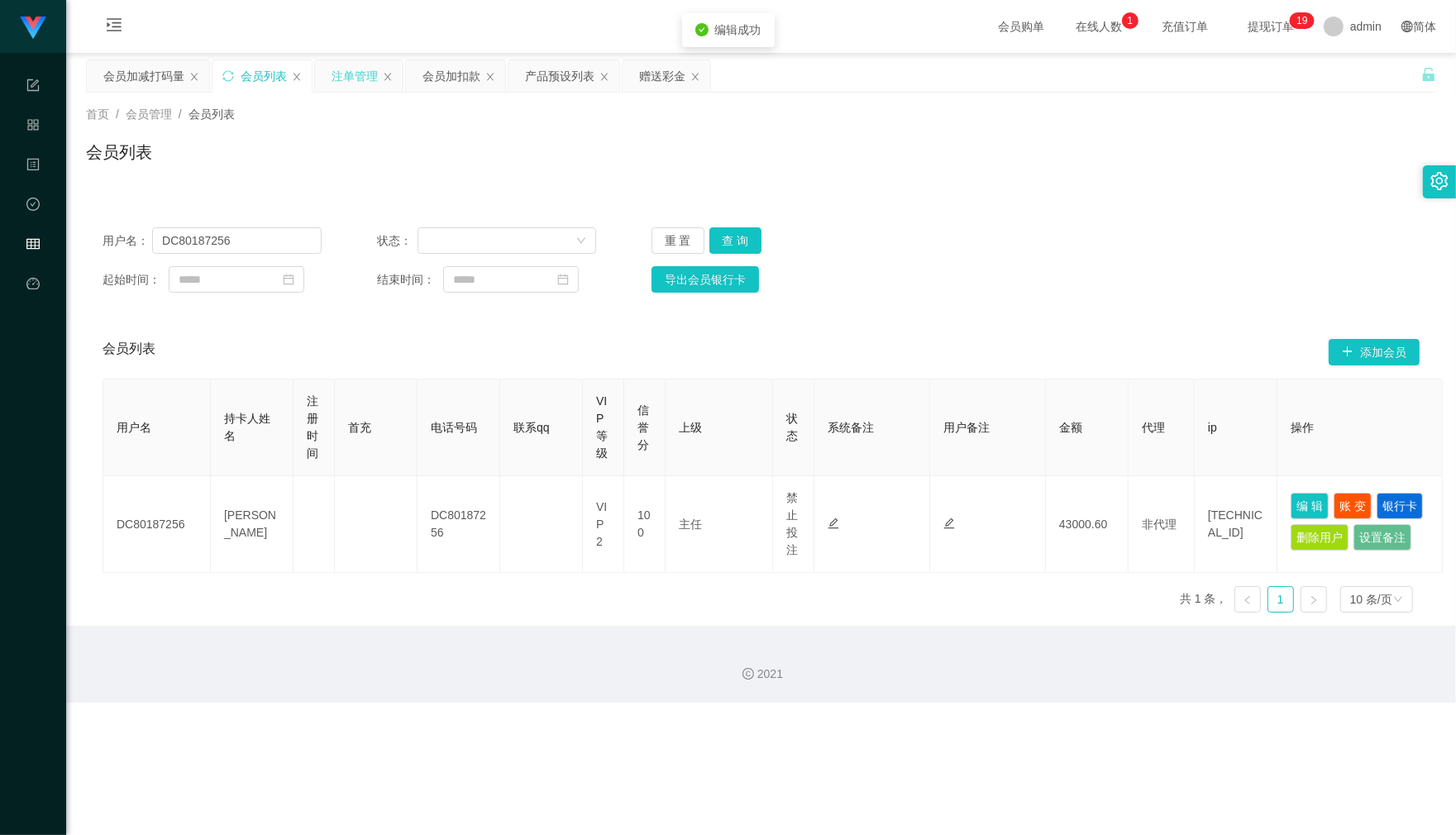
click at [337, 77] on div "注单管理" at bounding box center [354, 76] width 46 height 32
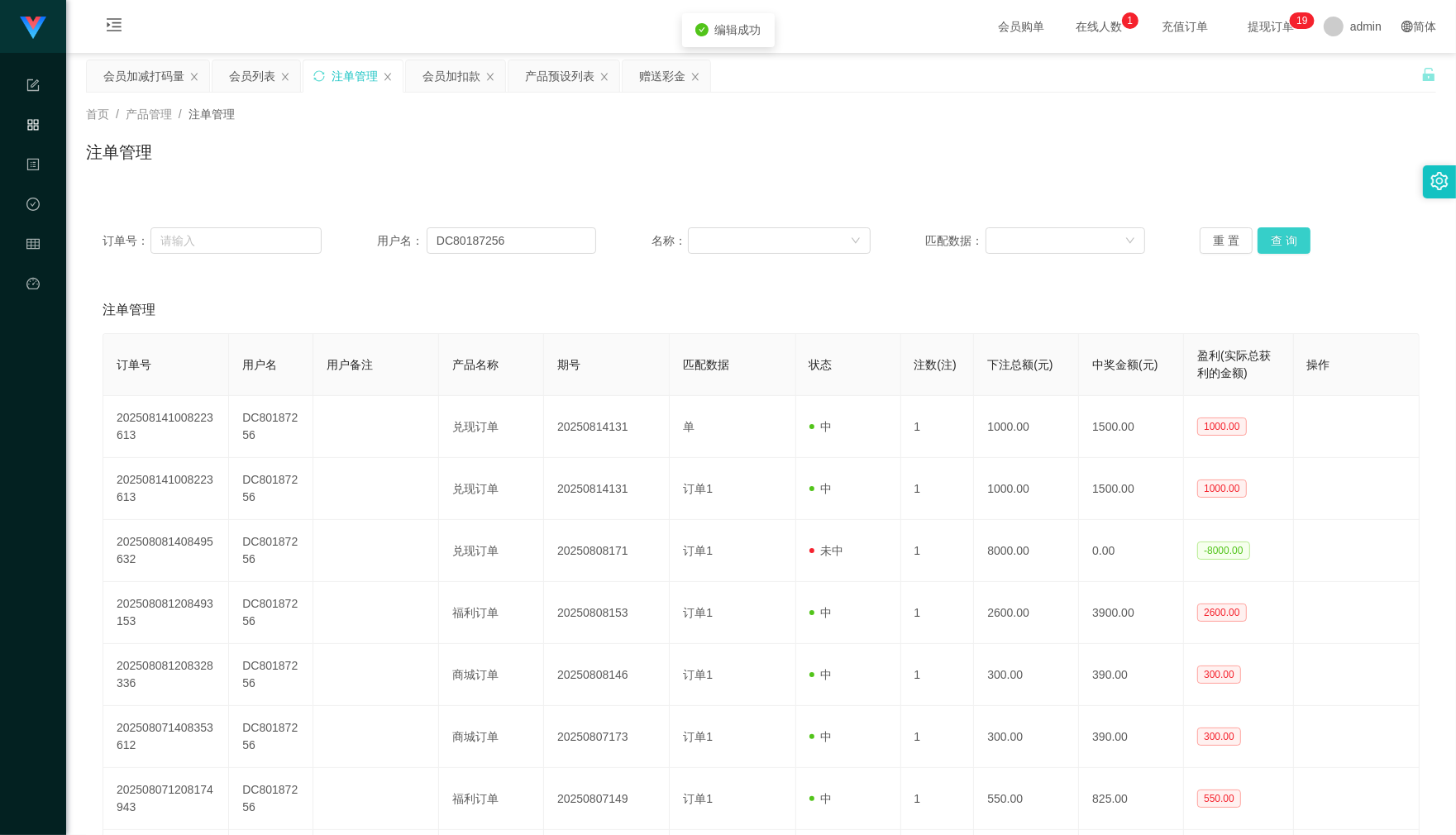
click at [1278, 244] on button "查 询" at bounding box center [1284, 240] width 53 height 27
click at [1278, 244] on div "重 置 查 询" at bounding box center [1309, 240] width 219 height 27
click at [1278, 244] on button "查 询" at bounding box center [1284, 240] width 53 height 27
click at [562, 76] on div "产品预设列表" at bounding box center [559, 76] width 70 height 32
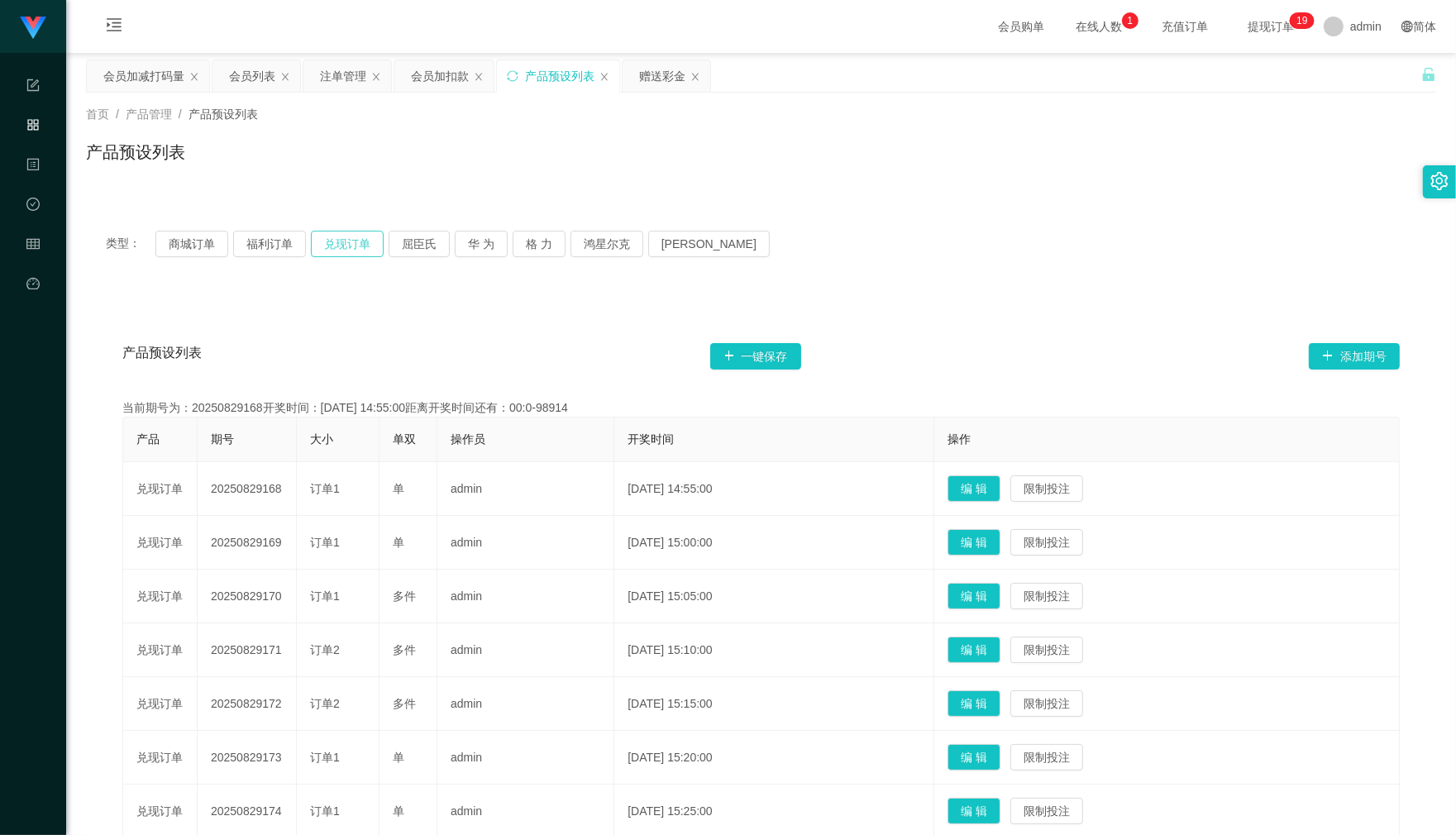
click at [329, 247] on button "兑现订单" at bounding box center [347, 244] width 72 height 27
click at [360, 85] on div "注单管理" at bounding box center [343, 76] width 46 height 32
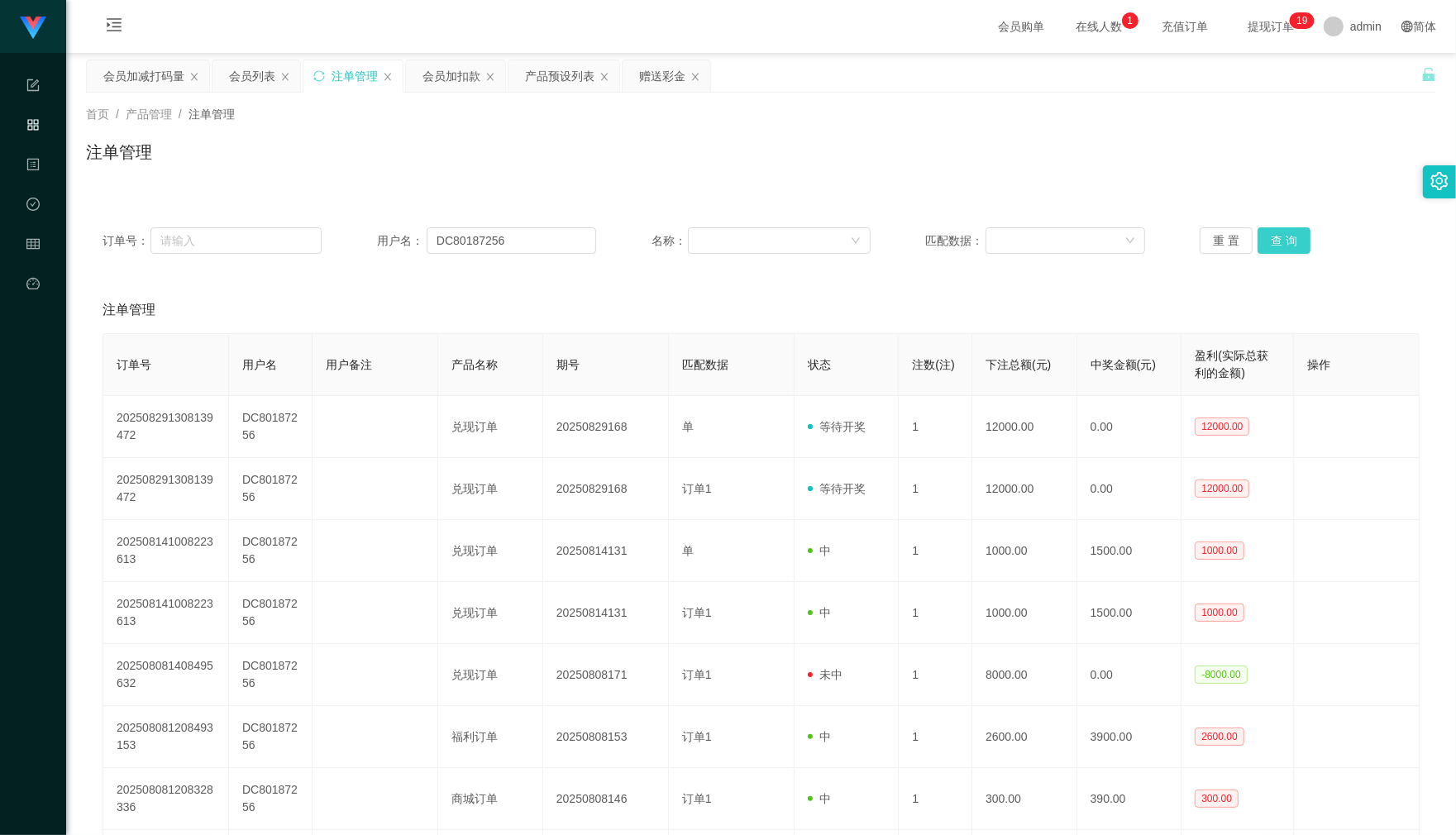
click at [1286, 237] on button "查 询" at bounding box center [1284, 240] width 53 height 27
click at [1286, 237] on div "重 置 查 询" at bounding box center [1309, 240] width 219 height 27
click at [1286, 237] on button "查 询" at bounding box center [1284, 240] width 53 height 27
click at [245, 66] on div "会员列表" at bounding box center [252, 76] width 46 height 32
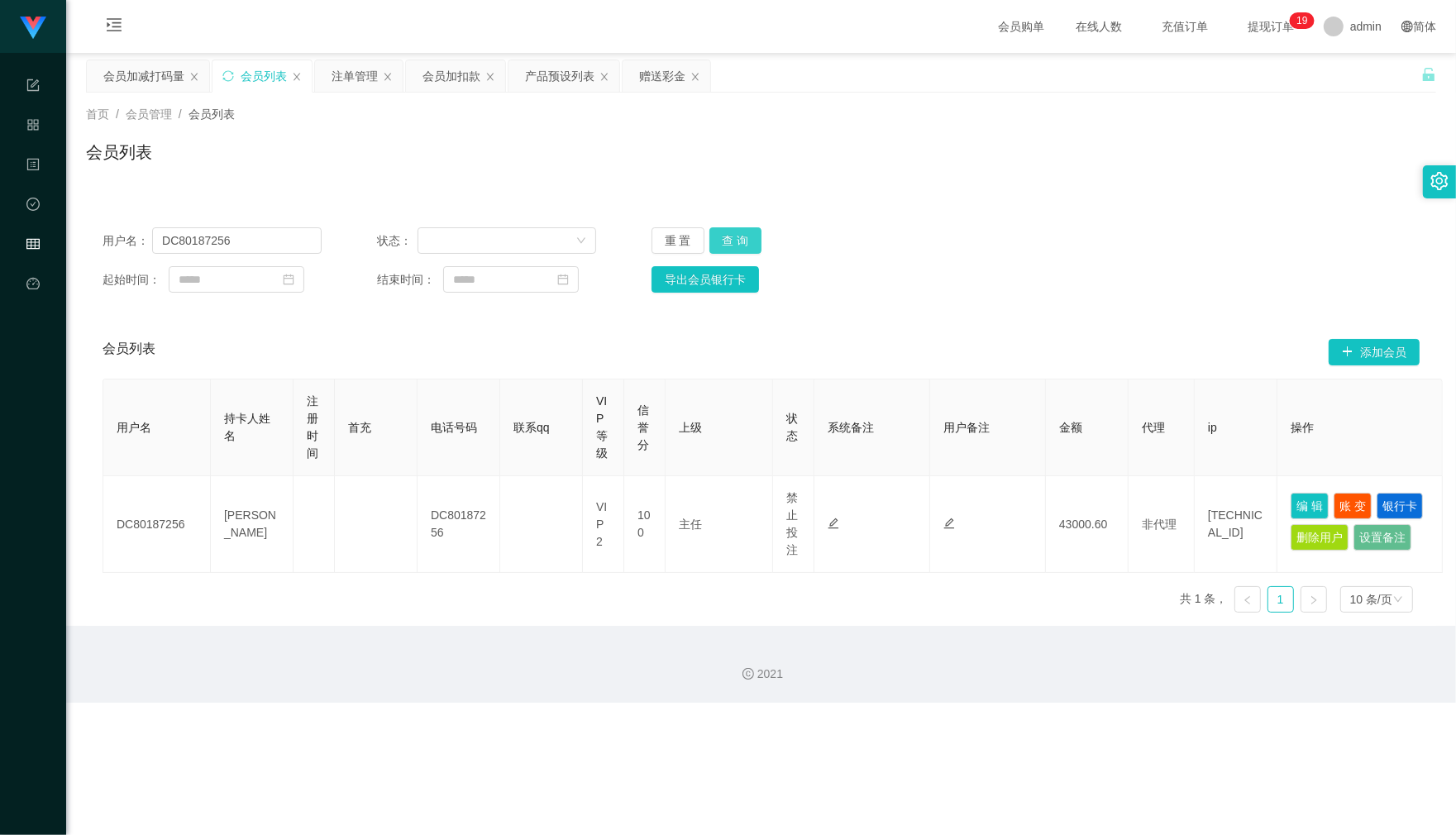
click at [734, 238] on button "查 询" at bounding box center [736, 240] width 53 height 27
click at [737, 236] on button "查 询" at bounding box center [736, 240] width 53 height 27
drag, startPoint x: 737, startPoint y: 236, endPoint x: 1006, endPoint y: 234, distance: 269.0
click at [738, 236] on button "查 询" at bounding box center [745, 240] width 71 height 27
